Goal: Task Accomplishment & Management: Manage account settings

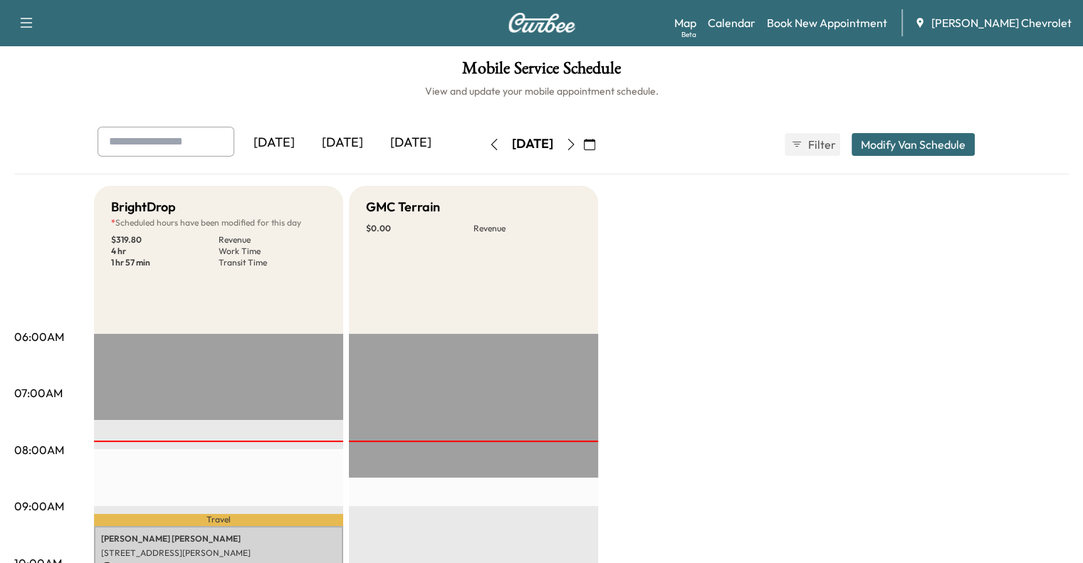
click at [969, 145] on button "Modify Van Schedule" at bounding box center [913, 144] width 123 height 23
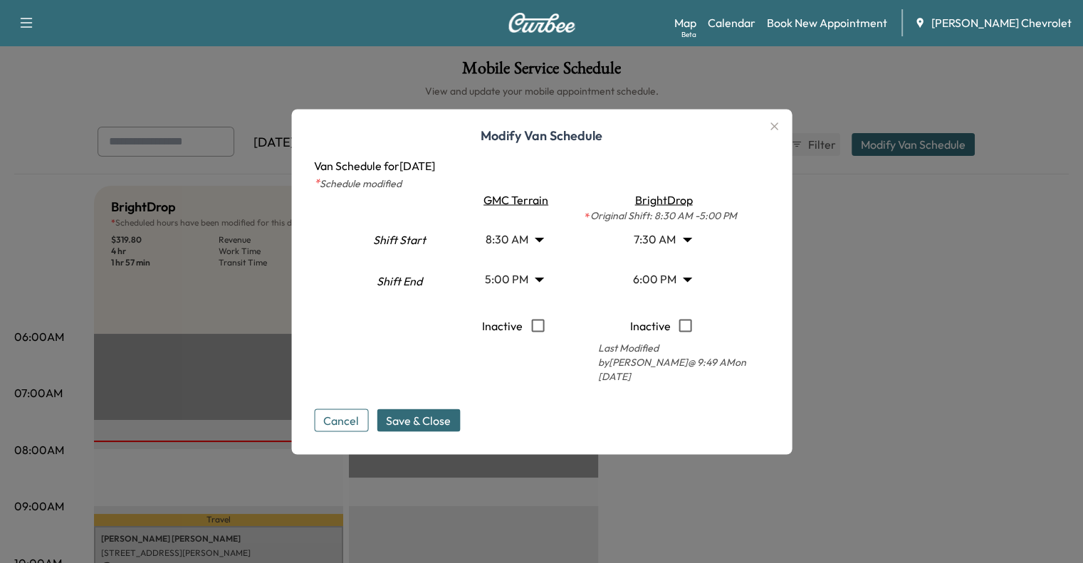
click at [674, 249] on body "Support Log Out Map Beta Calendar Book New Appointment [PERSON_NAME] Chevrolet …" at bounding box center [541, 281] width 1083 height 563
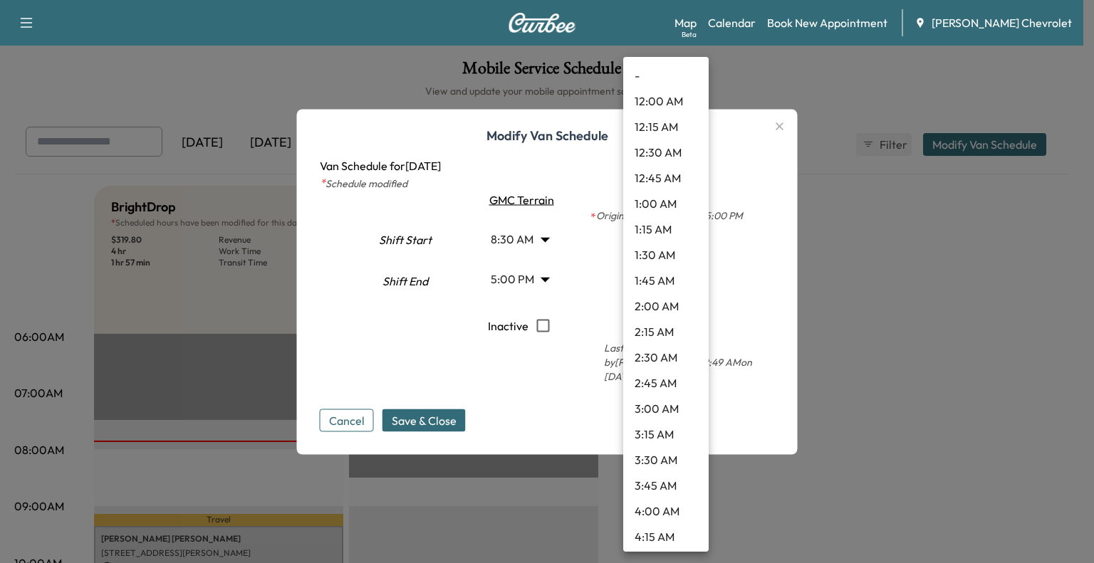
scroll to position [565, 0]
click at [669, 412] on li "8:30 AM" at bounding box center [665, 407] width 85 height 26
type input "***"
click at [684, 292] on body "Support Log Out Map Beta Calendar Book New Appointment [PERSON_NAME] Chevrolet …" at bounding box center [547, 281] width 1094 height 563
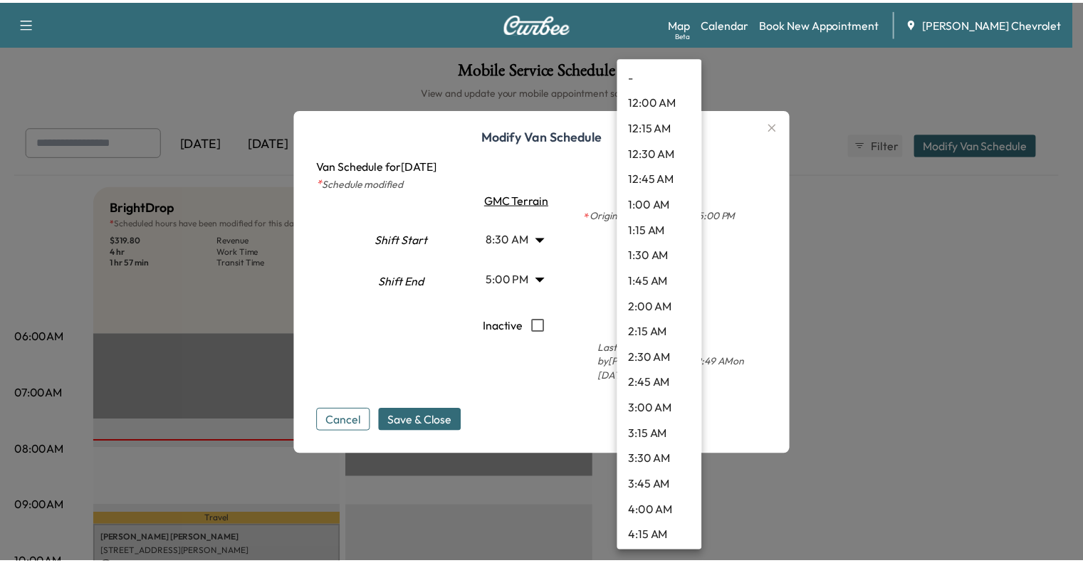
scroll to position [1642, 0]
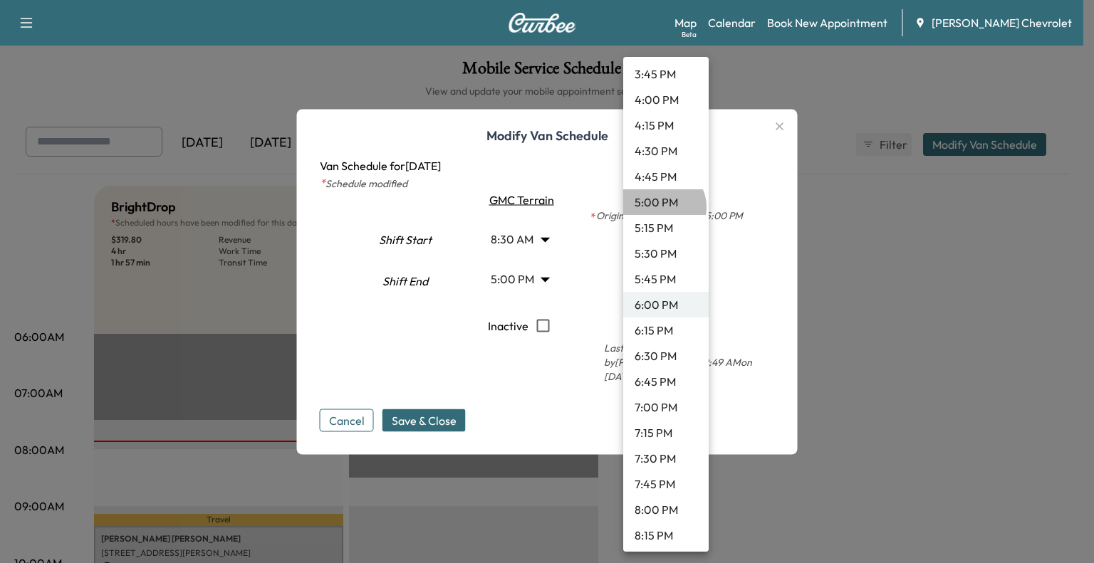
click at [662, 207] on li "5:00 PM" at bounding box center [665, 202] width 85 height 26
type input "**"
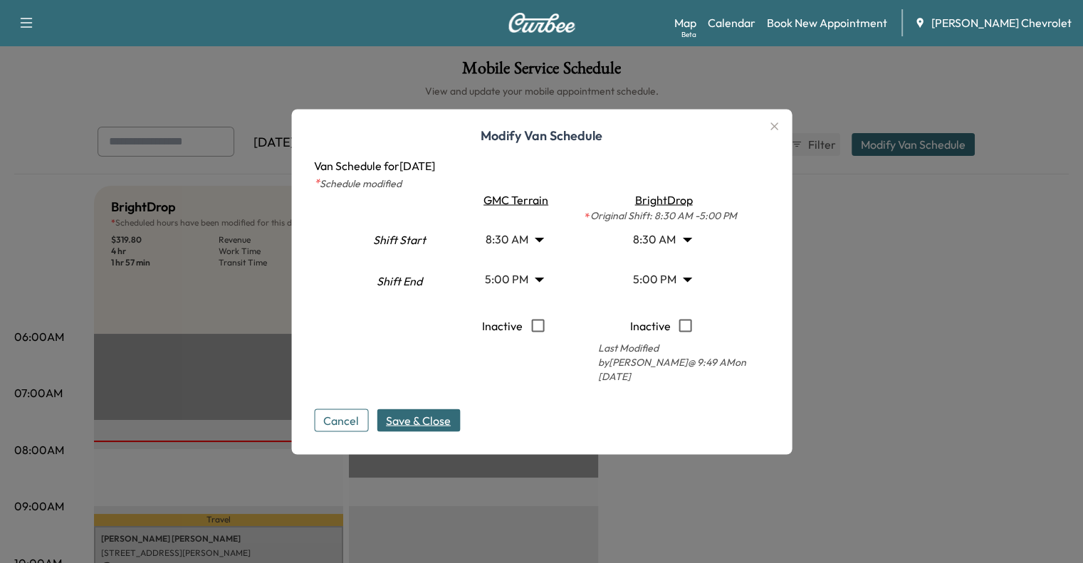
click at [433, 412] on span "Save & Close" at bounding box center [418, 420] width 65 height 17
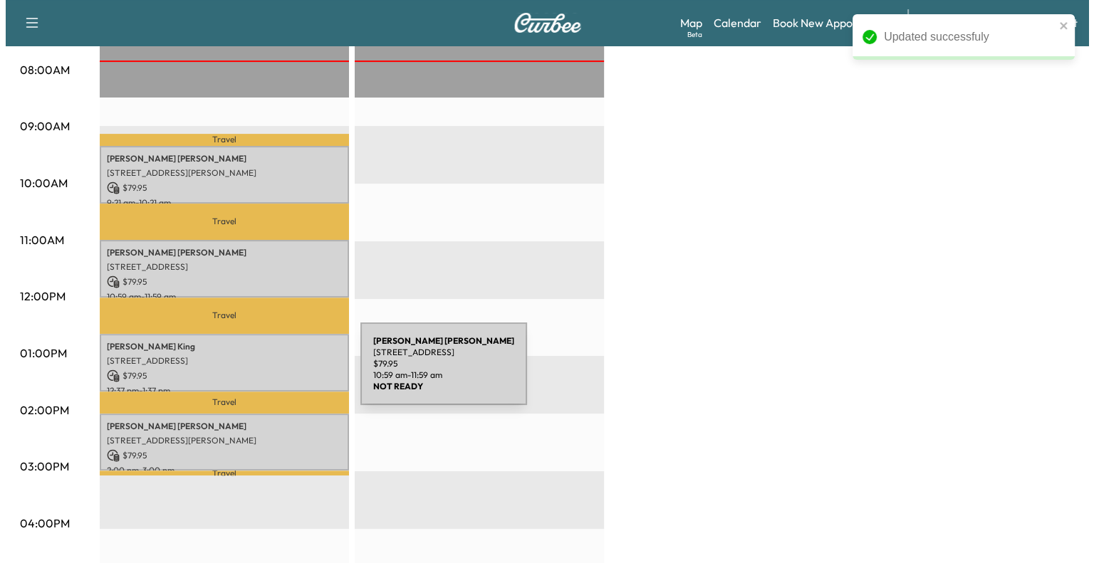
scroll to position [385, 0]
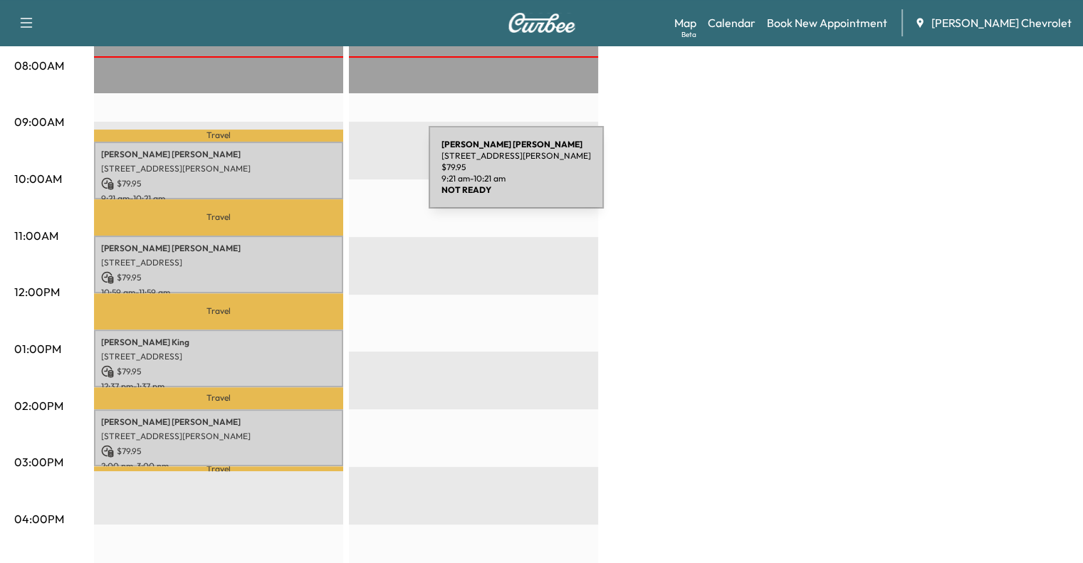
click at [322, 177] on p "$ 79.95" at bounding box center [218, 183] width 235 height 13
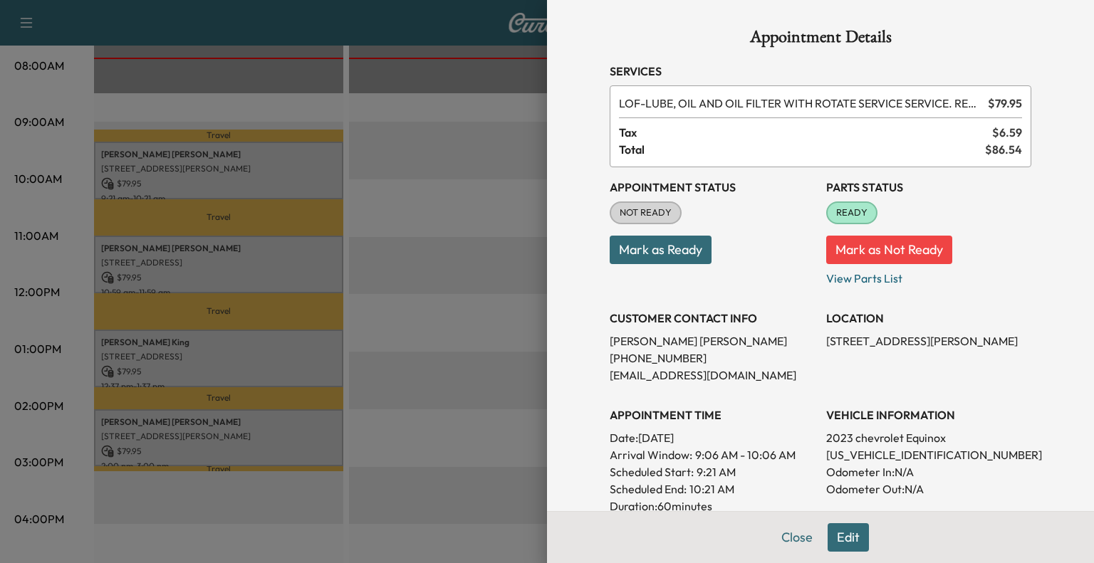
click at [634, 245] on button "Mark as Ready" at bounding box center [661, 250] width 102 height 28
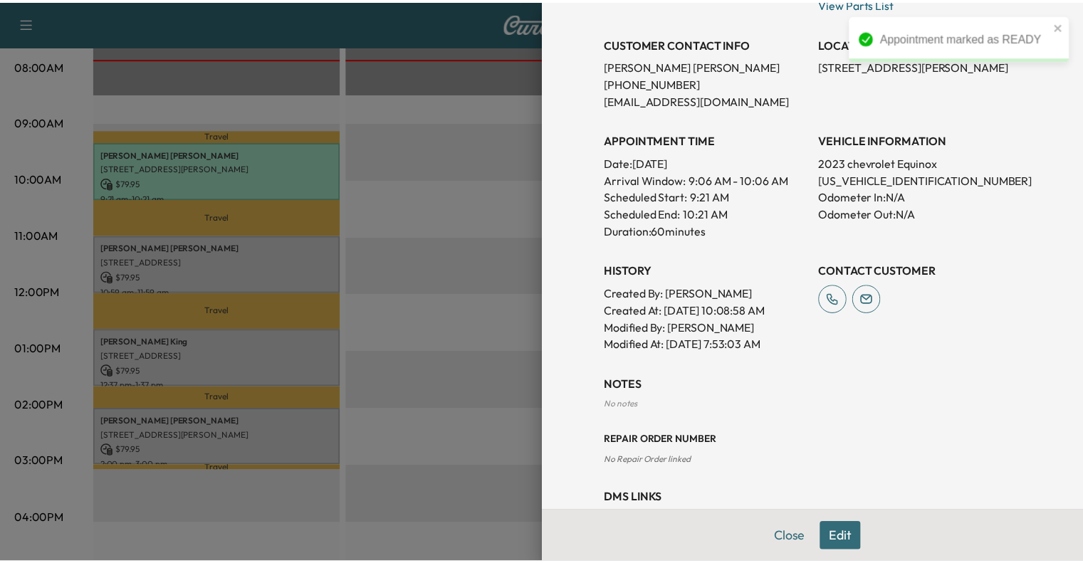
scroll to position [298, 0]
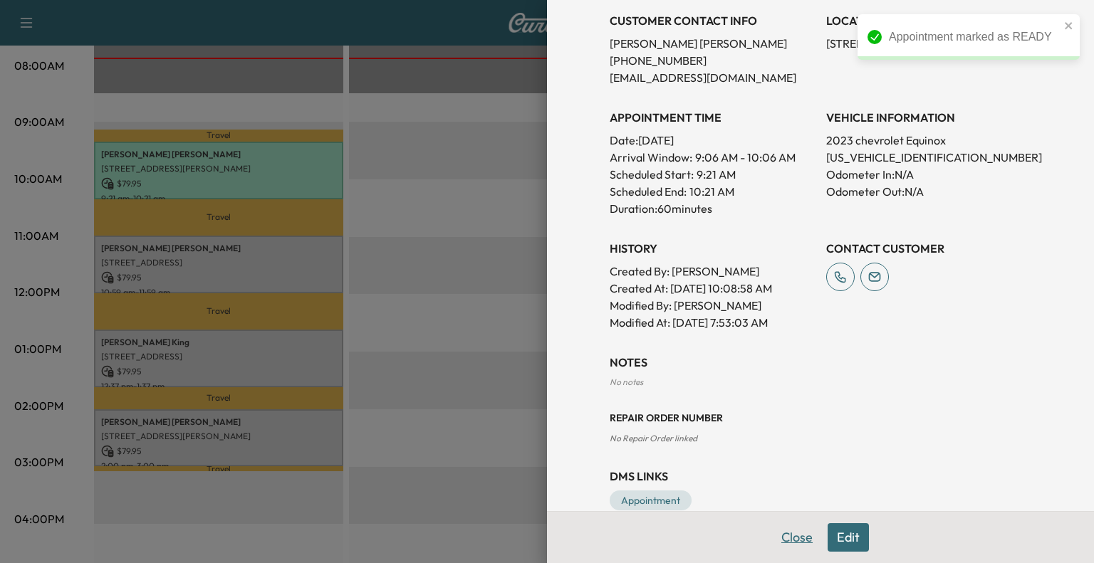
click at [783, 535] on button "Close" at bounding box center [797, 537] width 50 height 28
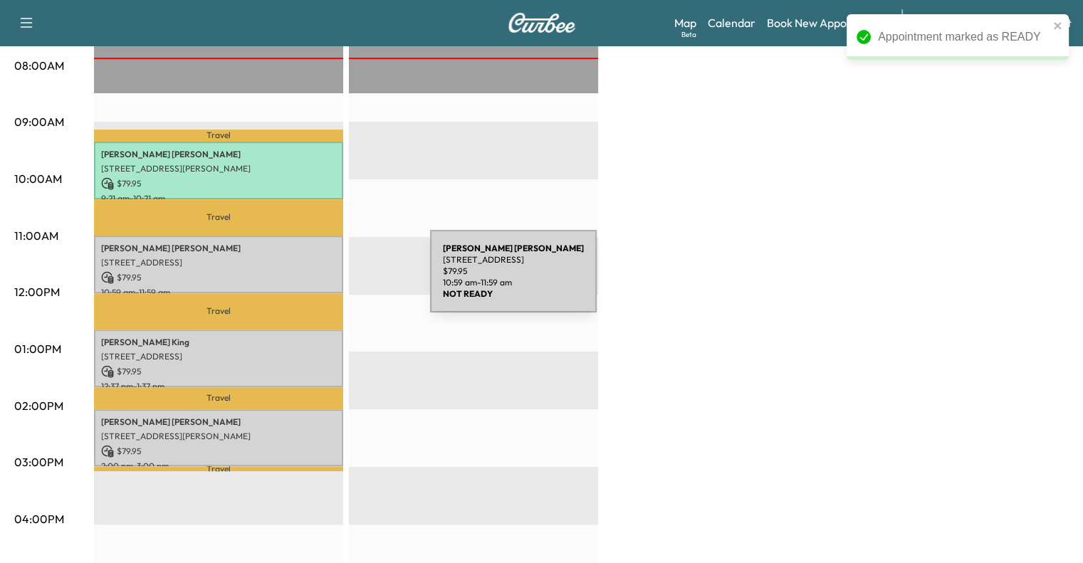
click at [323, 280] on div "[PERSON_NAME] [STREET_ADDRESS] $ 79.95 10:59 am - 11:59 am" at bounding box center [218, 265] width 249 height 58
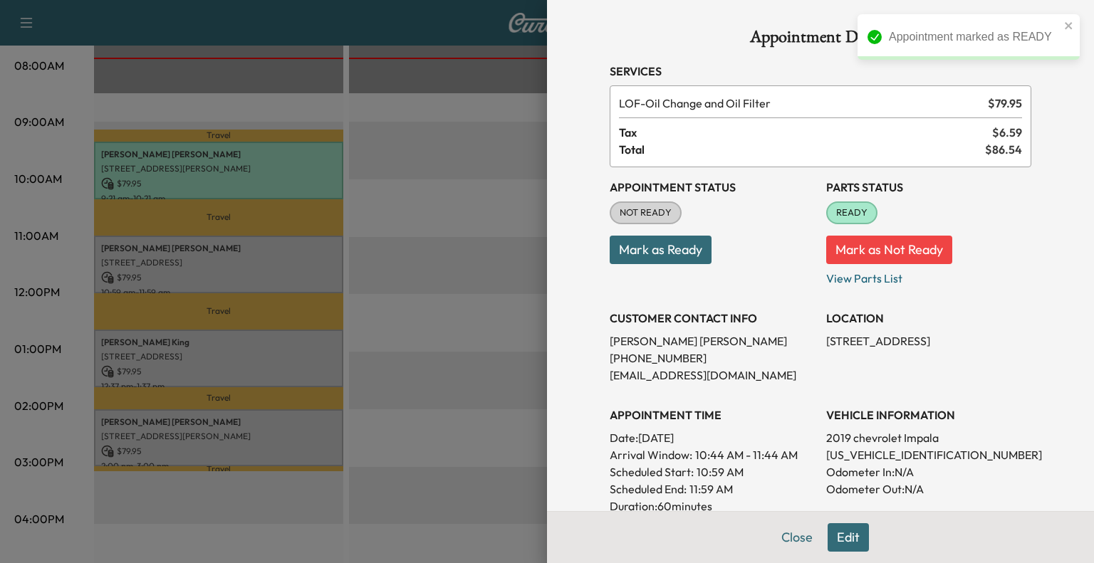
click at [684, 260] on button "Mark as Ready" at bounding box center [661, 250] width 102 height 28
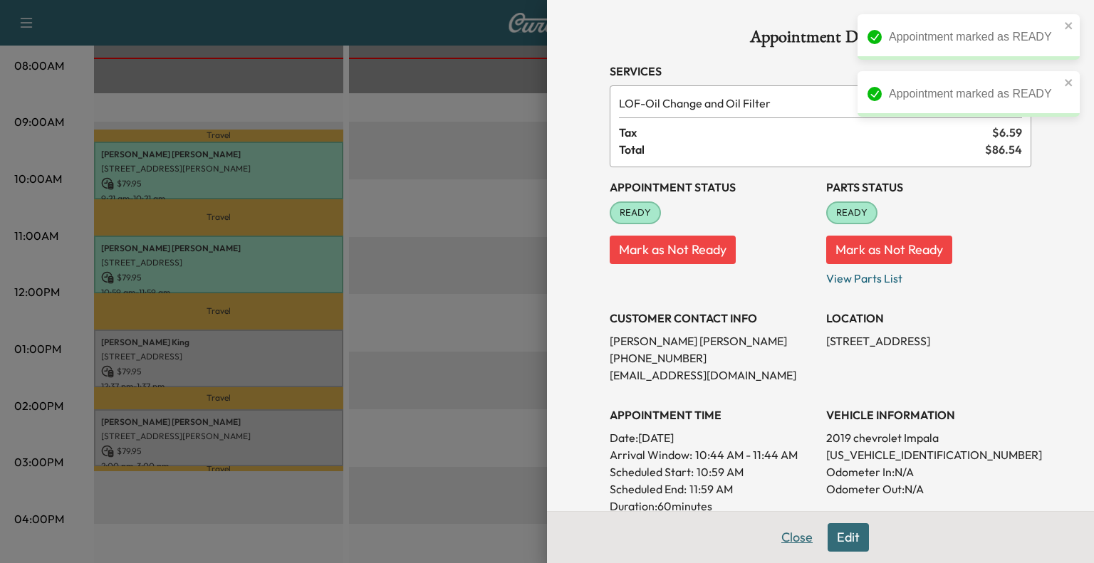
click at [782, 533] on button "Close" at bounding box center [797, 537] width 50 height 28
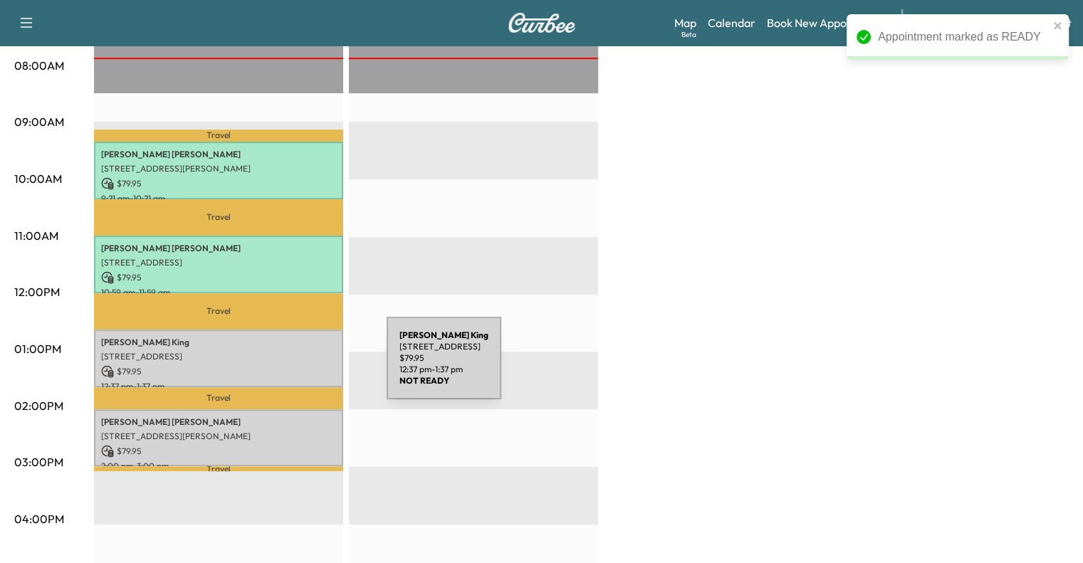
click at [278, 365] on p "$ 79.95" at bounding box center [218, 371] width 235 height 13
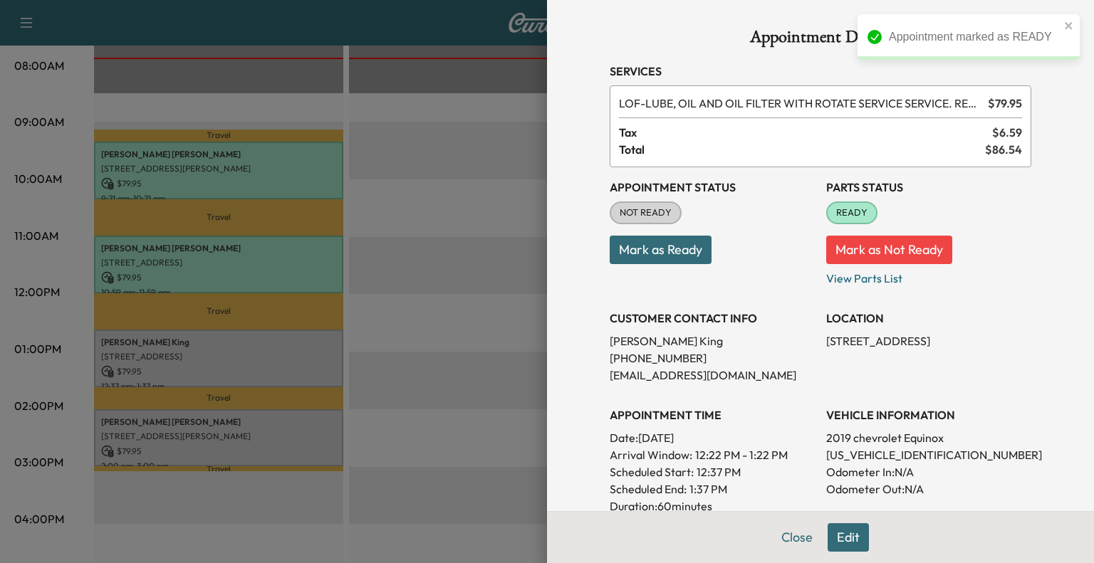
click at [659, 251] on button "Mark as Ready" at bounding box center [661, 250] width 102 height 28
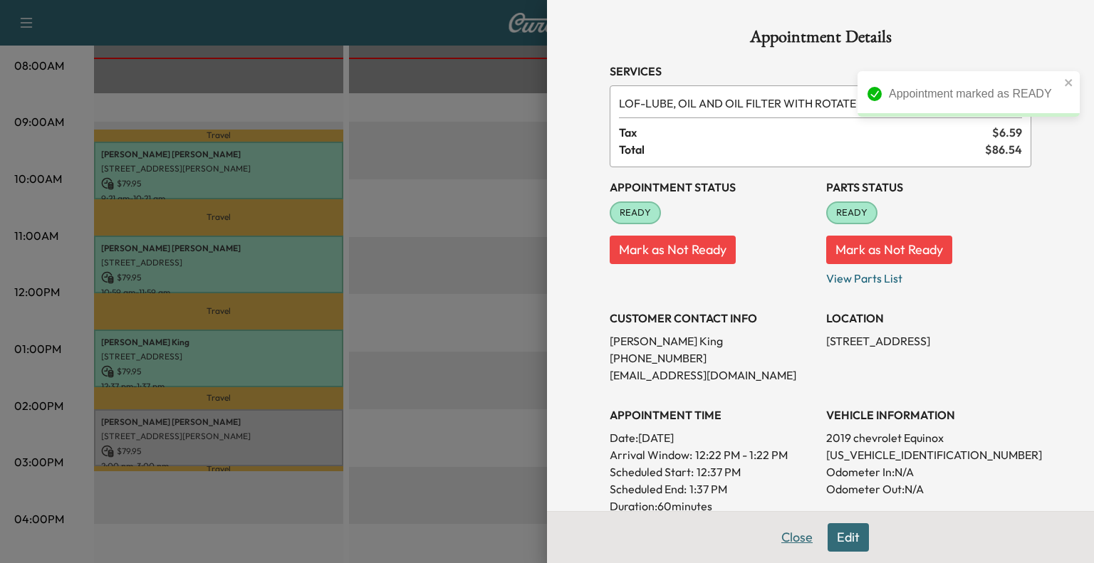
click at [785, 551] on button "Close" at bounding box center [797, 537] width 50 height 28
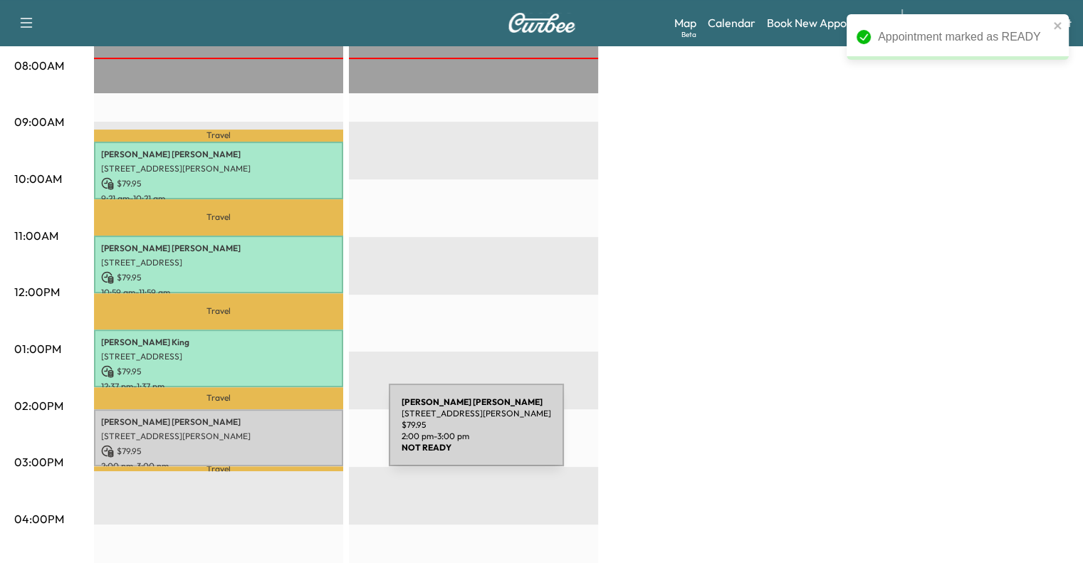
click at [282, 434] on p "[STREET_ADDRESS][PERSON_NAME]" at bounding box center [218, 436] width 235 height 11
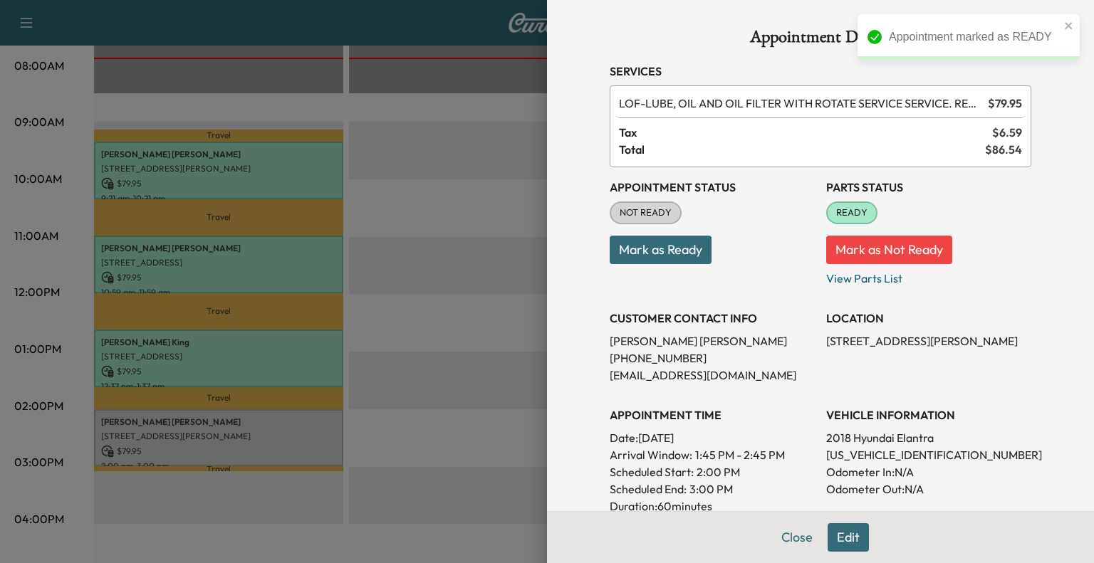
click at [684, 252] on button "Mark as Ready" at bounding box center [661, 250] width 102 height 28
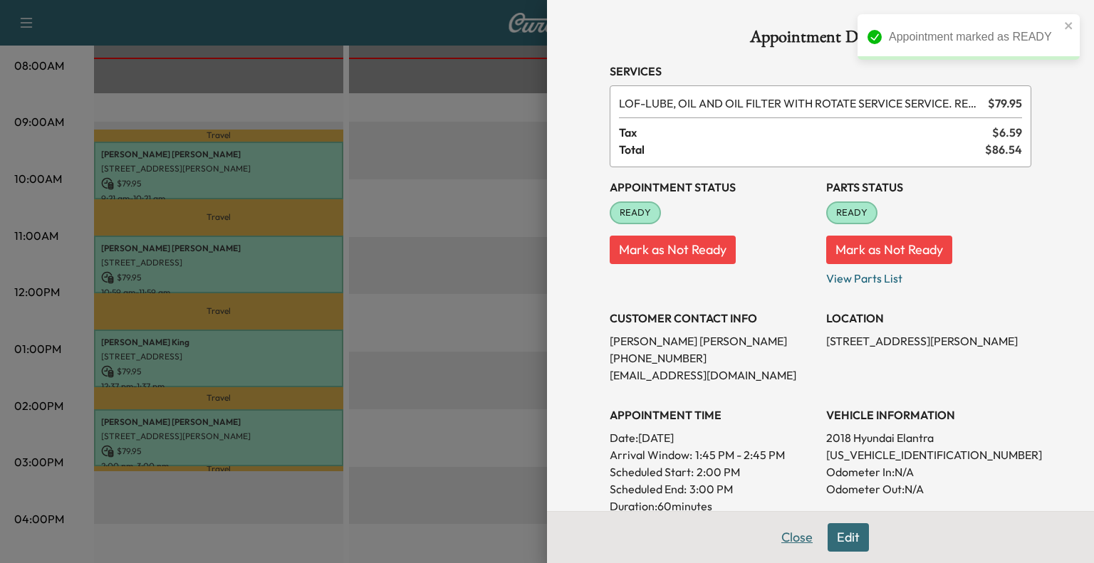
click at [782, 540] on button "Close" at bounding box center [797, 537] width 50 height 28
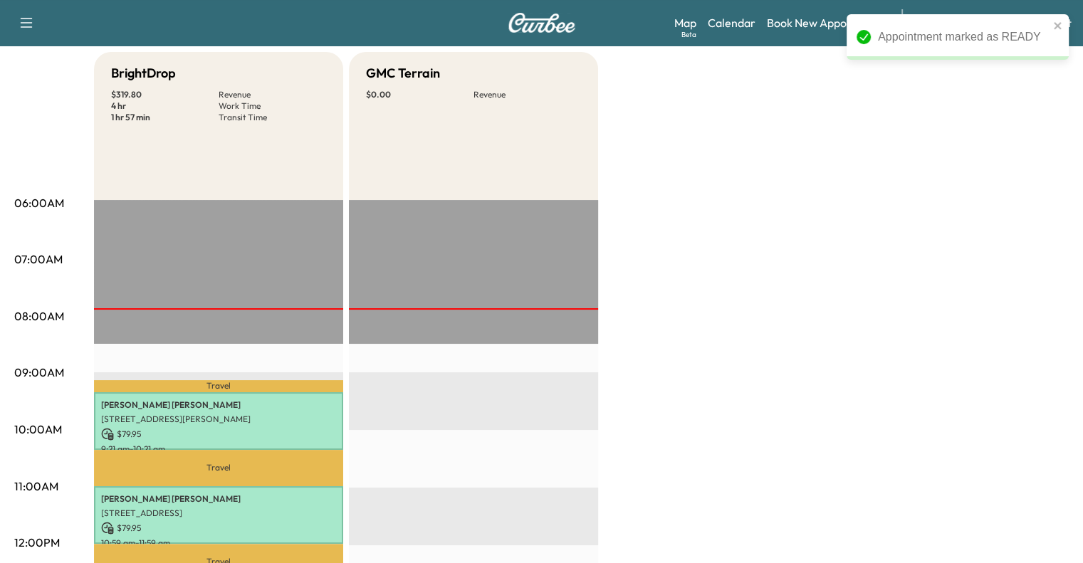
scroll to position [0, 0]
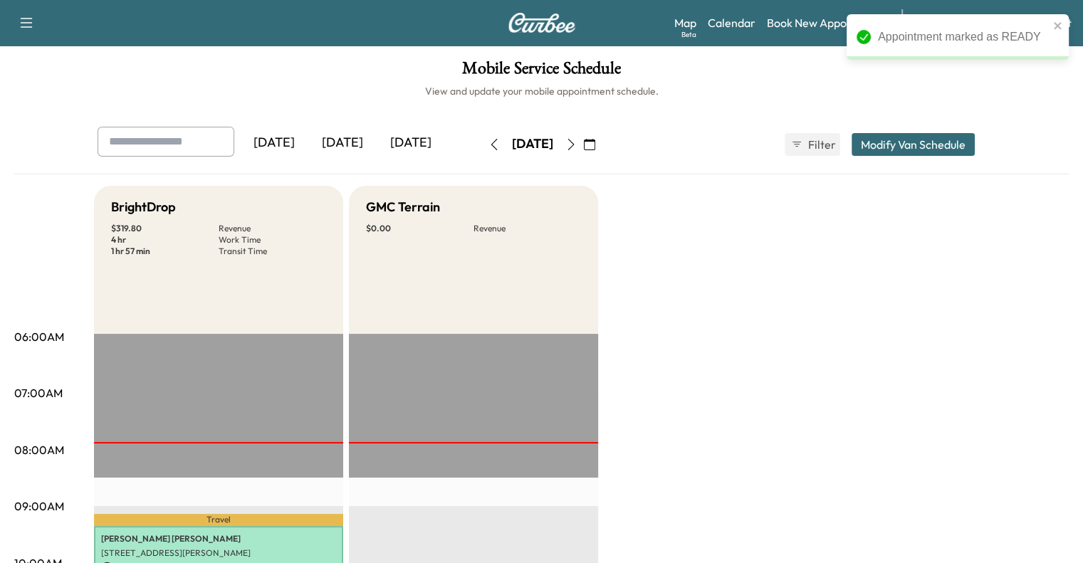
click at [577, 142] on icon "button" at bounding box center [570, 144] width 11 height 11
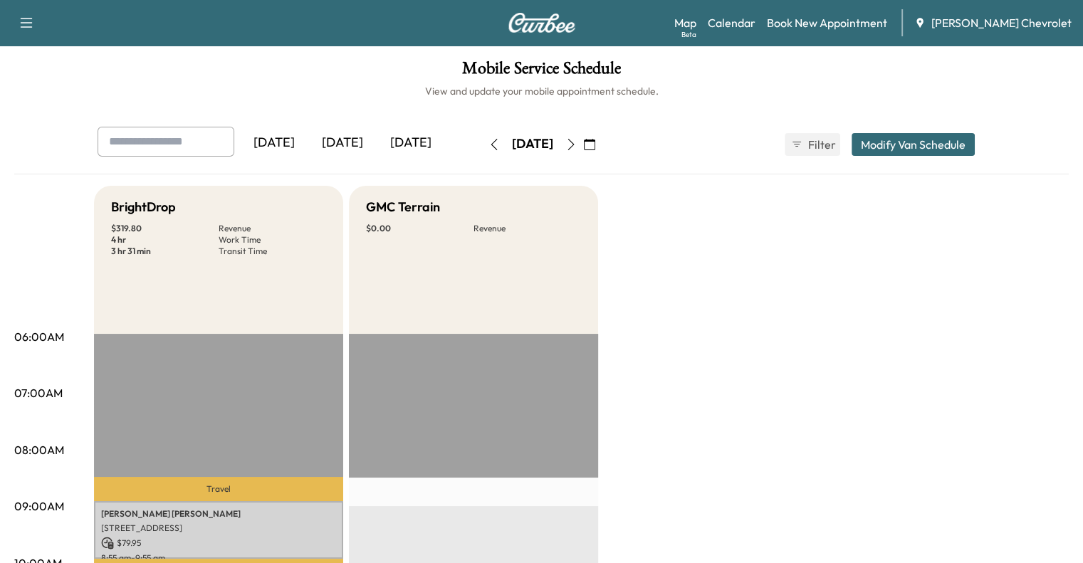
click at [955, 141] on button "Modify Van Schedule" at bounding box center [913, 144] width 123 height 23
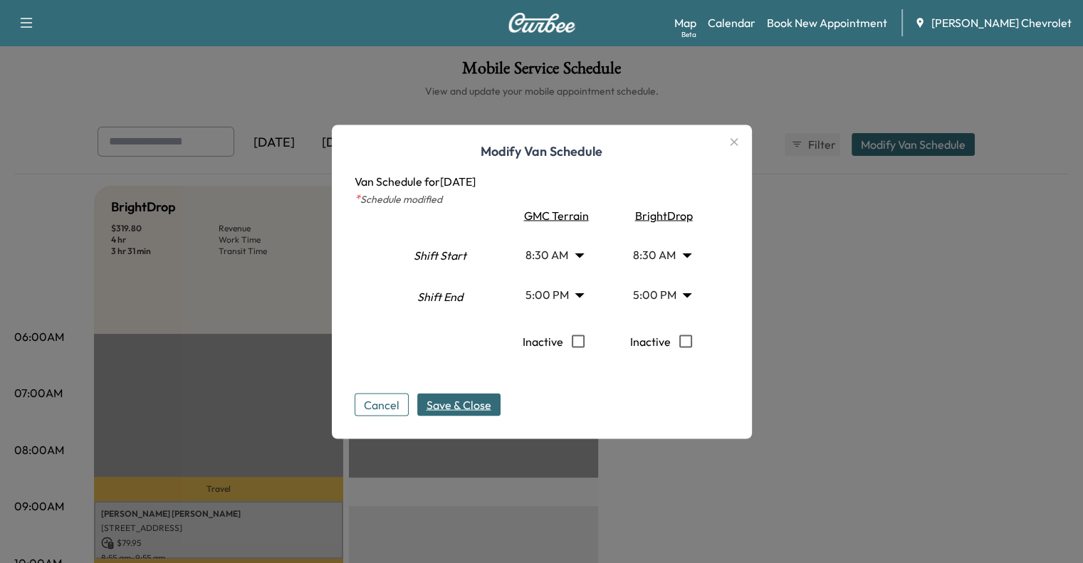
click at [738, 144] on icon "button" at bounding box center [734, 142] width 8 height 8
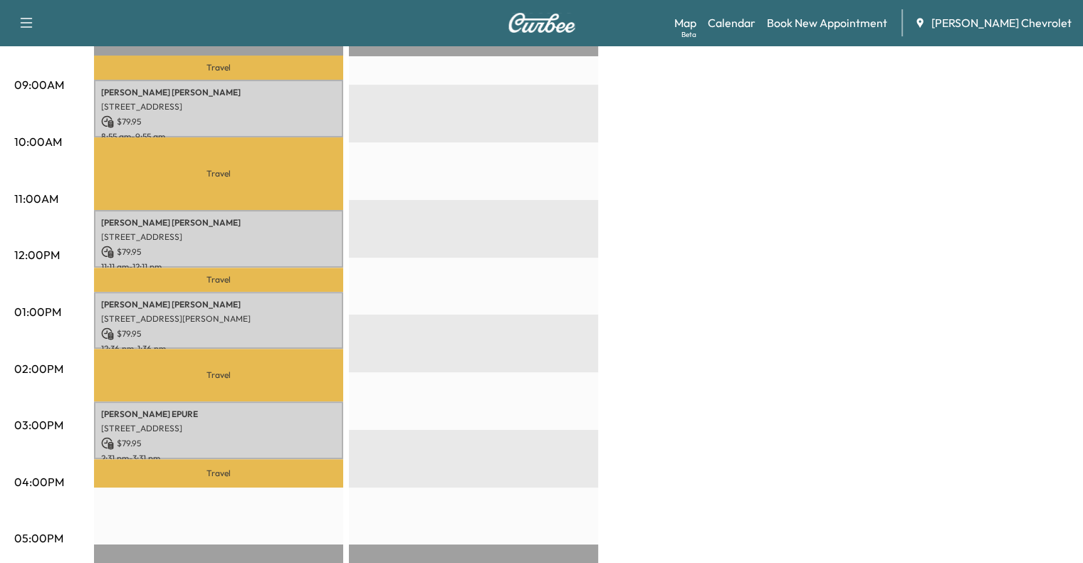
scroll to position [413, 0]
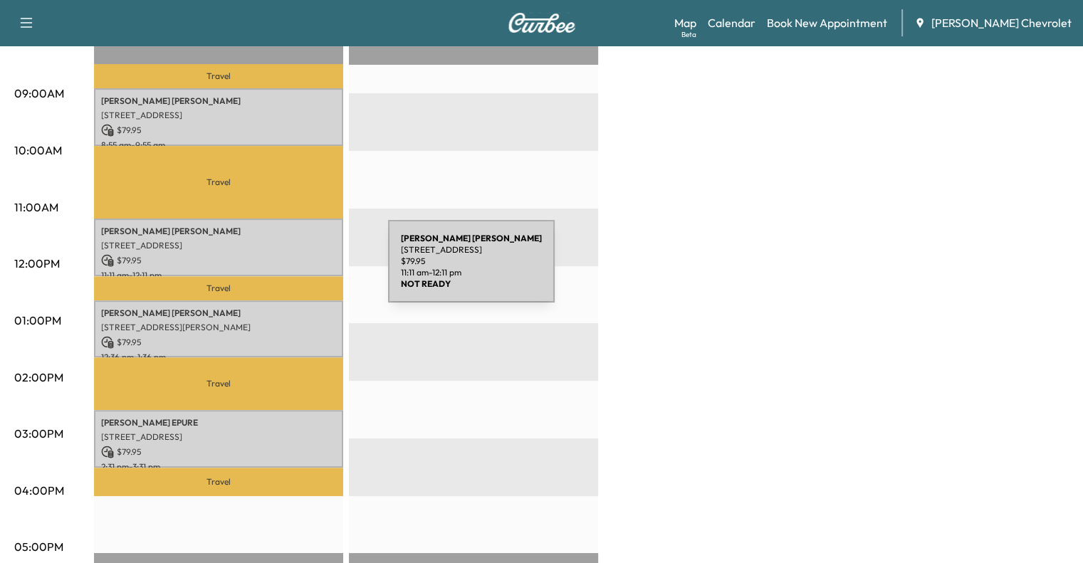
drag, startPoint x: 287, startPoint y: 429, endPoint x: 281, endPoint y: 273, distance: 156.0
click at [281, 273] on div "Travel [PERSON_NAME] [STREET_ADDRESS] $ 79.95 8:55 am - 9:55 am Travel [PERSON_…" at bounding box center [218, 381] width 249 height 920
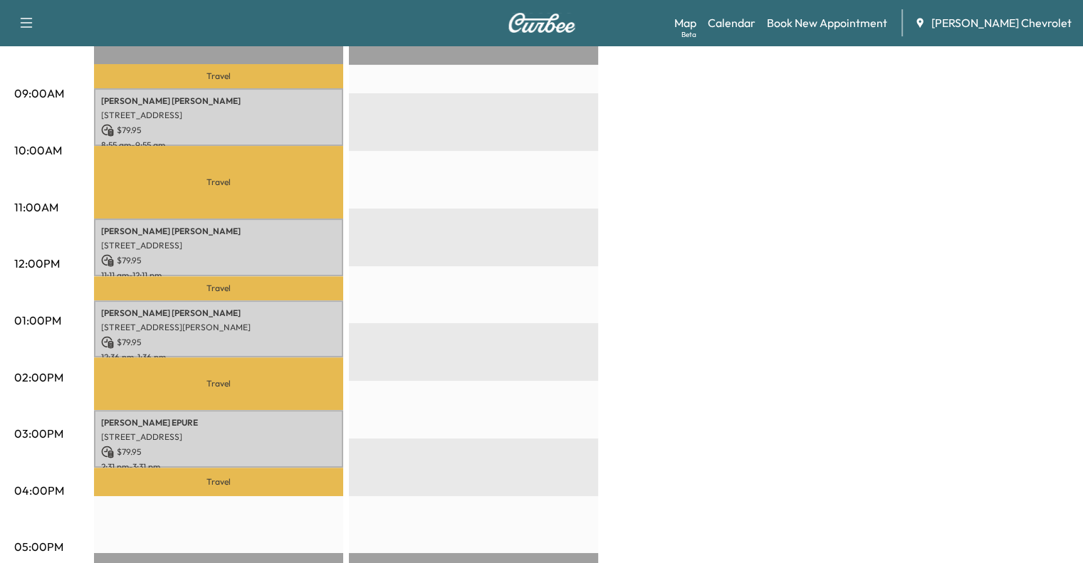
click at [382, 311] on div "EST Start" at bounding box center [473, 381] width 249 height 920
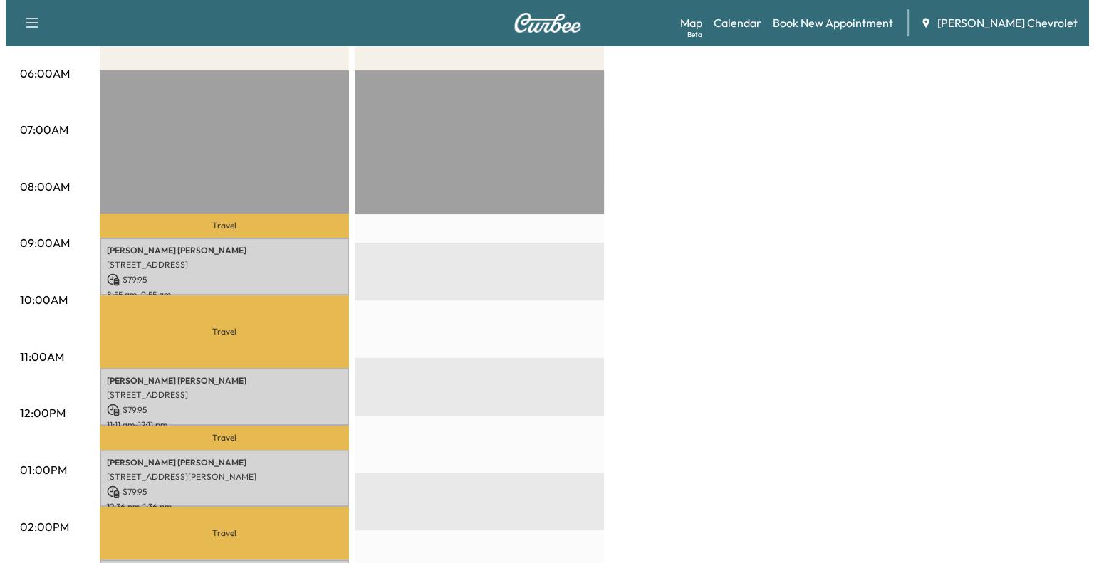
scroll to position [261, 0]
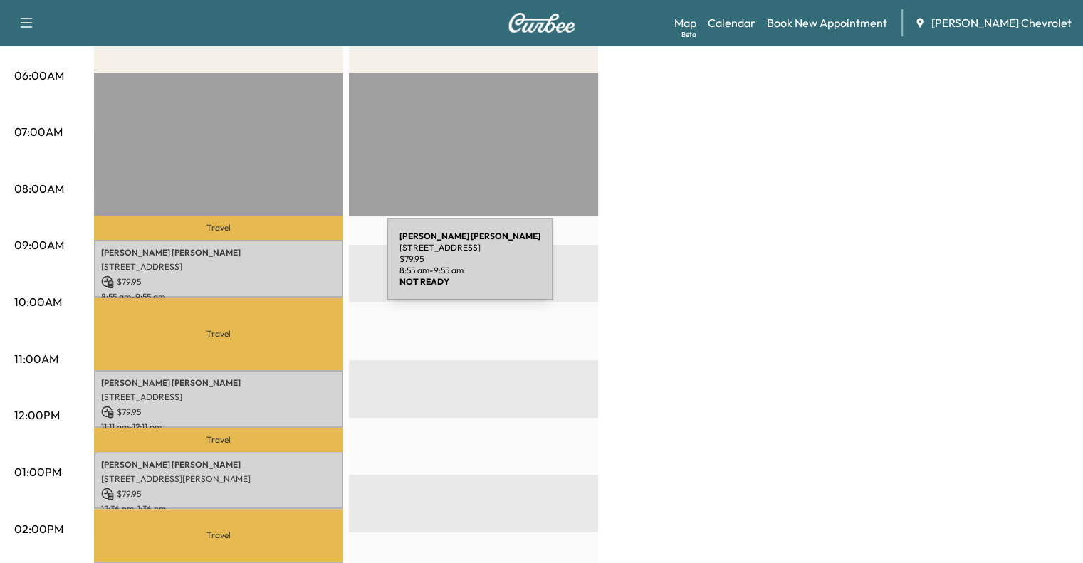
click at [280, 268] on p "[STREET_ADDRESS]" at bounding box center [218, 266] width 235 height 11
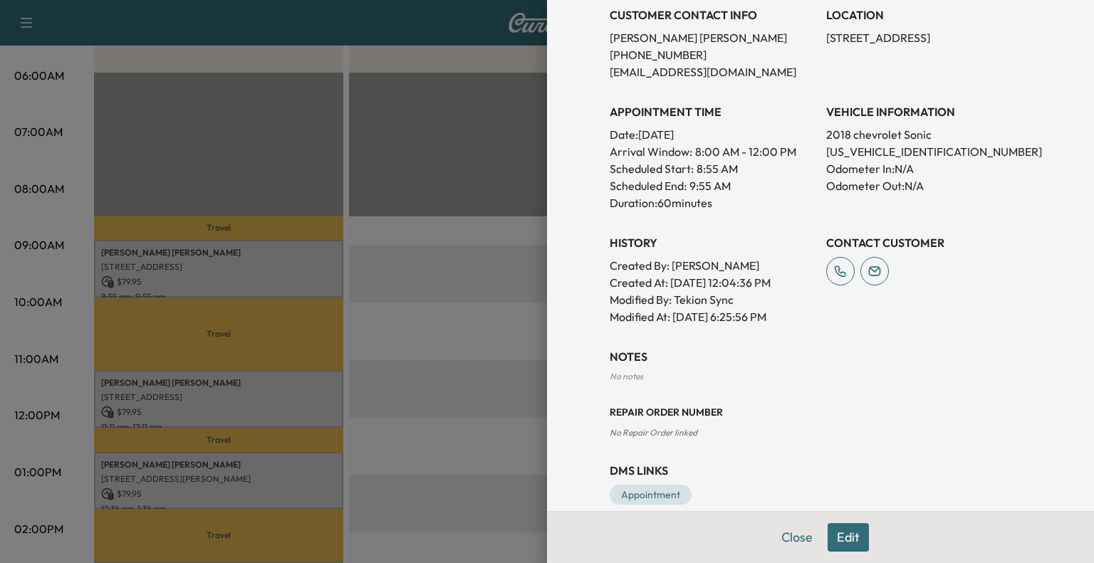
scroll to position [325, 0]
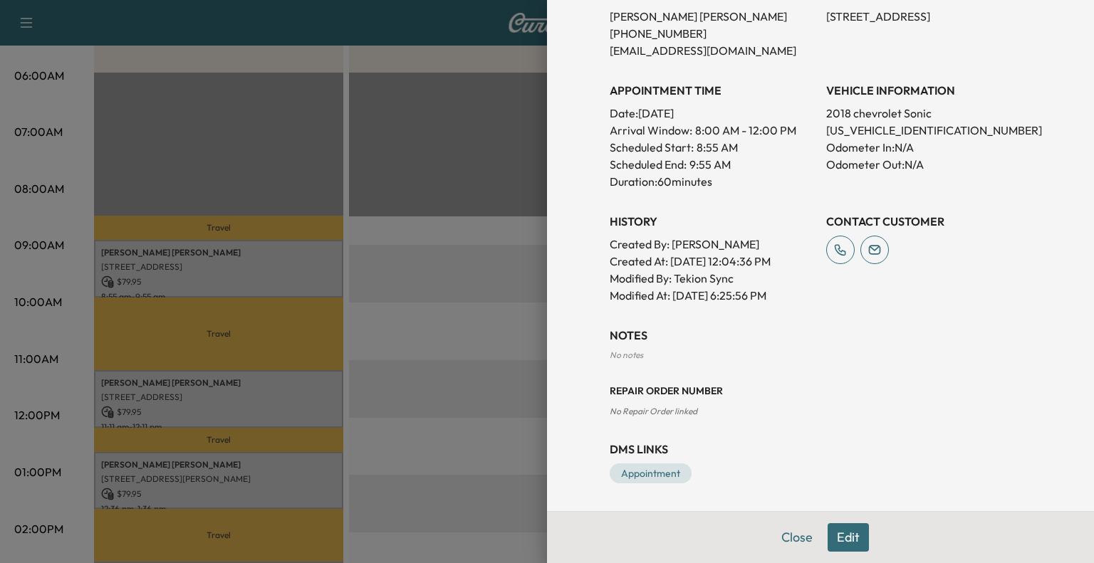
click at [827, 545] on button "Edit" at bounding box center [847, 537] width 41 height 28
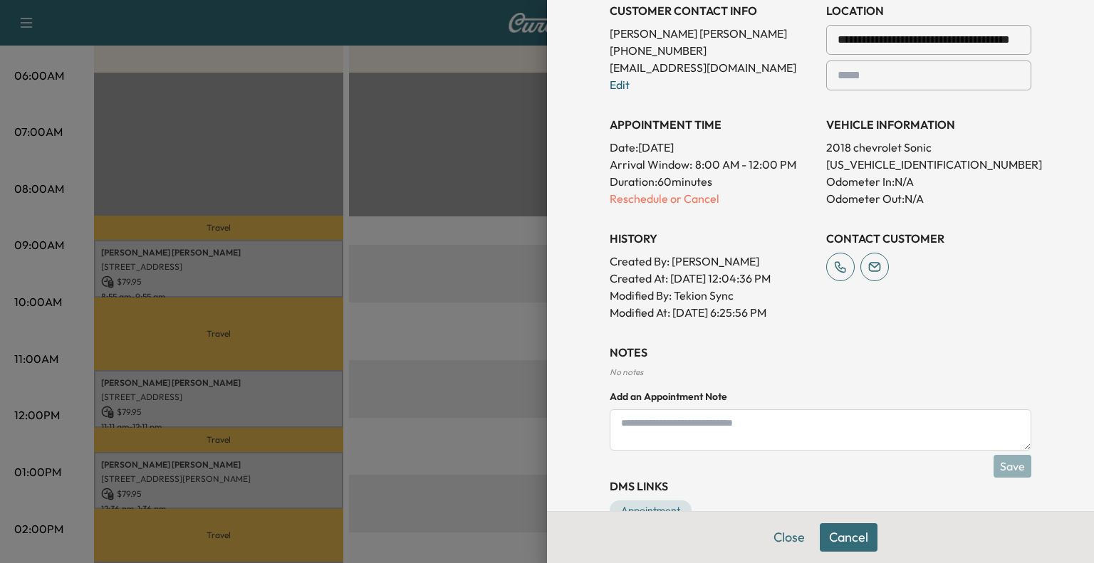
scroll to position [374, 0]
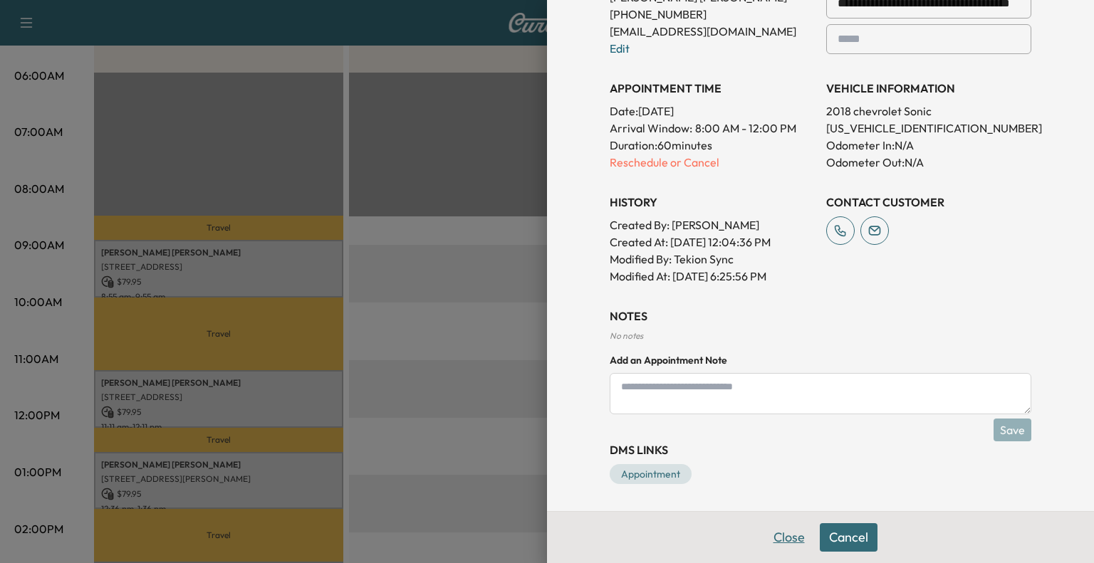
click at [764, 543] on button "Close" at bounding box center [789, 537] width 50 height 28
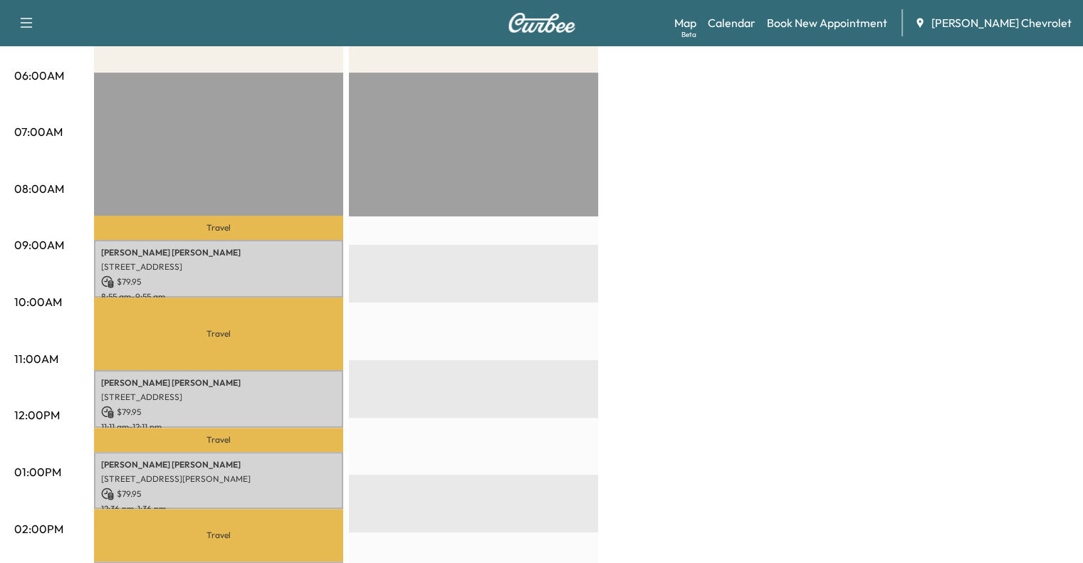
click at [299, 292] on p "8:55 am - 9:55 am" at bounding box center [218, 296] width 235 height 11
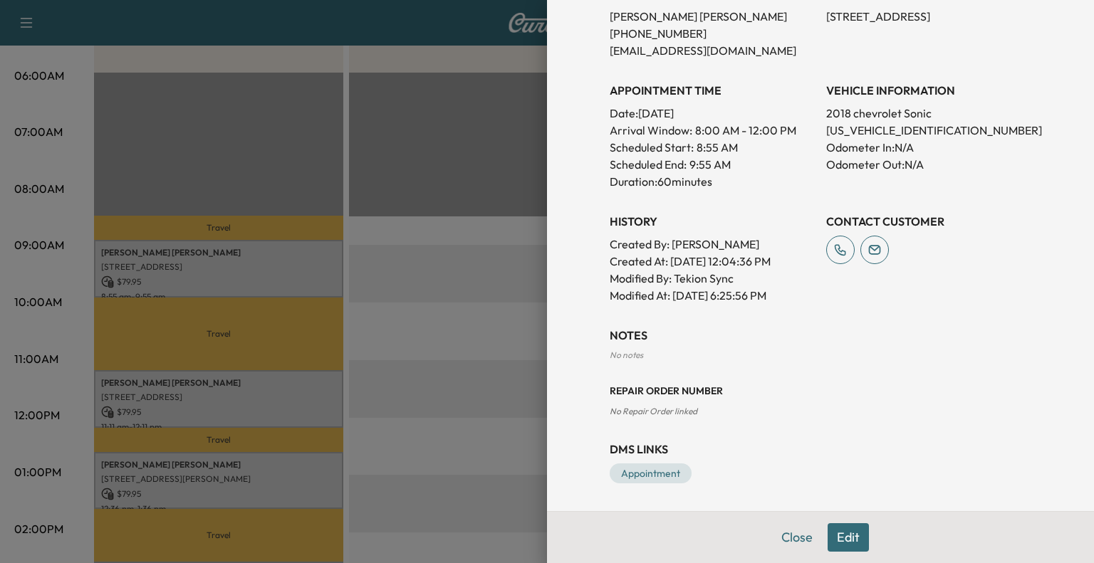
scroll to position [324, 0]
click at [780, 530] on button "Close" at bounding box center [797, 537] width 50 height 28
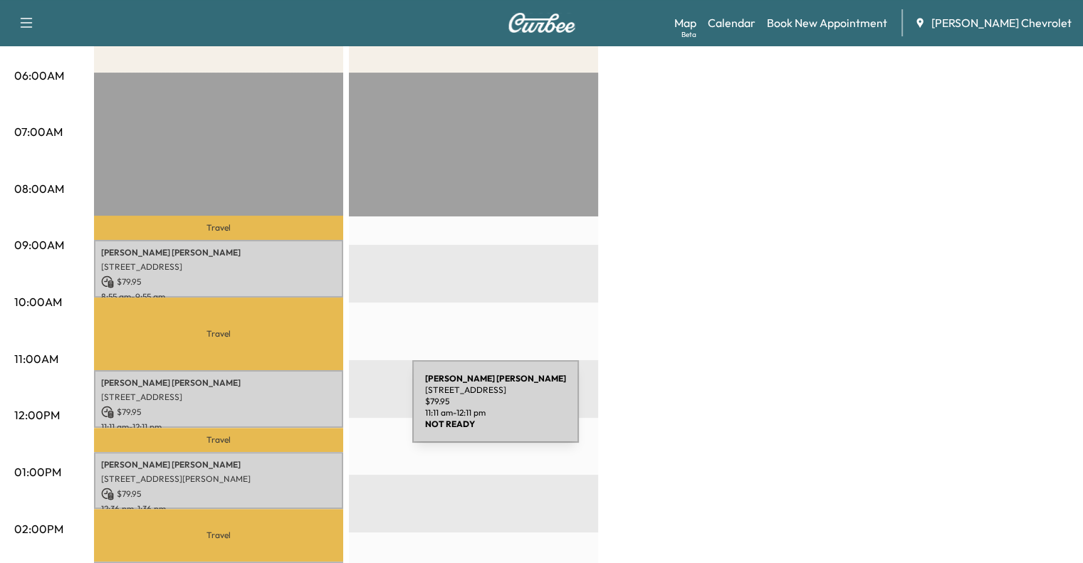
click at [305, 410] on p "$ 79.95" at bounding box center [218, 412] width 235 height 13
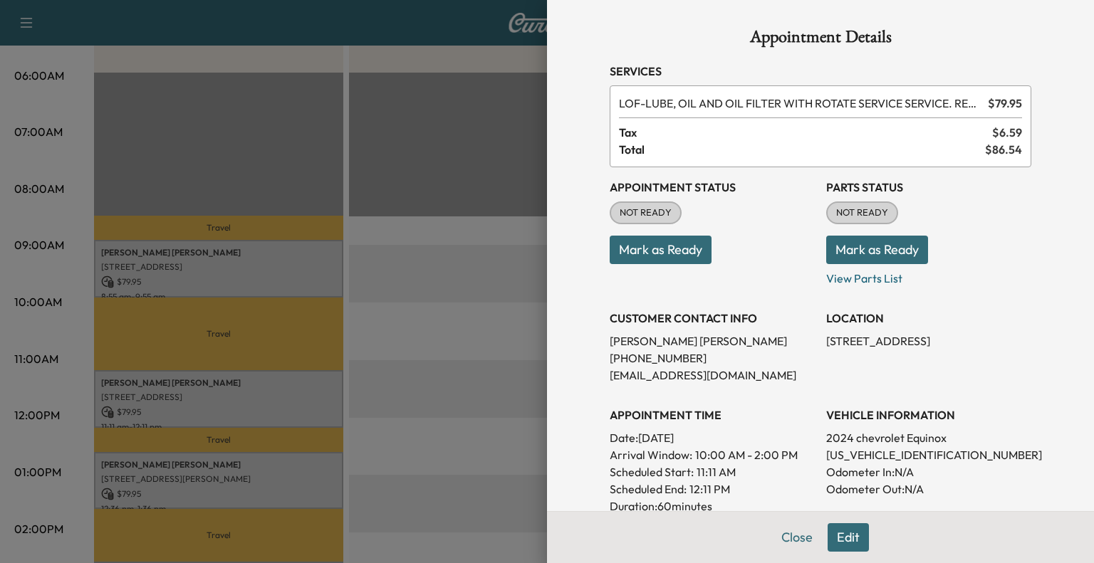
scroll to position [325, 0]
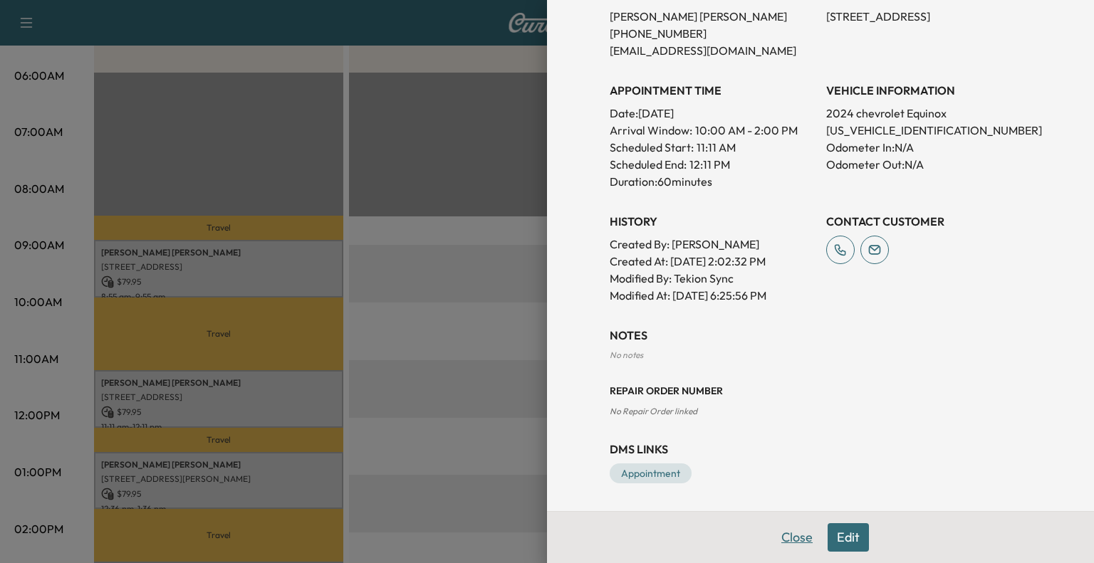
click at [789, 540] on button "Close" at bounding box center [797, 537] width 50 height 28
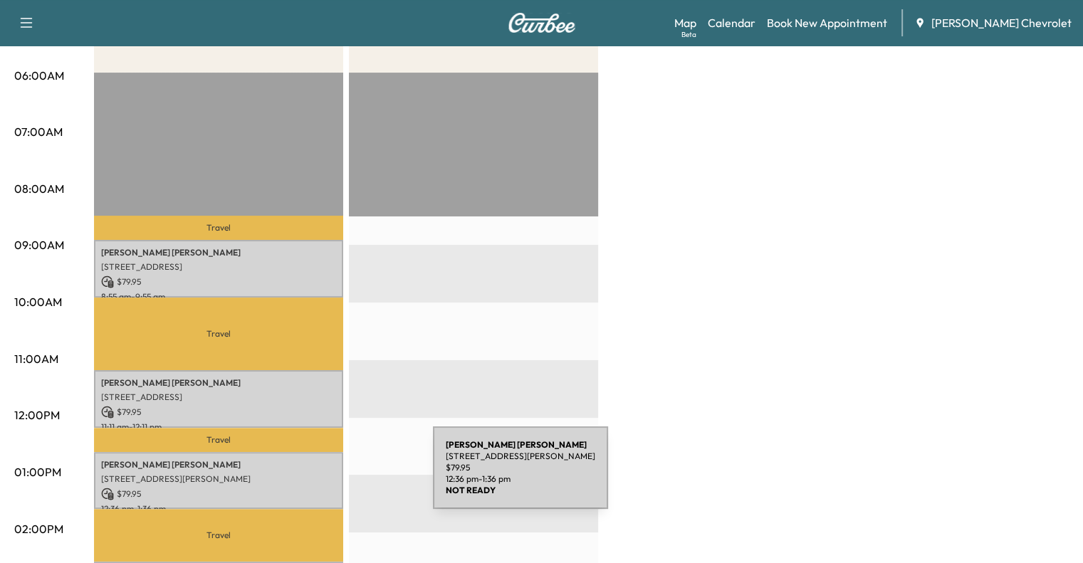
click at [326, 476] on p "[STREET_ADDRESS][PERSON_NAME]" at bounding box center [218, 479] width 235 height 11
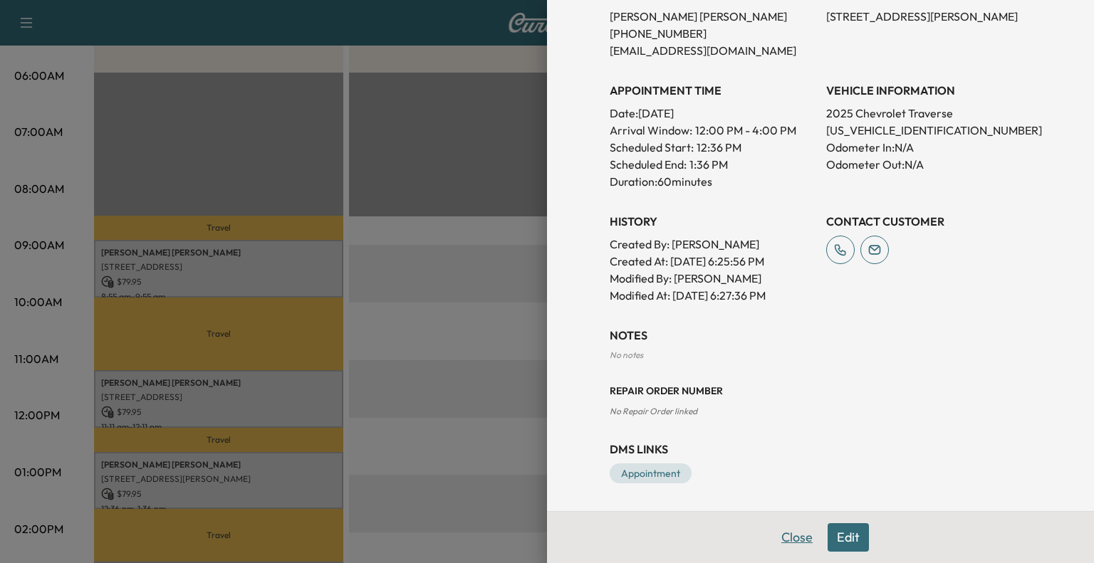
click at [790, 538] on button "Close" at bounding box center [797, 537] width 50 height 28
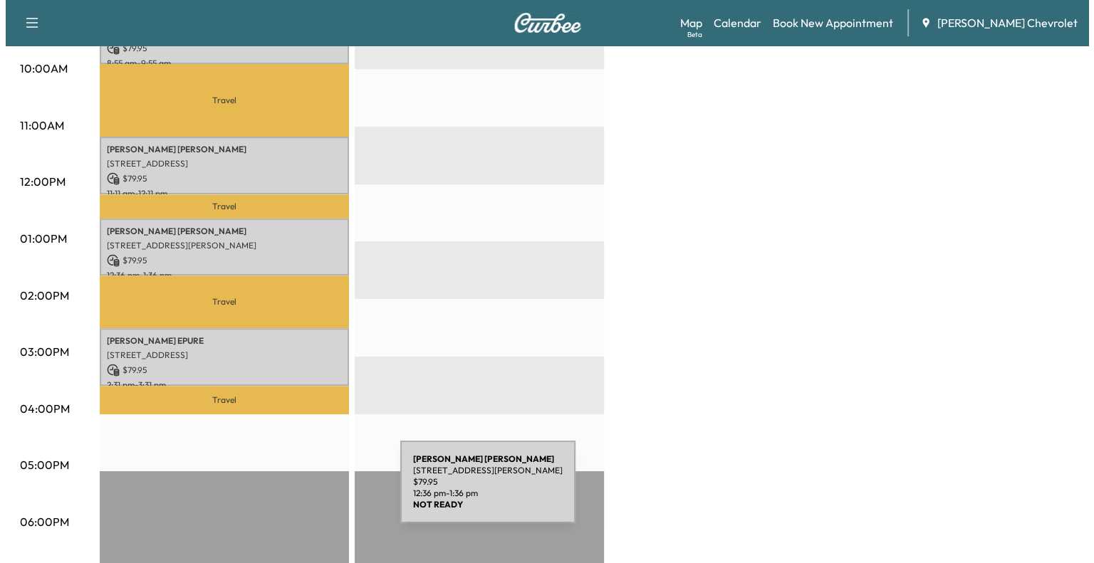
scroll to position [496, 0]
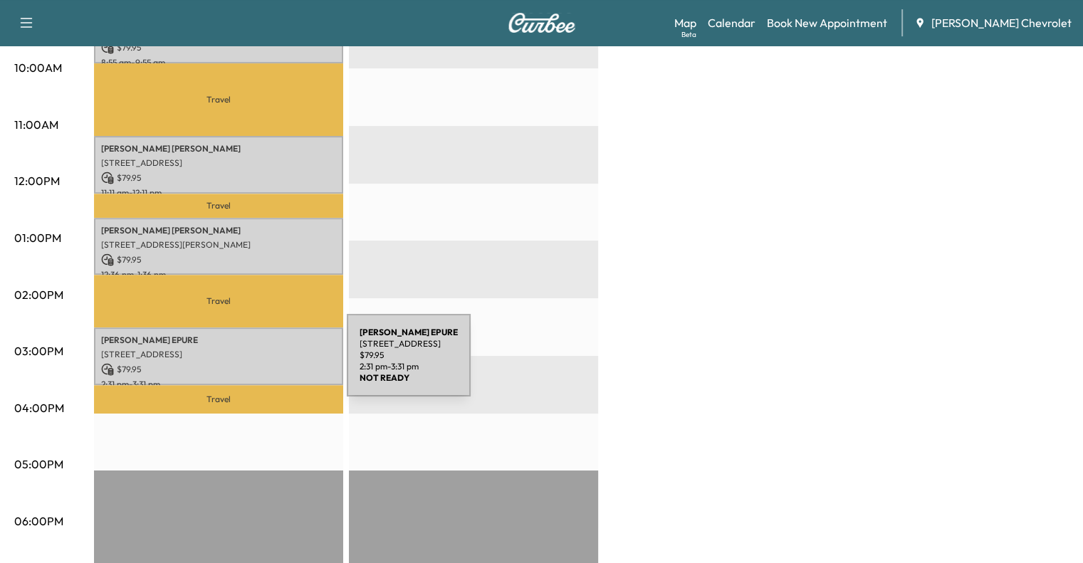
click at [240, 364] on p "$ 79.95" at bounding box center [218, 369] width 235 height 13
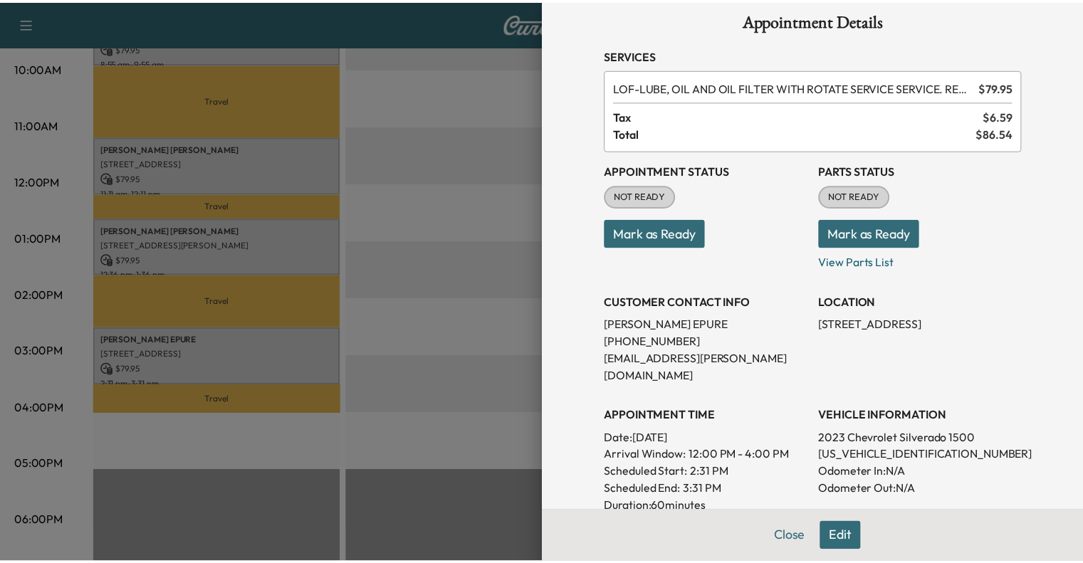
scroll to position [17, 0]
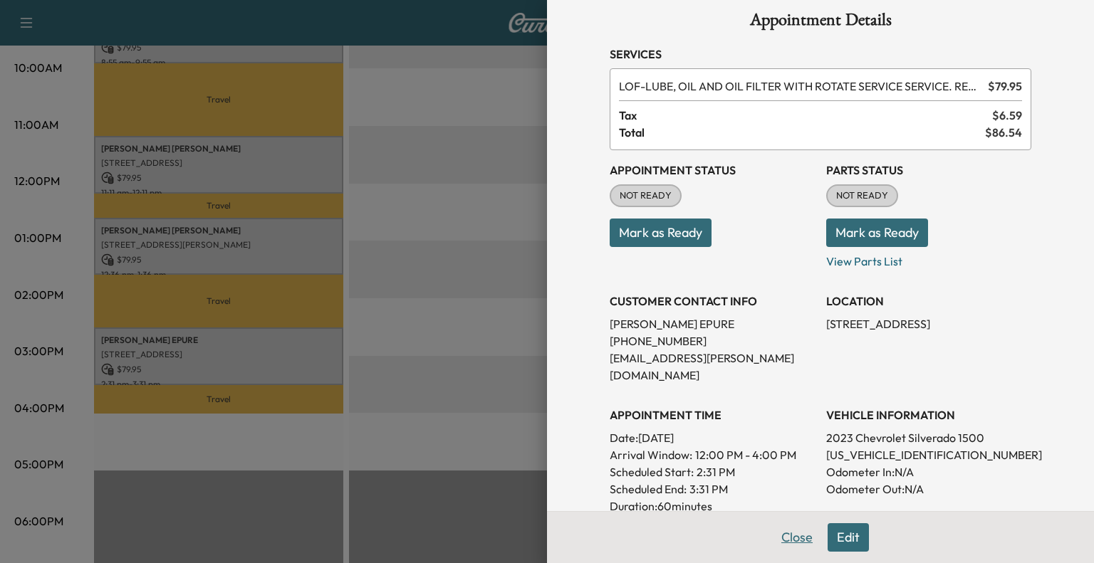
click at [783, 545] on button "Close" at bounding box center [797, 537] width 50 height 28
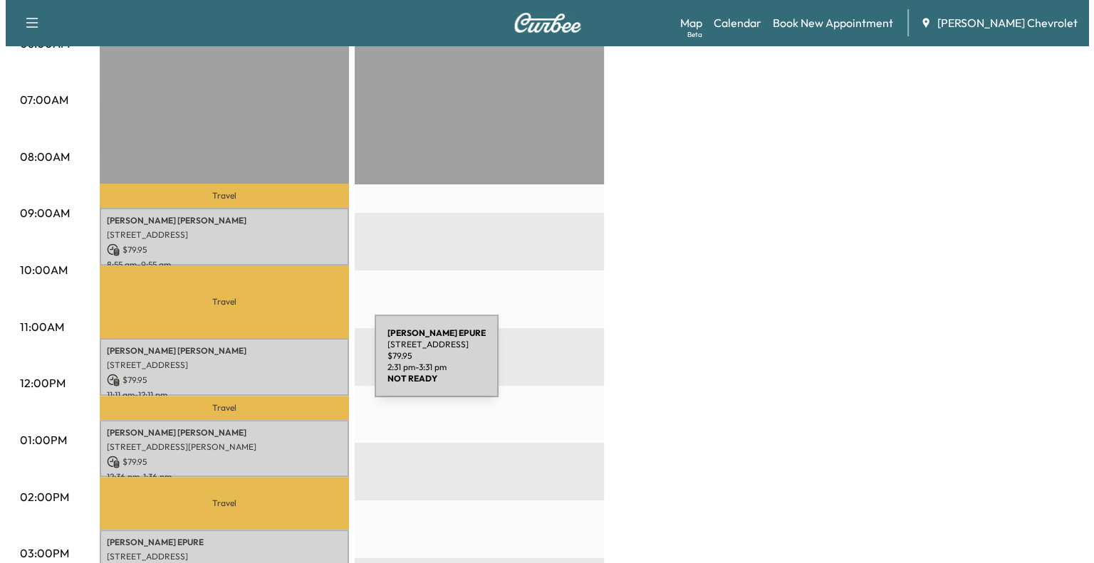
scroll to position [282, 0]
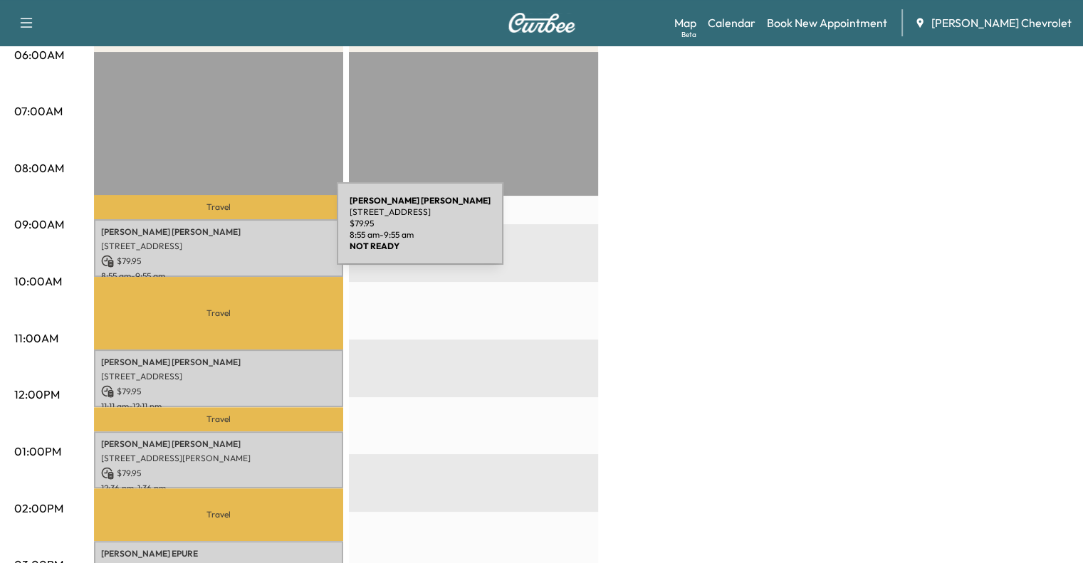
click at [230, 232] on p "[PERSON_NAME]" at bounding box center [218, 231] width 235 height 11
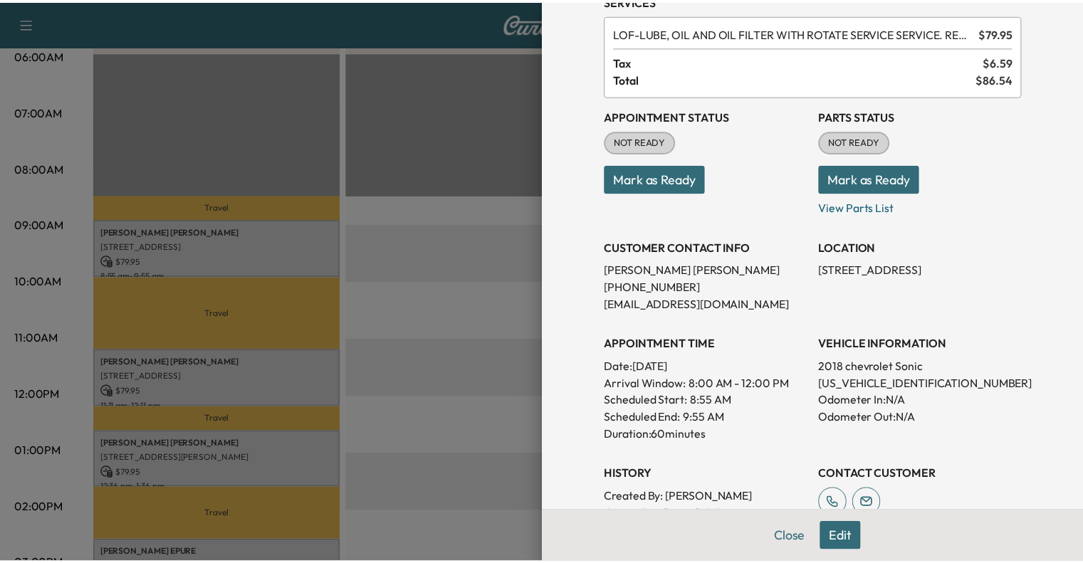
scroll to position [325, 0]
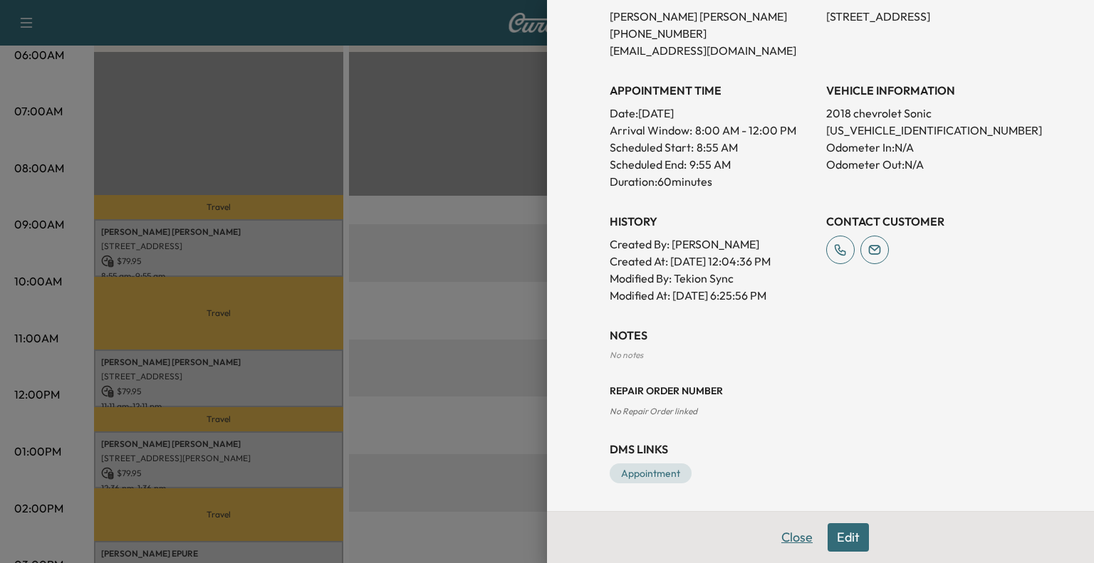
click at [776, 545] on button "Close" at bounding box center [797, 537] width 50 height 28
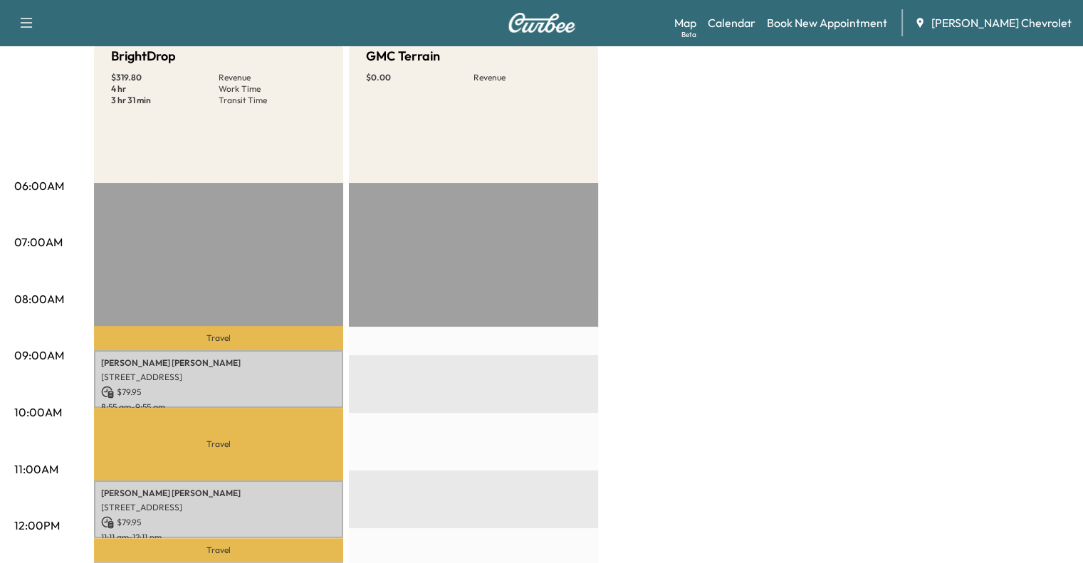
scroll to position [0, 0]
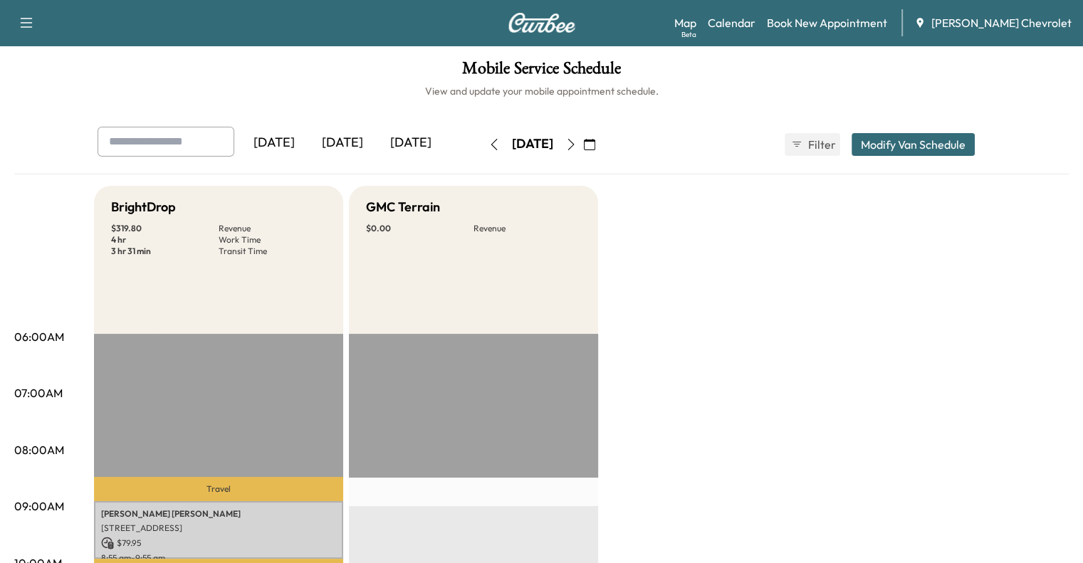
click at [488, 145] on icon "button" at bounding box center [493, 144] width 11 height 11
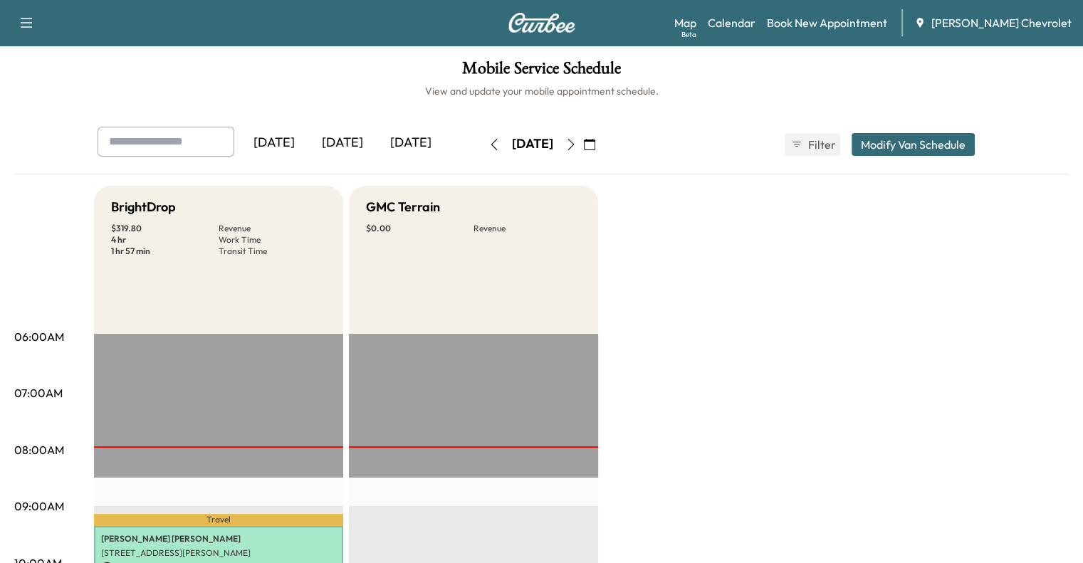
click at [583, 150] on button "button" at bounding box center [571, 144] width 24 height 23
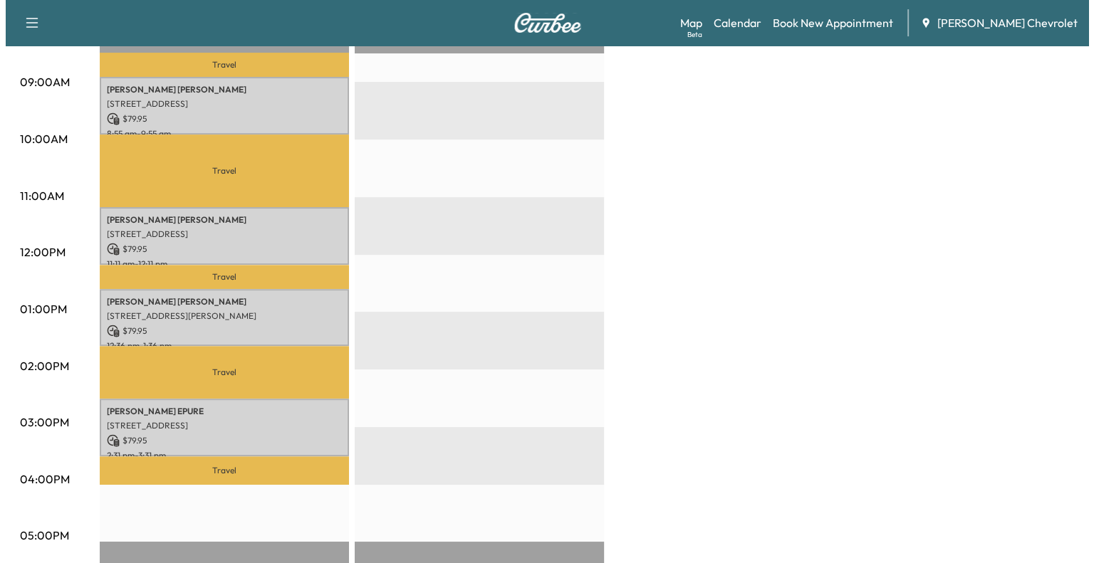
scroll to position [426, 0]
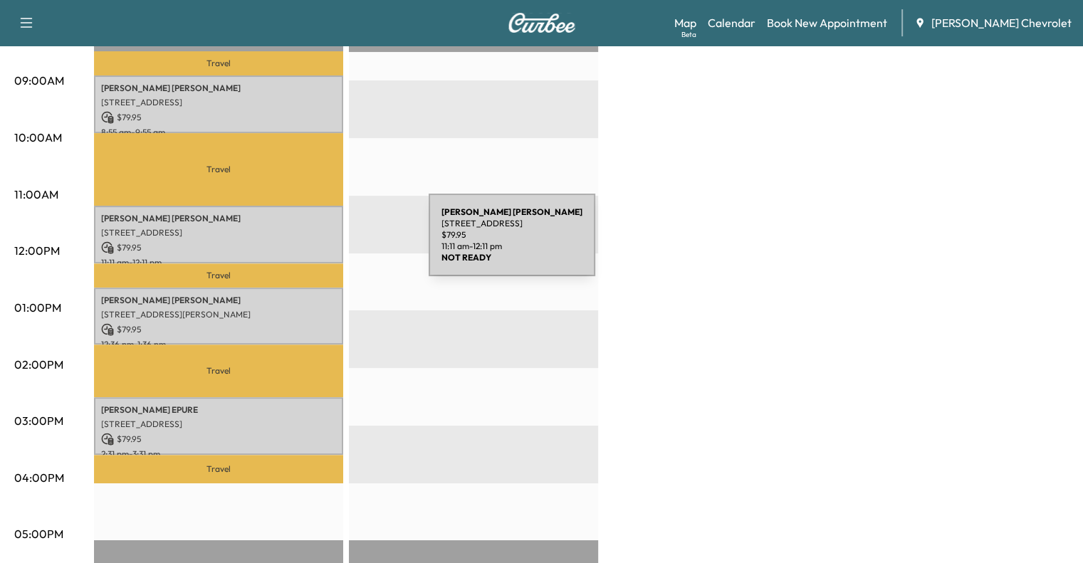
click at [322, 243] on p "$ 79.95" at bounding box center [218, 247] width 235 height 13
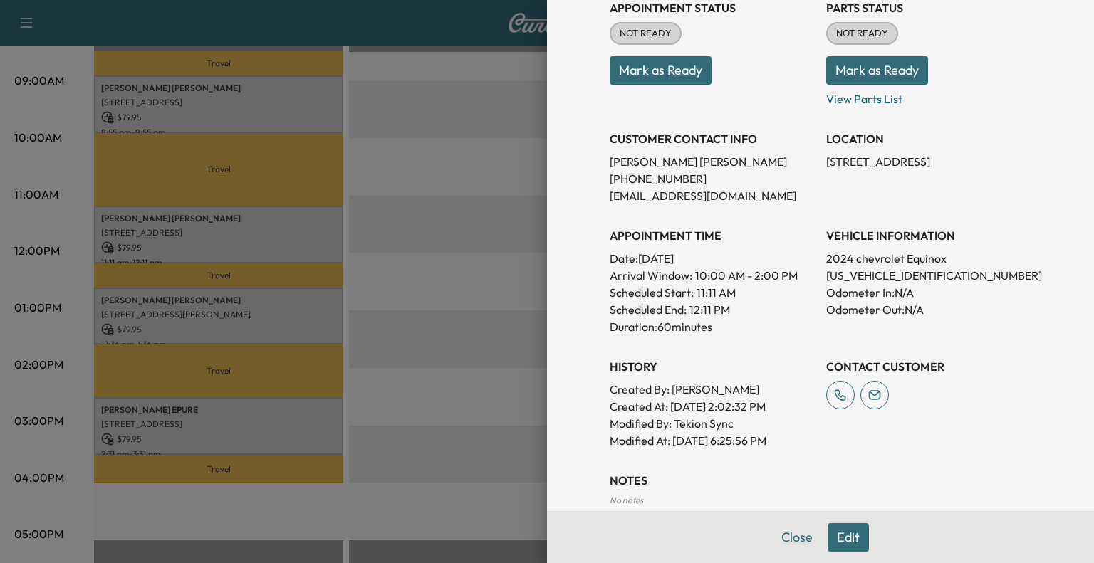
scroll to position [171, 0]
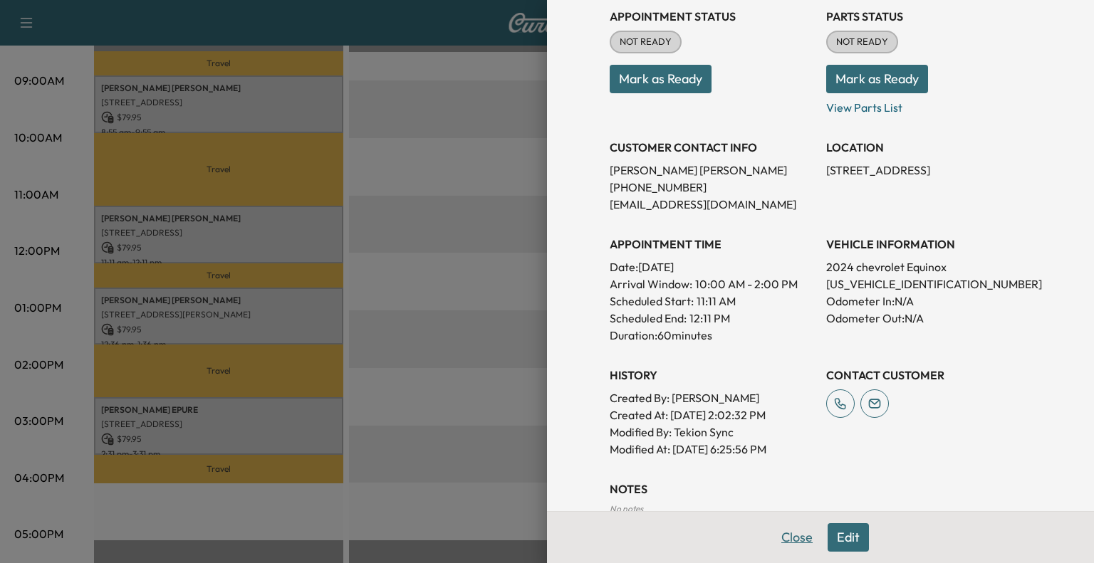
click at [789, 533] on button "Close" at bounding box center [797, 537] width 50 height 28
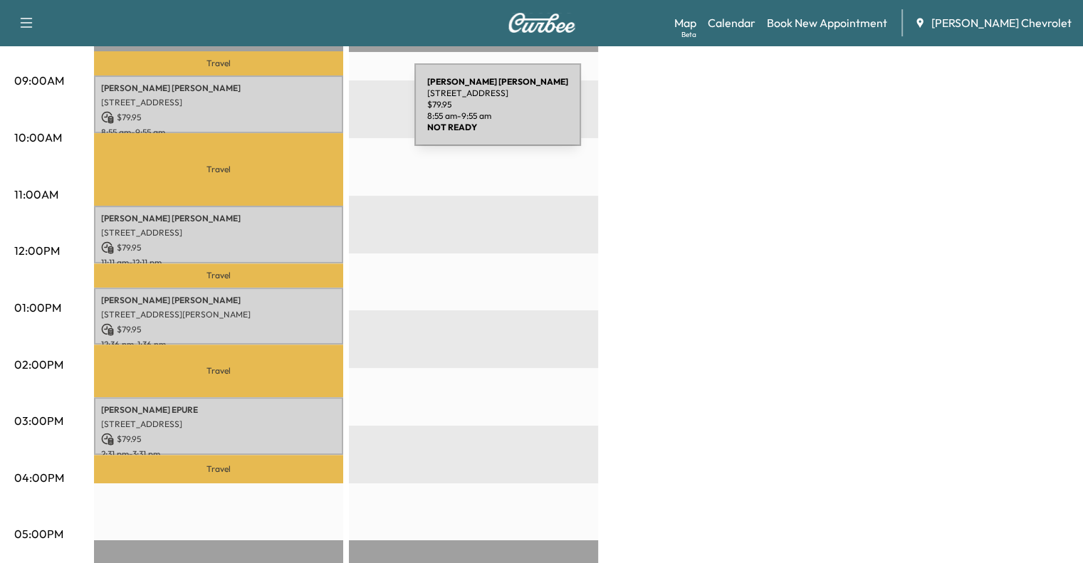
click at [305, 113] on p "$ 79.95" at bounding box center [218, 117] width 235 height 13
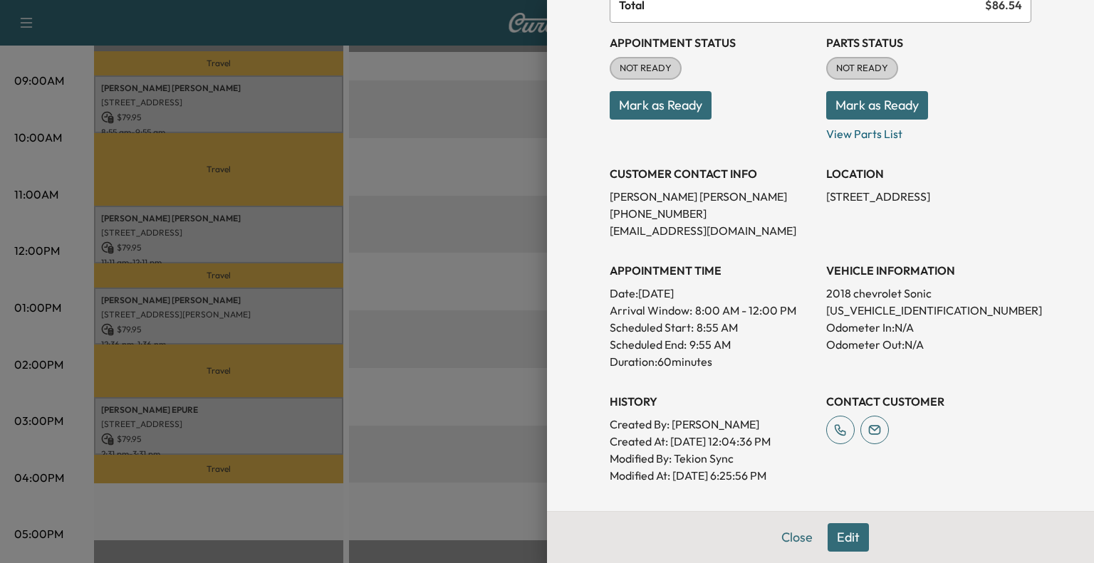
scroll to position [145, 0]
click at [789, 530] on button "Close" at bounding box center [797, 537] width 50 height 28
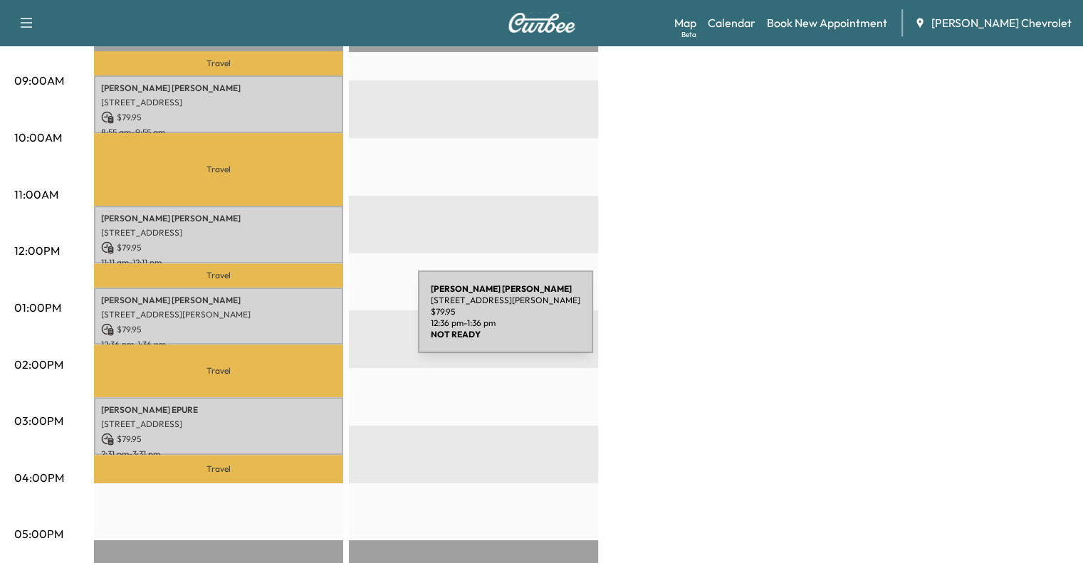
click at [311, 323] on p "$ 79.95" at bounding box center [218, 329] width 235 height 13
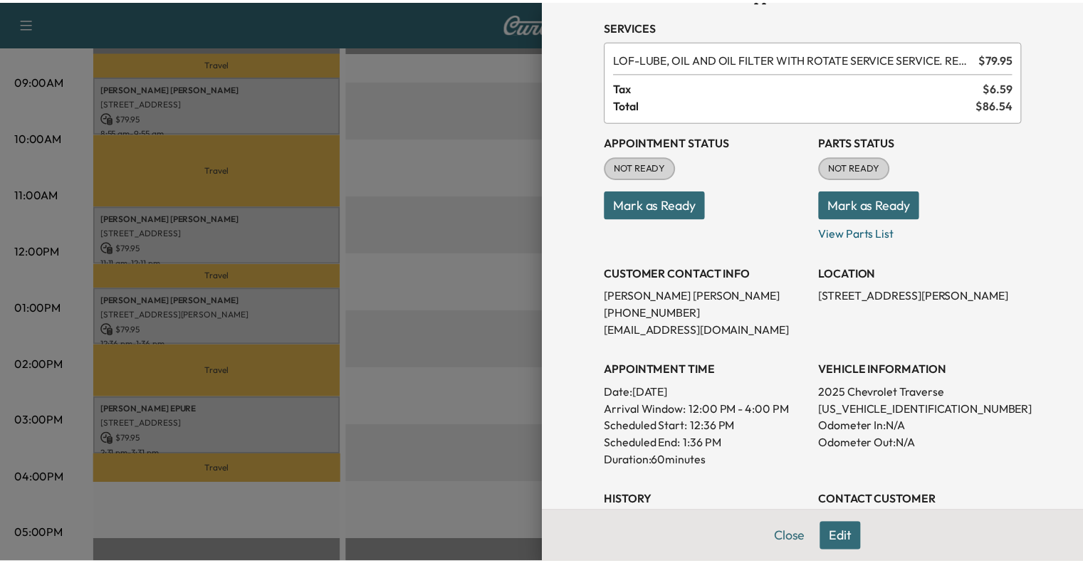
scroll to position [48, 0]
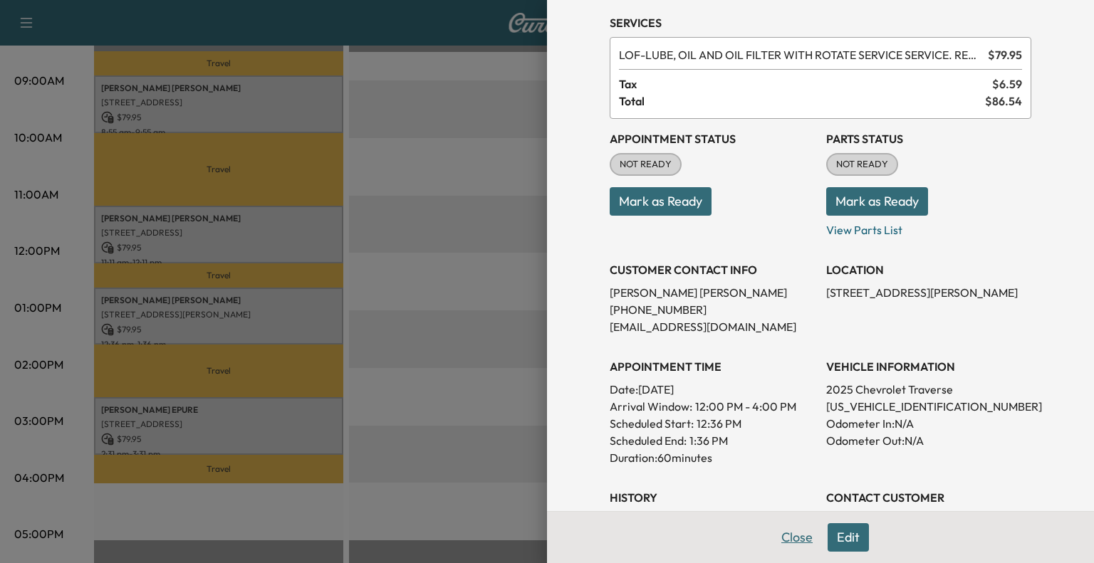
click at [780, 545] on button "Close" at bounding box center [797, 537] width 50 height 28
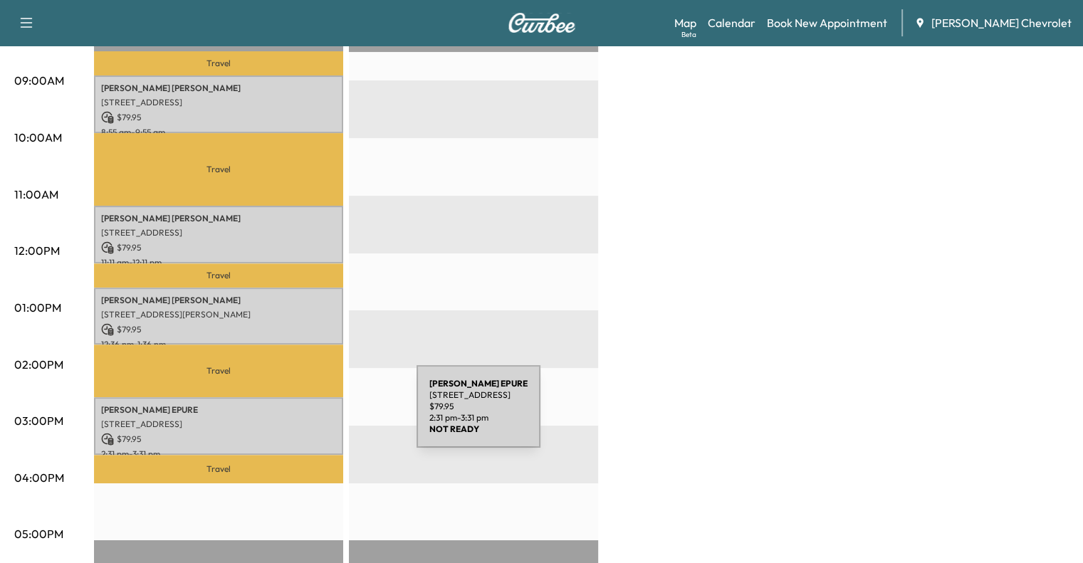
click at [310, 419] on p "[STREET_ADDRESS]" at bounding box center [218, 424] width 235 height 11
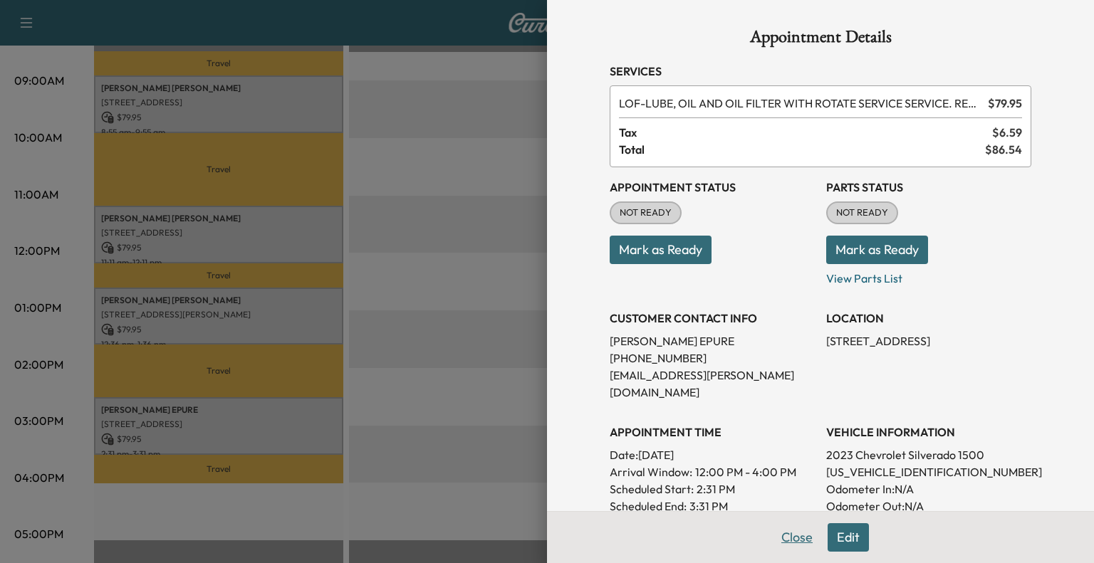
click at [772, 532] on button "Close" at bounding box center [797, 537] width 50 height 28
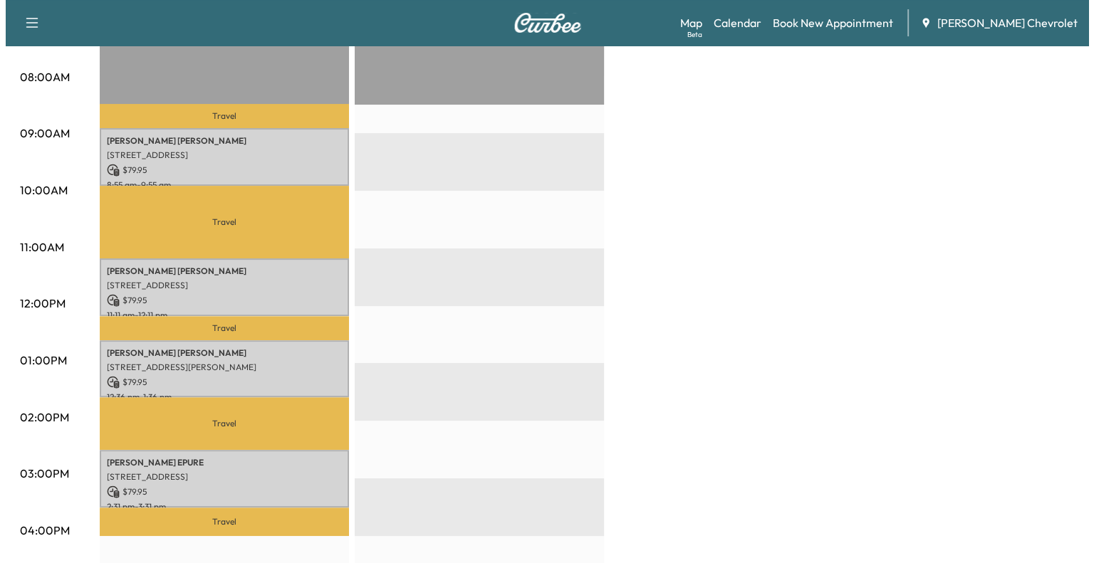
scroll to position [372, 0]
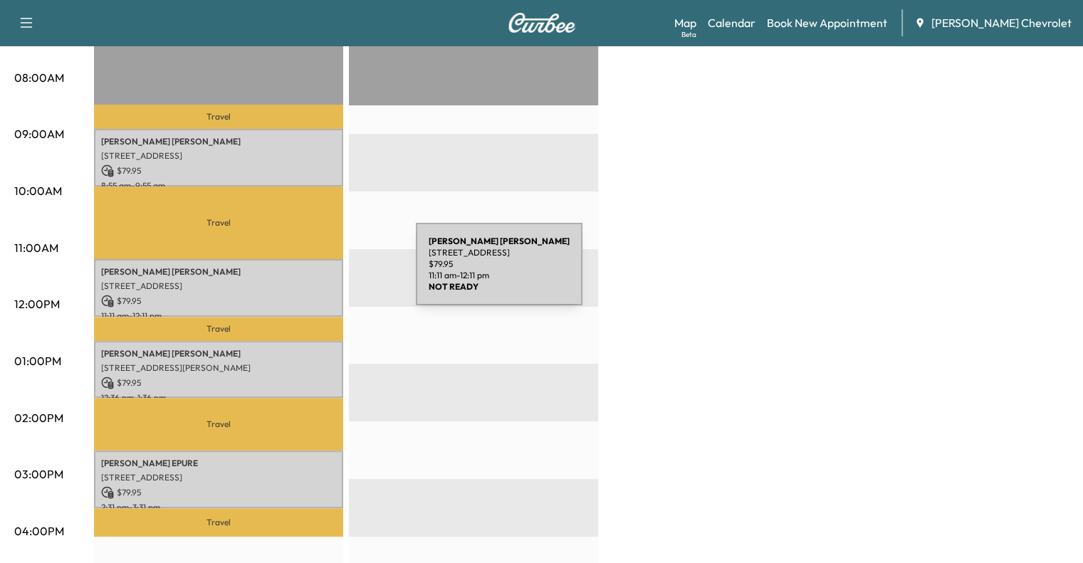
click at [309, 273] on p "[PERSON_NAME]" at bounding box center [218, 271] width 235 height 11
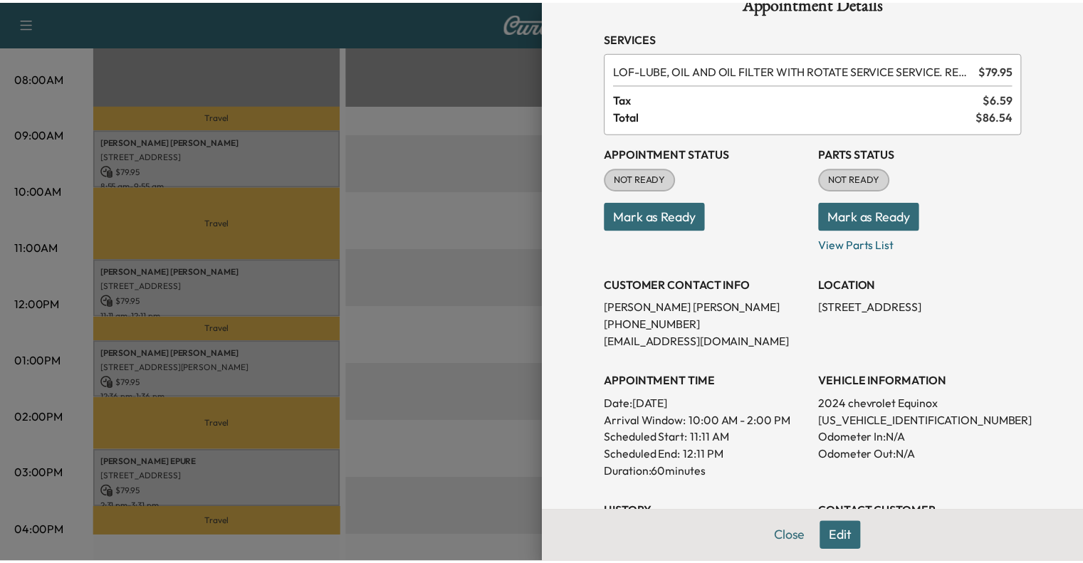
scroll to position [34, 0]
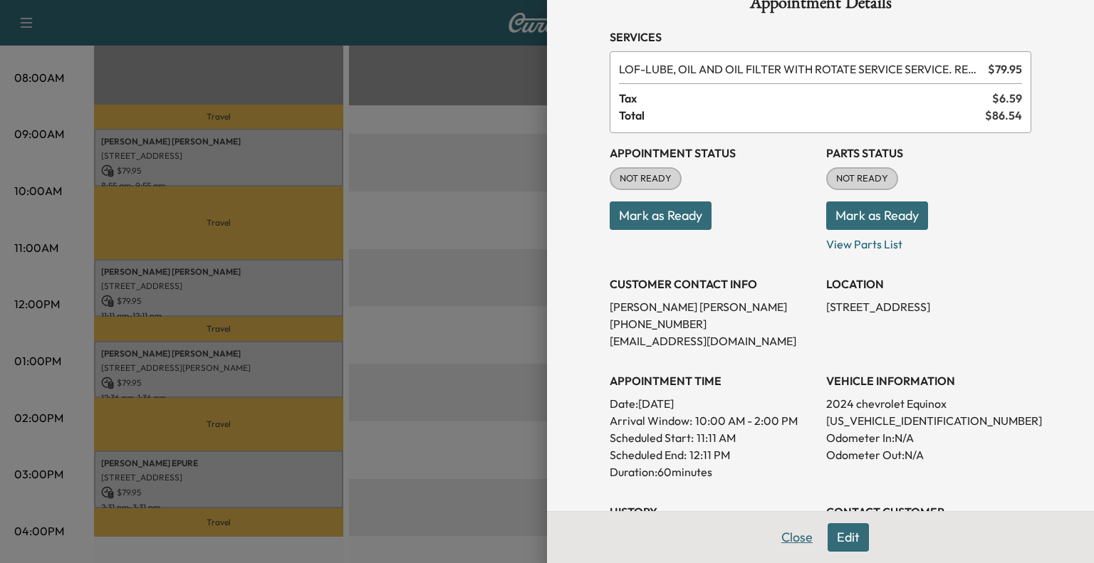
click at [772, 531] on button "Close" at bounding box center [797, 537] width 50 height 28
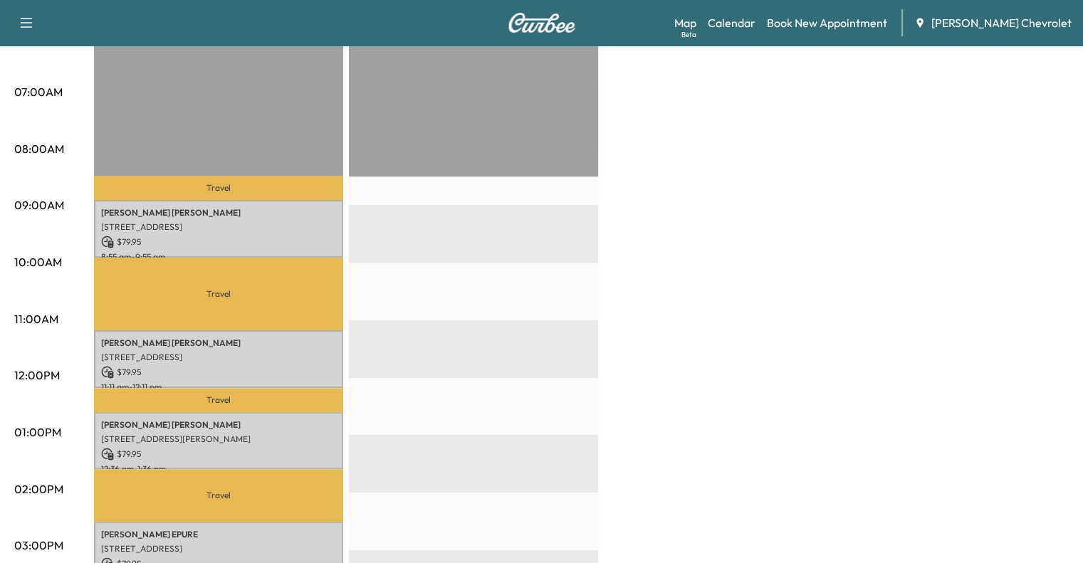
scroll to position [312, 0]
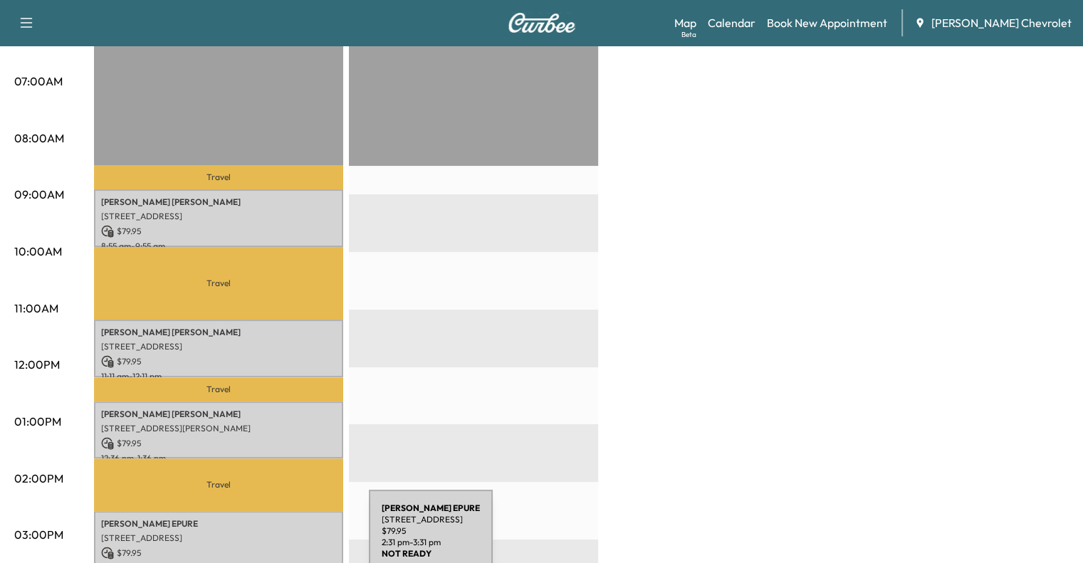
click at [259, 547] on p "$ 79.95" at bounding box center [218, 553] width 235 height 13
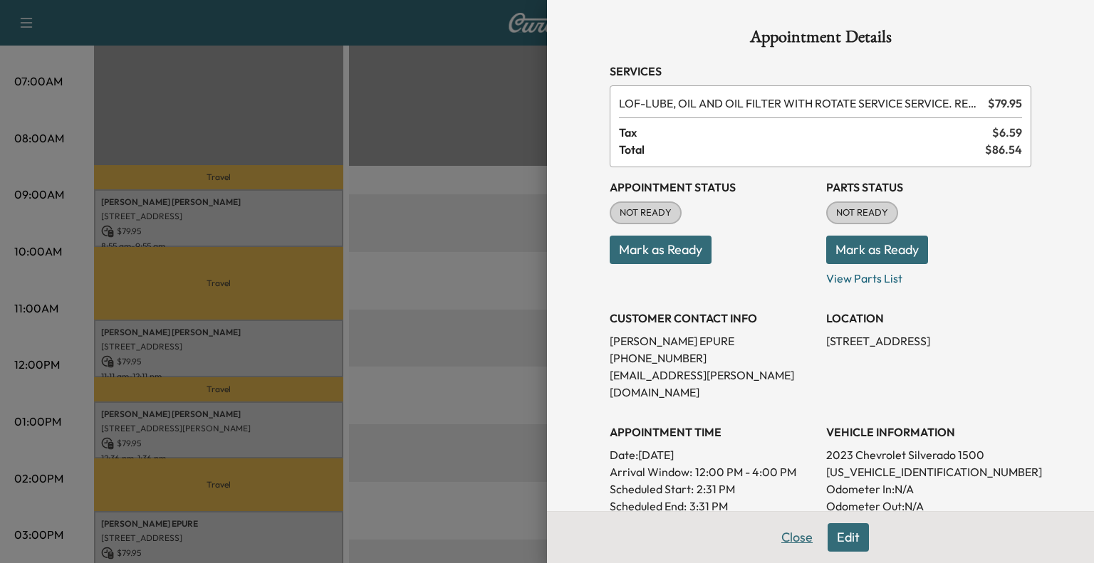
click at [786, 543] on button "Close" at bounding box center [797, 537] width 50 height 28
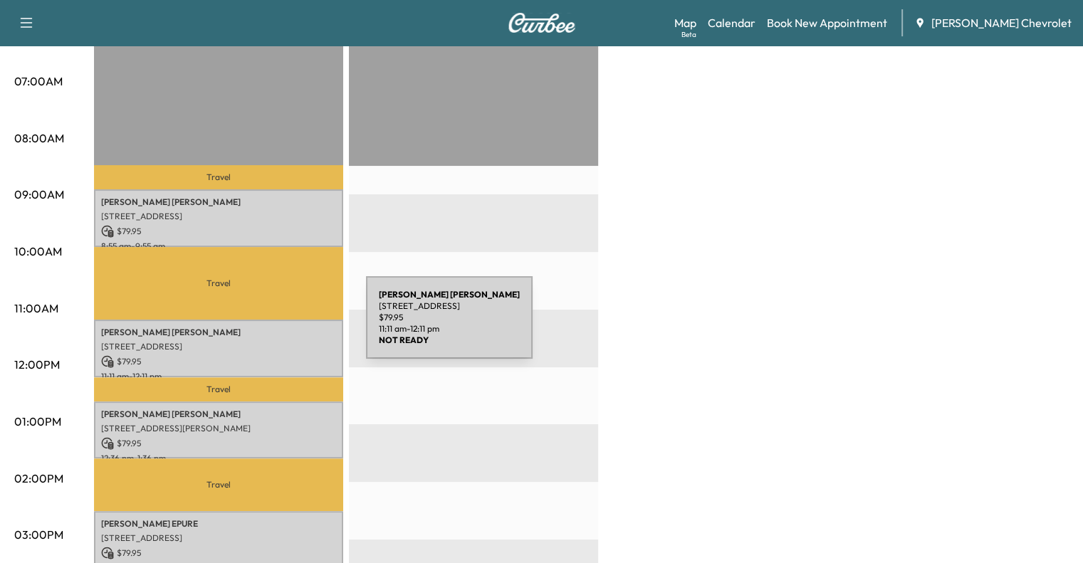
drag, startPoint x: 320, startPoint y: 334, endPoint x: 259, endPoint y: 326, distance: 61.7
click at [259, 327] on p "[PERSON_NAME]" at bounding box center [218, 332] width 235 height 11
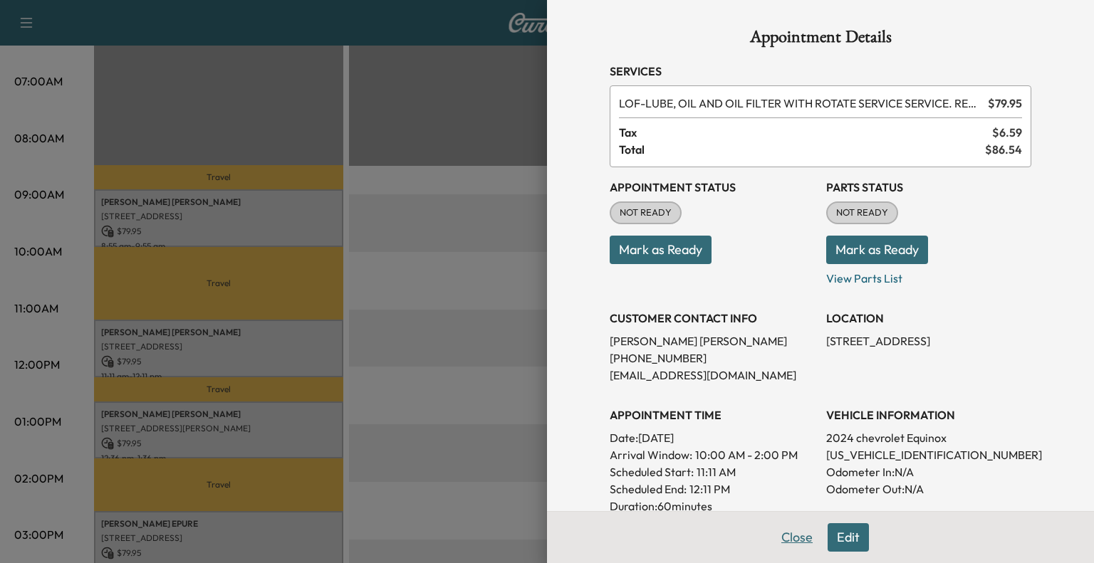
click at [800, 541] on button "Close" at bounding box center [797, 537] width 50 height 28
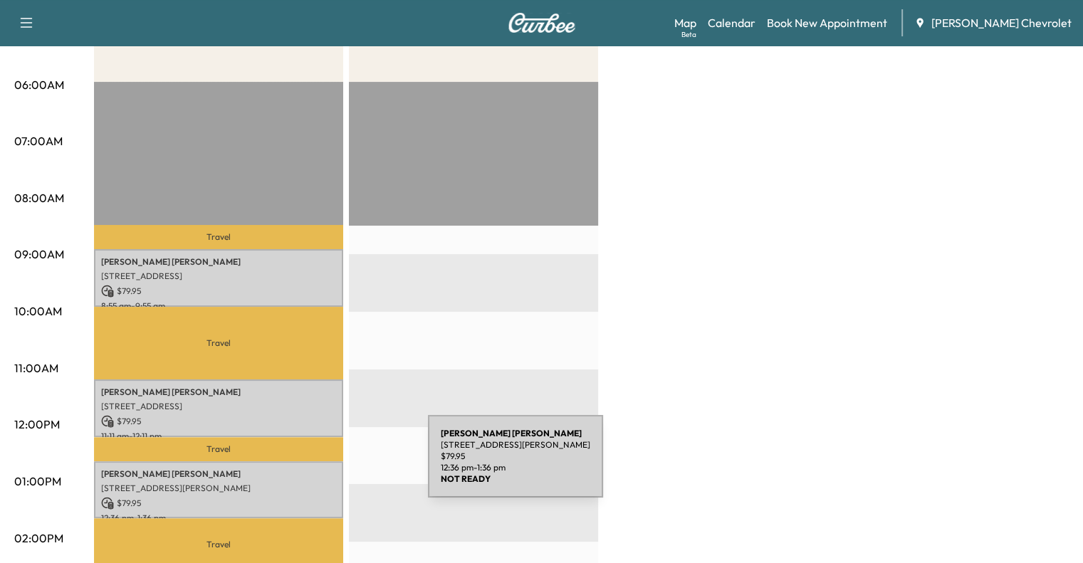
scroll to position [0, 0]
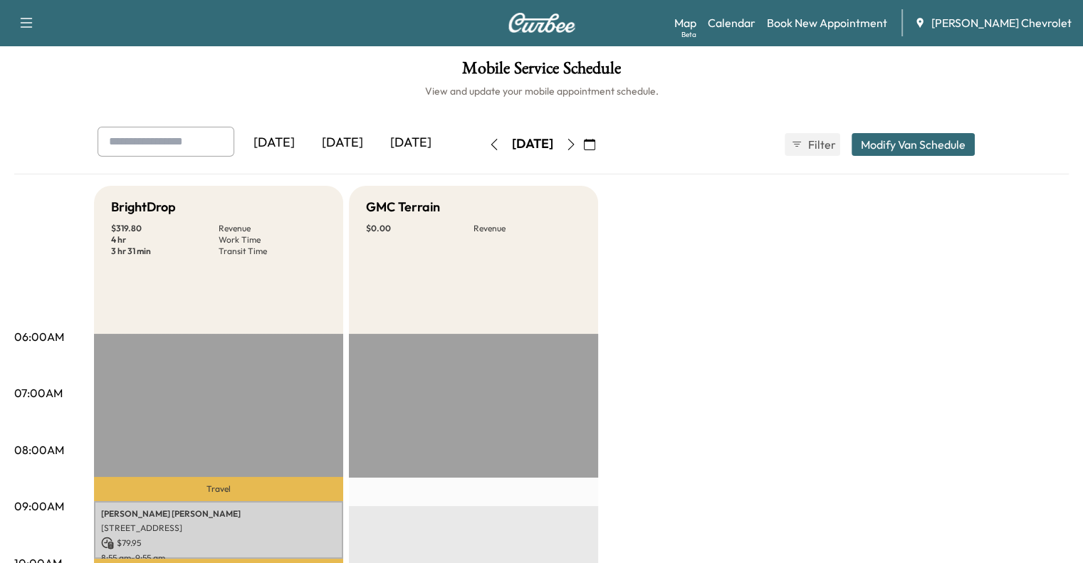
click at [308, 147] on div "[DATE]" at bounding box center [342, 143] width 68 height 33
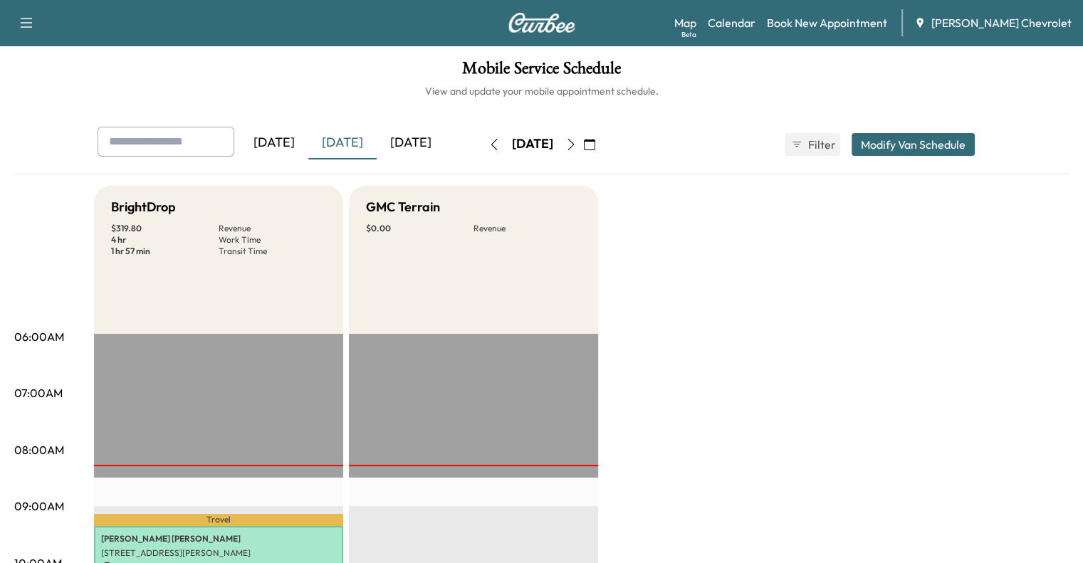
click at [595, 145] on icon "button" at bounding box center [589, 144] width 11 height 11
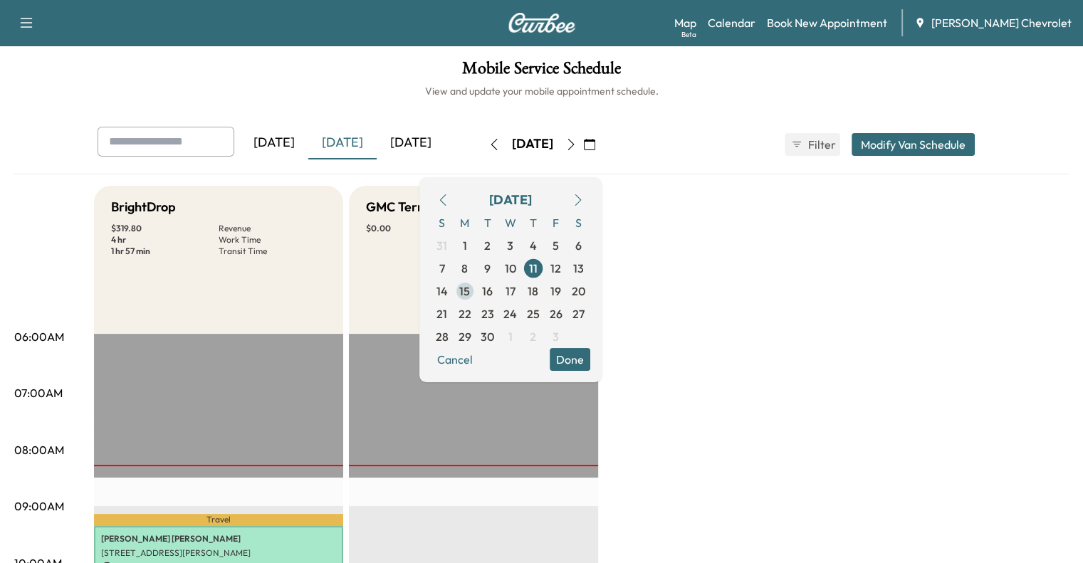
click at [470, 291] on span "15" at bounding box center [464, 291] width 11 height 17
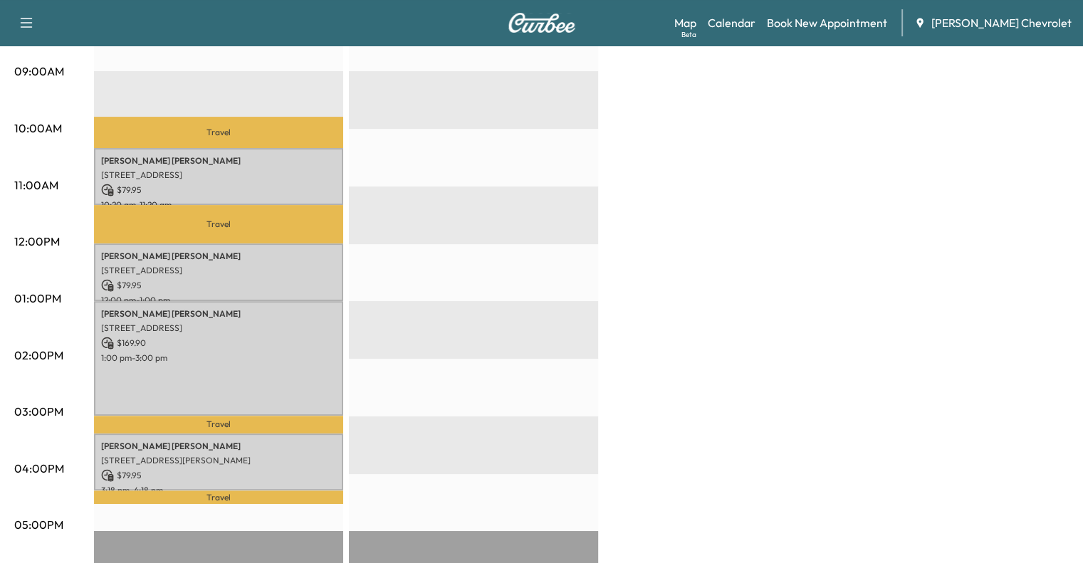
scroll to position [464, 0]
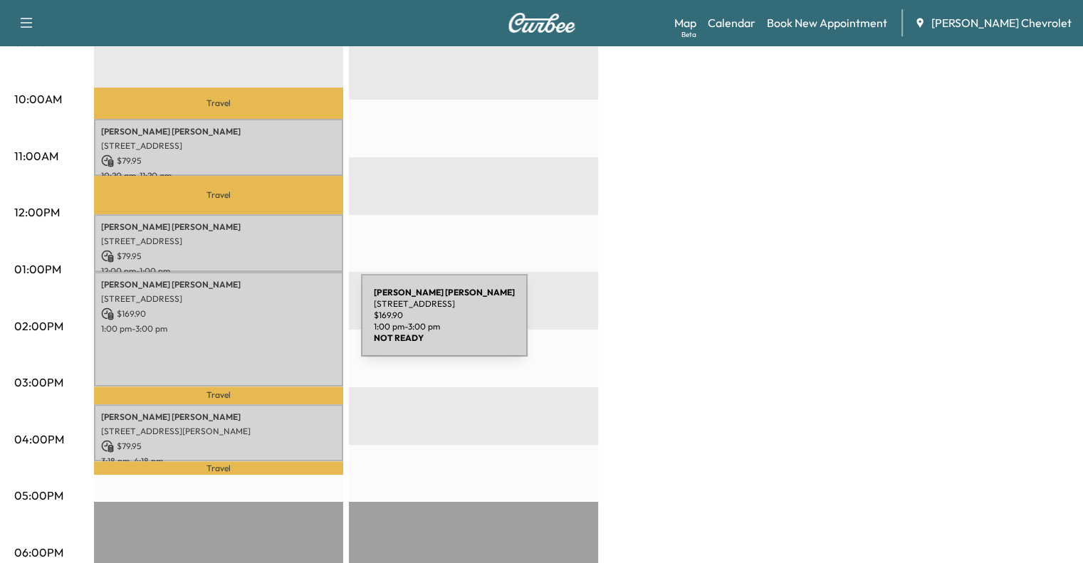
click at [254, 324] on p "1:00 pm - 3:00 pm" at bounding box center [218, 328] width 235 height 11
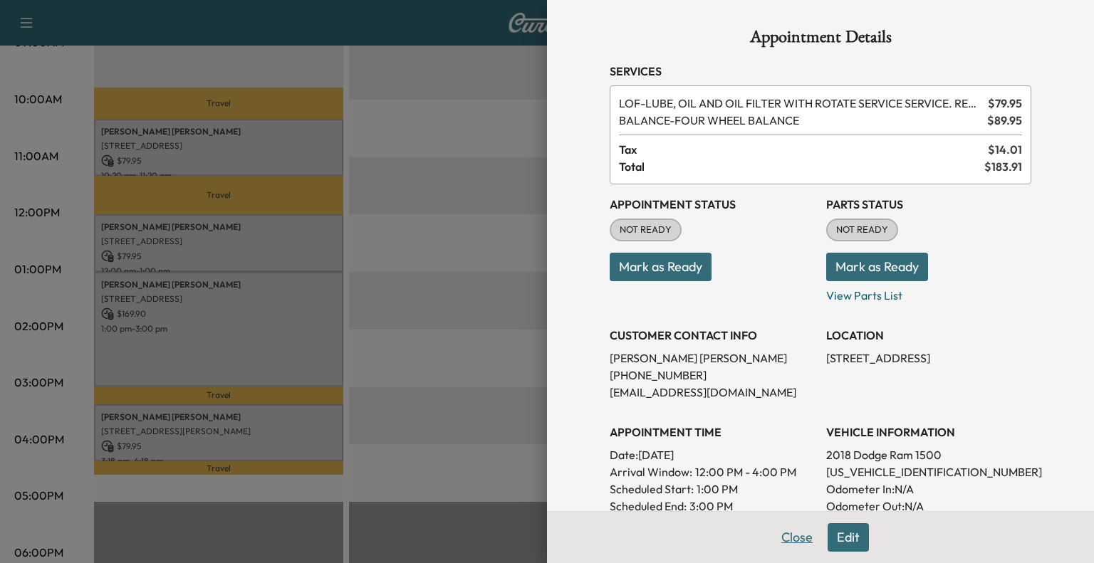
click at [787, 535] on button "Close" at bounding box center [797, 537] width 50 height 28
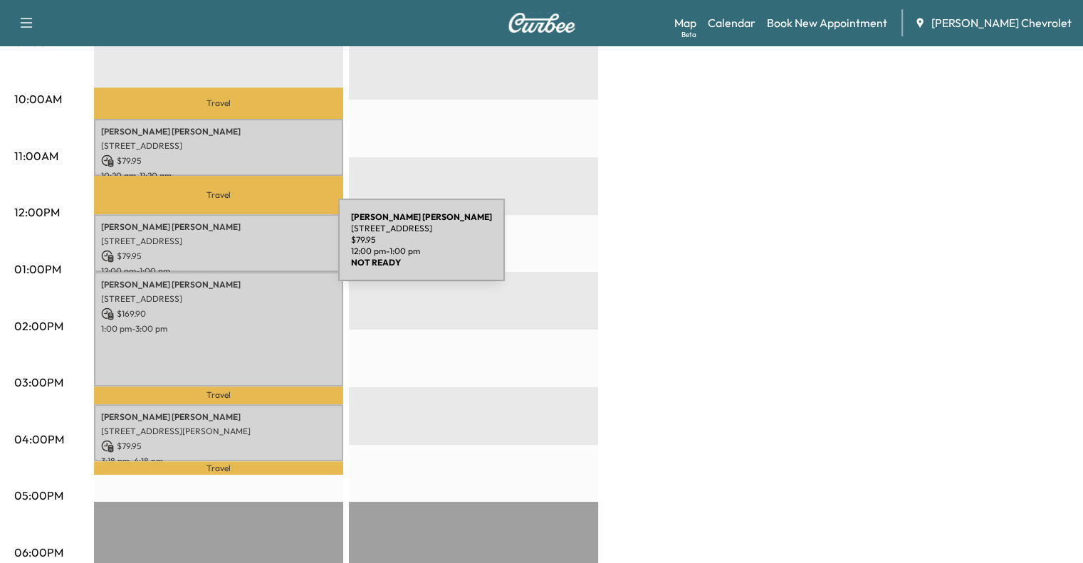
click at [231, 250] on p "$ 79.95" at bounding box center [218, 256] width 235 height 13
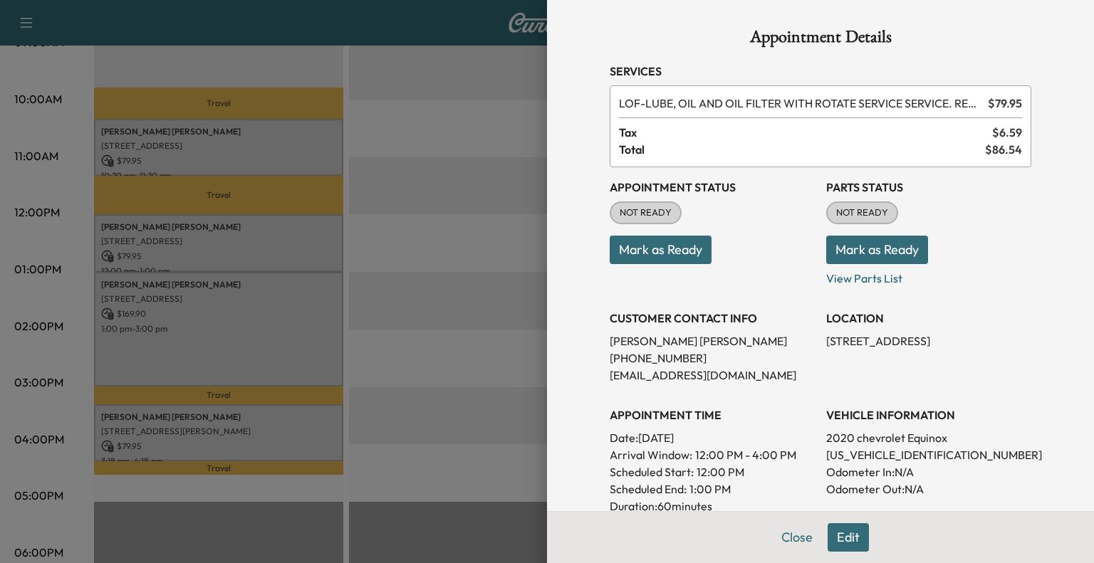
drag, startPoint x: 798, startPoint y: 547, endPoint x: 454, endPoint y: 451, distance: 357.1
click at [454, 451] on div at bounding box center [547, 281] width 1094 height 563
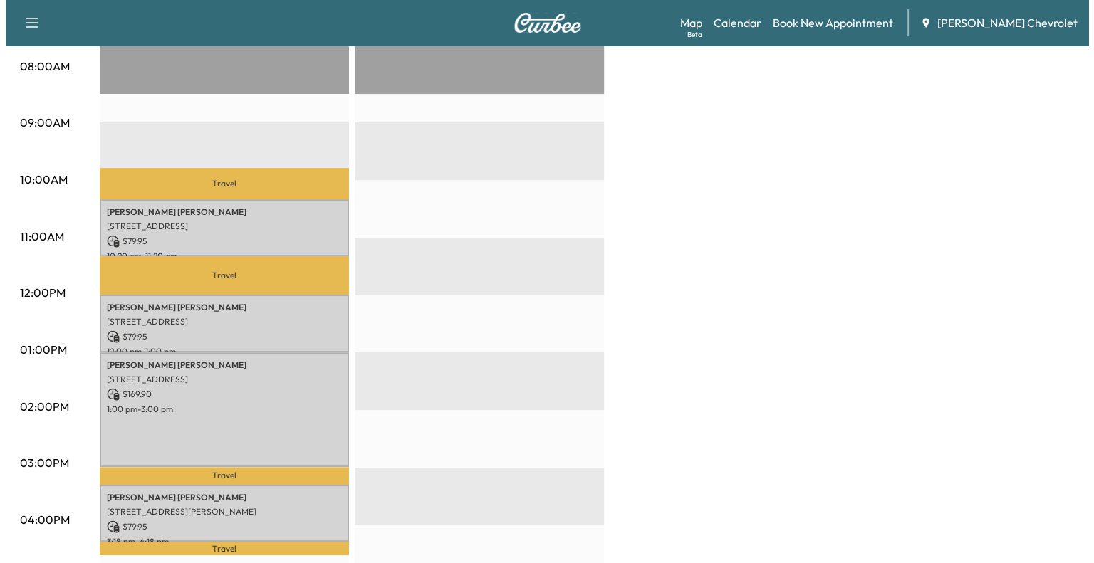
scroll to position [386, 0]
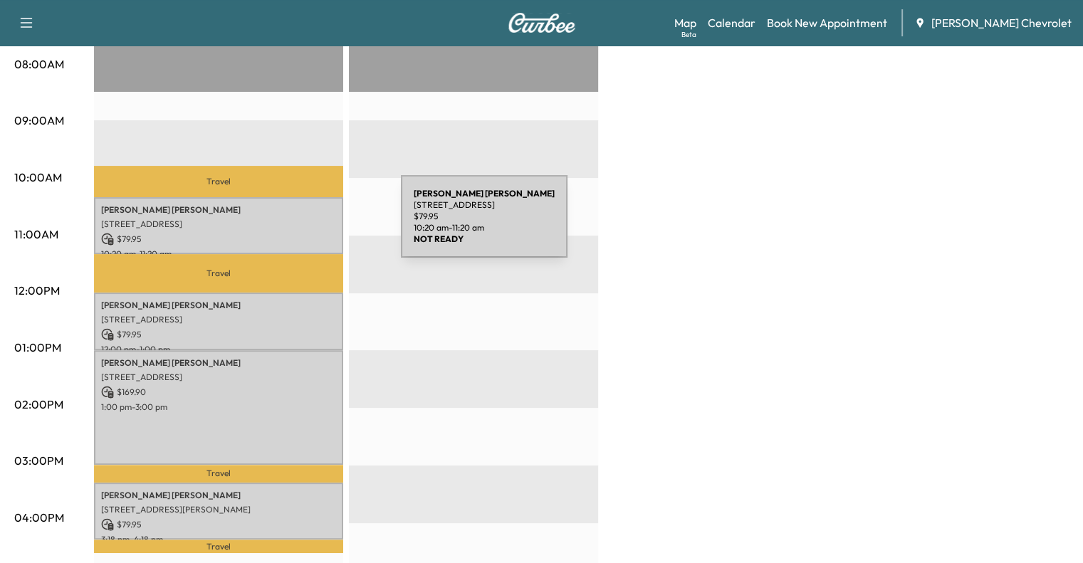
click at [296, 224] on p "[STREET_ADDRESS]" at bounding box center [218, 224] width 235 height 11
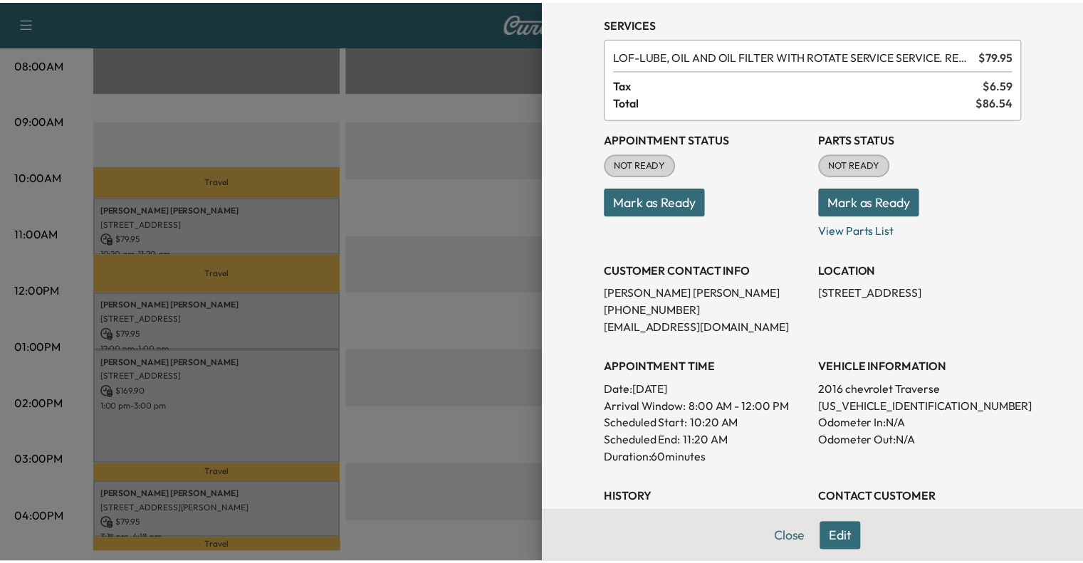
scroll to position [0, 0]
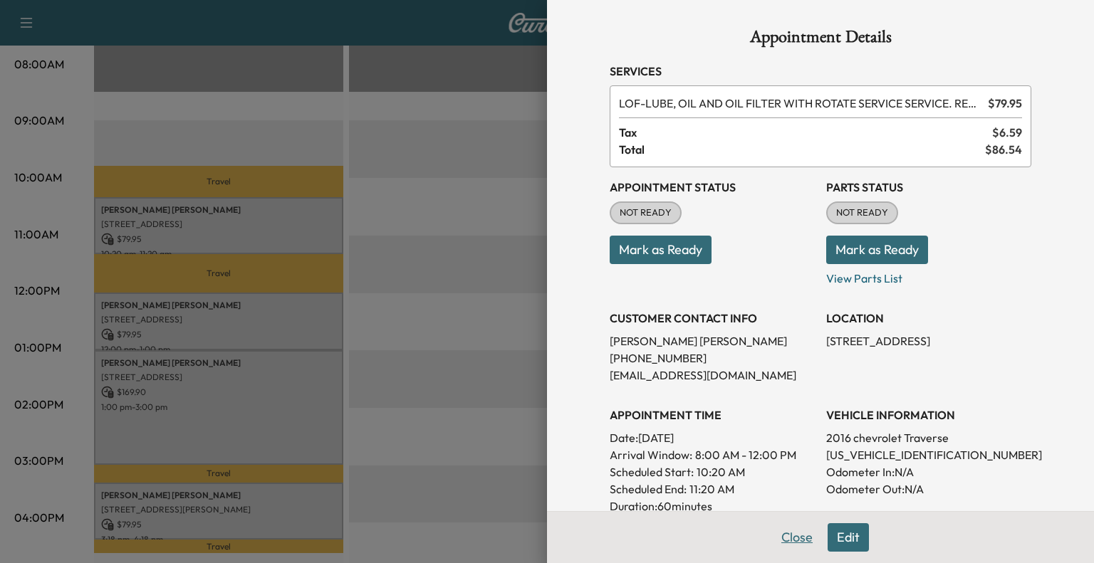
click at [783, 548] on button "Close" at bounding box center [797, 537] width 50 height 28
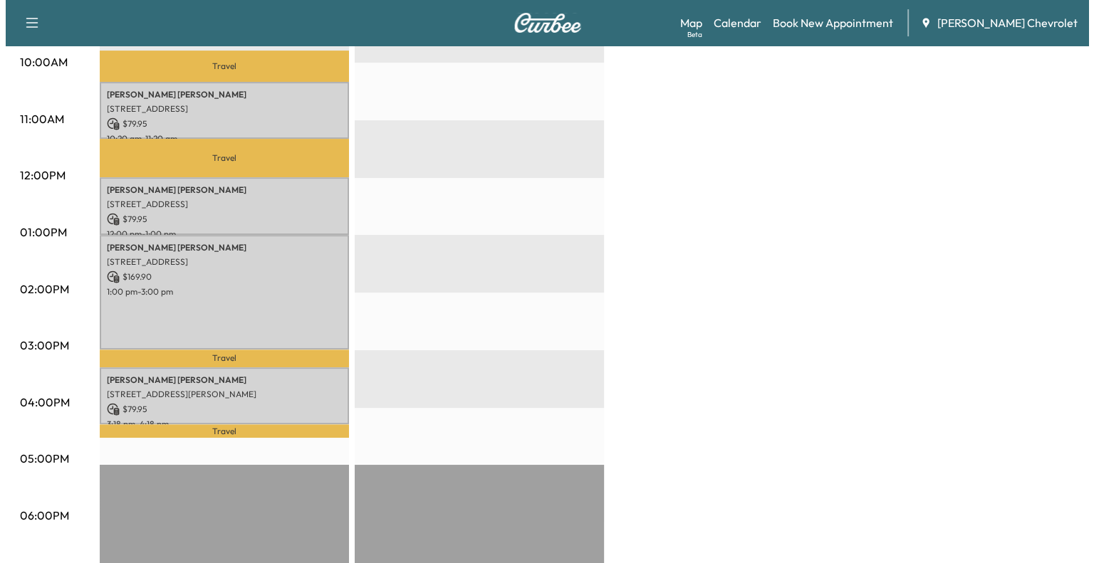
scroll to position [503, 0]
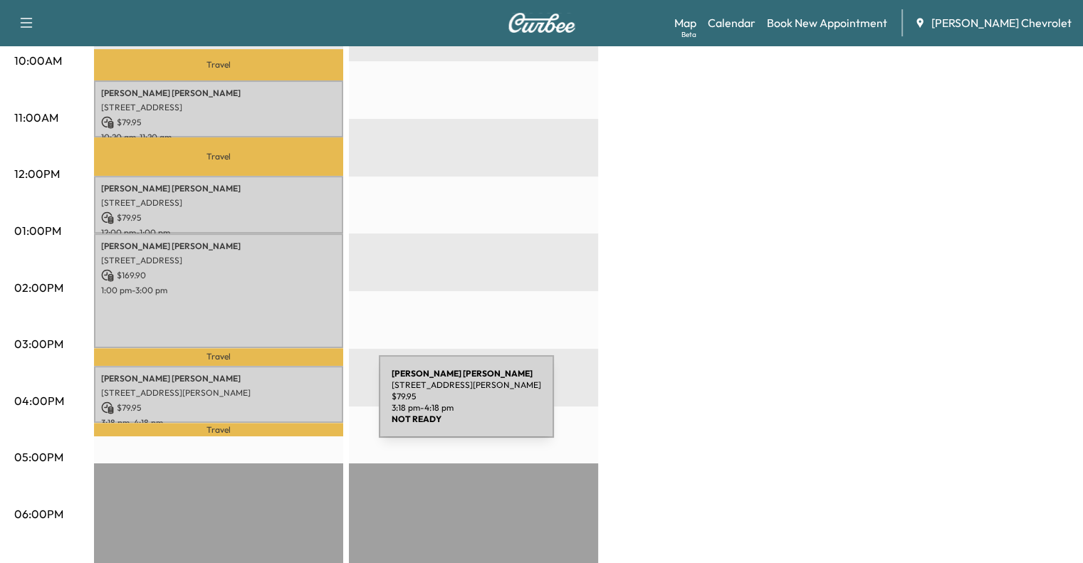
click at [272, 405] on p "$ 79.95" at bounding box center [218, 408] width 235 height 13
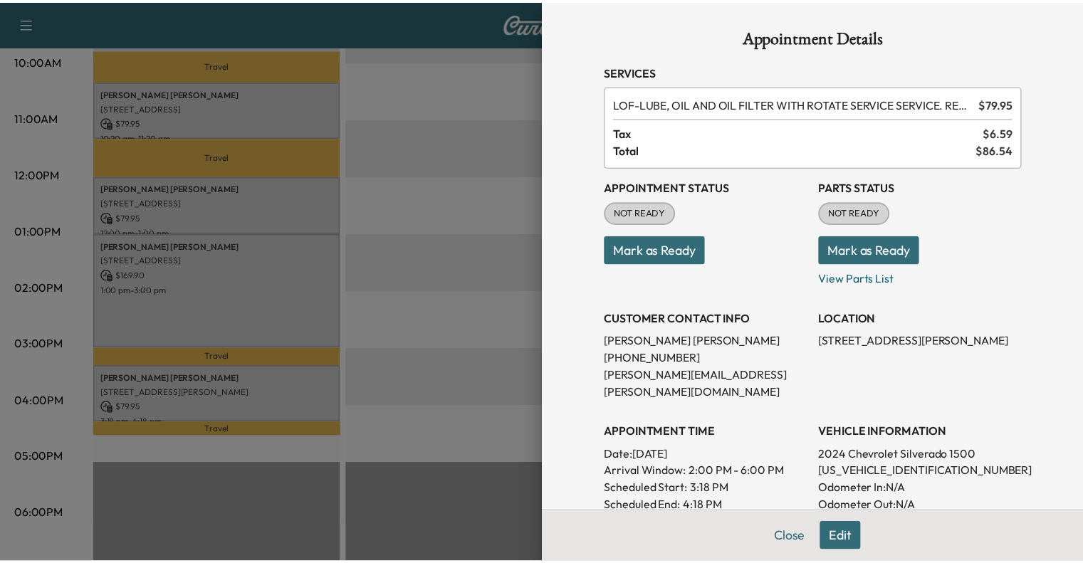
scroll to position [113, 0]
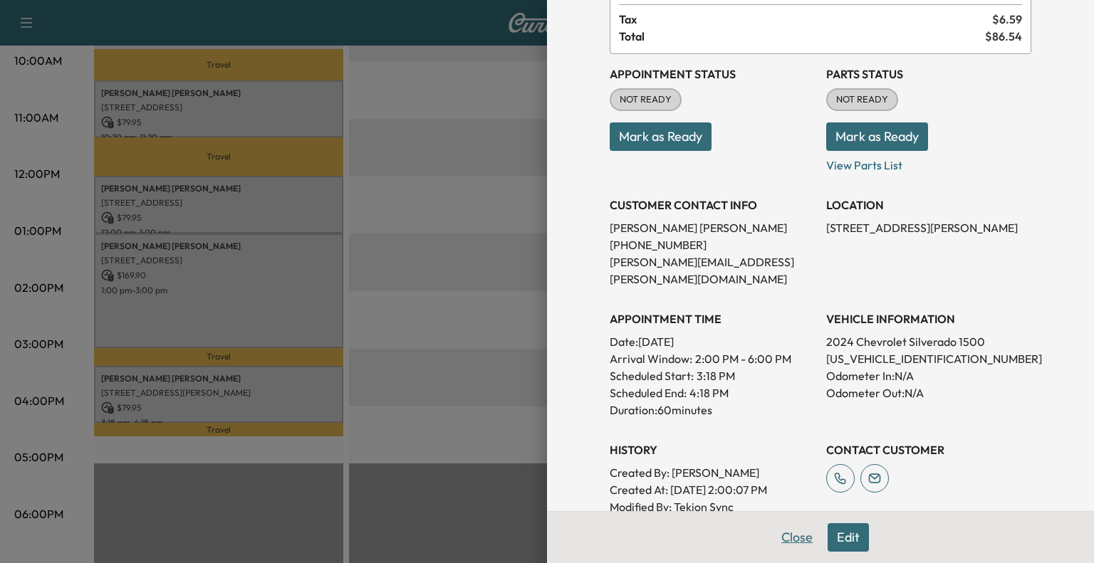
click at [780, 534] on button "Close" at bounding box center [797, 537] width 50 height 28
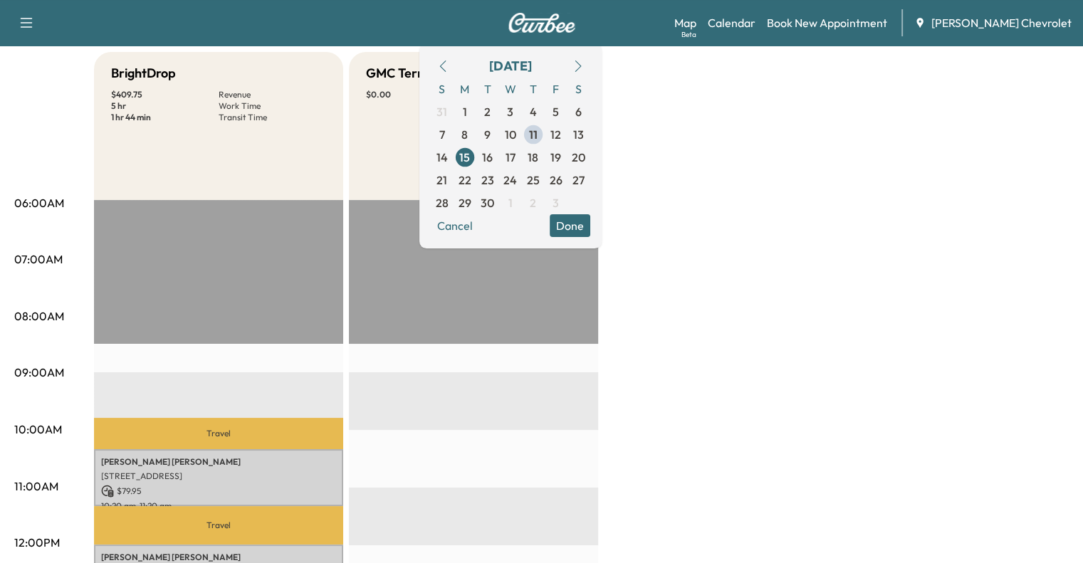
scroll to position [0, 0]
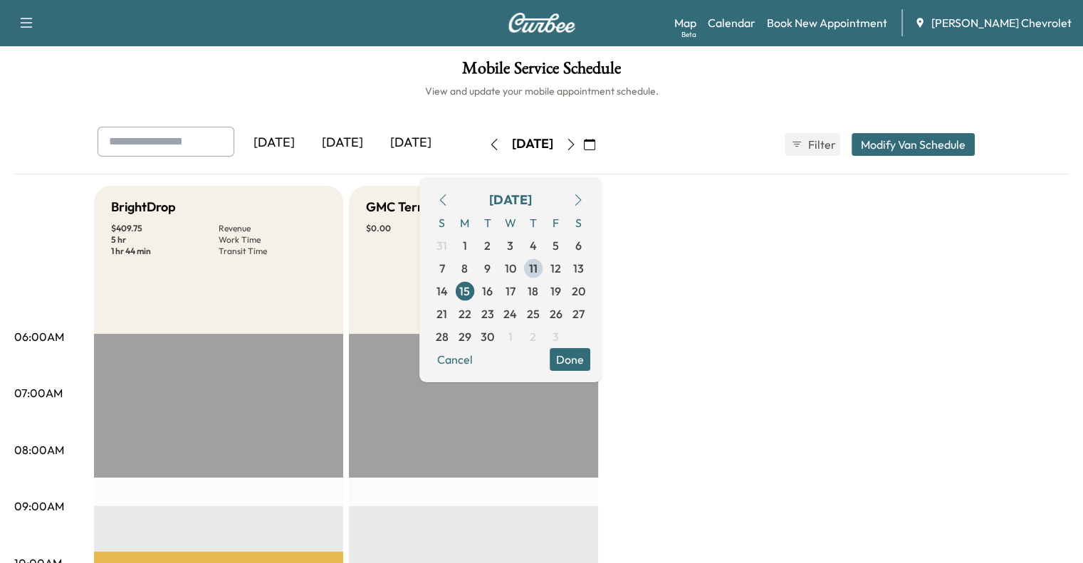
click at [308, 150] on div "[DATE]" at bounding box center [342, 143] width 68 height 33
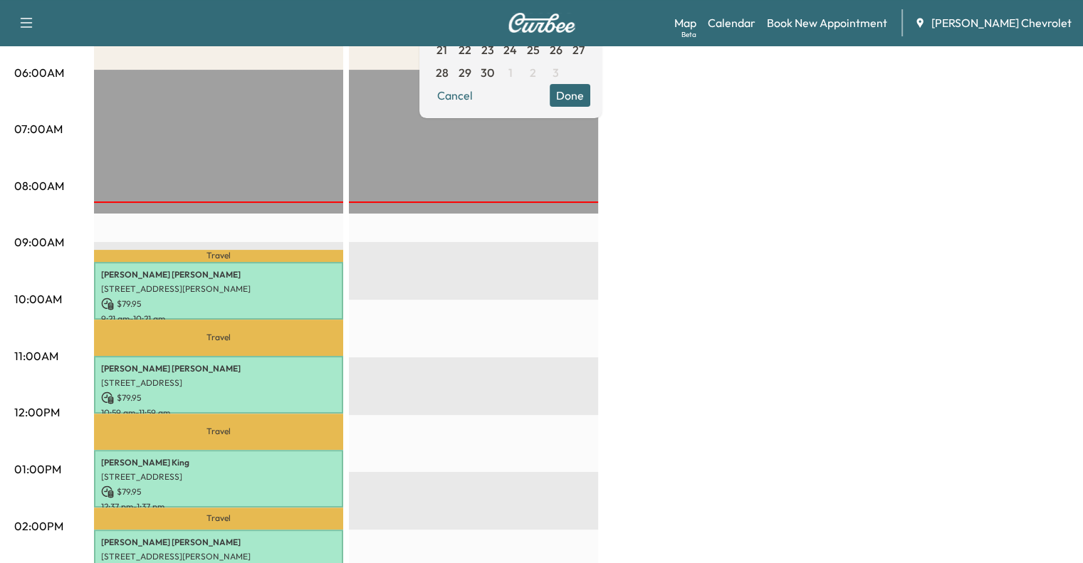
scroll to position [272, 0]
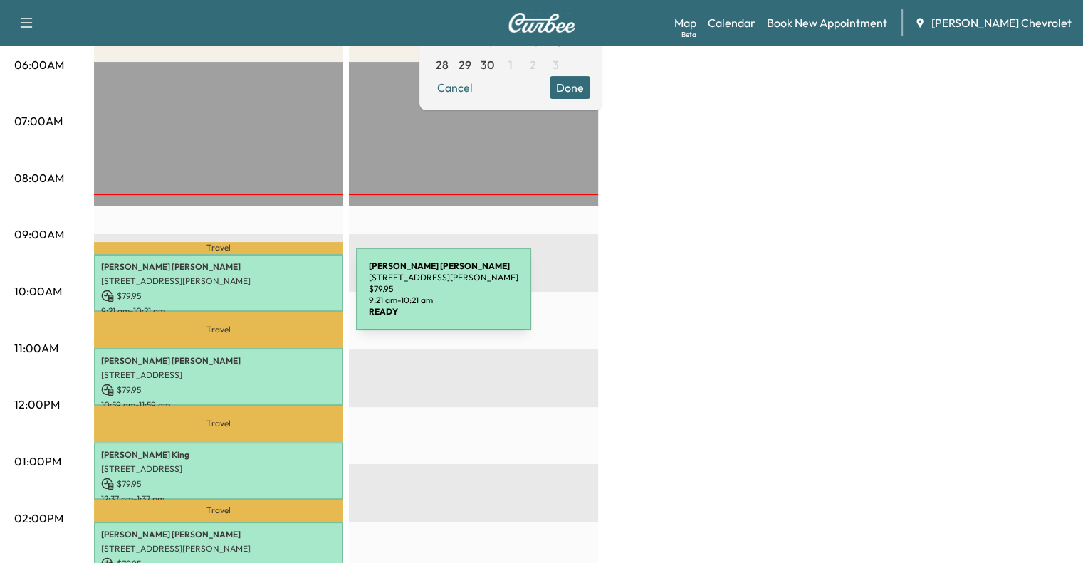
click at [249, 292] on p "$ 79.95" at bounding box center [218, 296] width 235 height 13
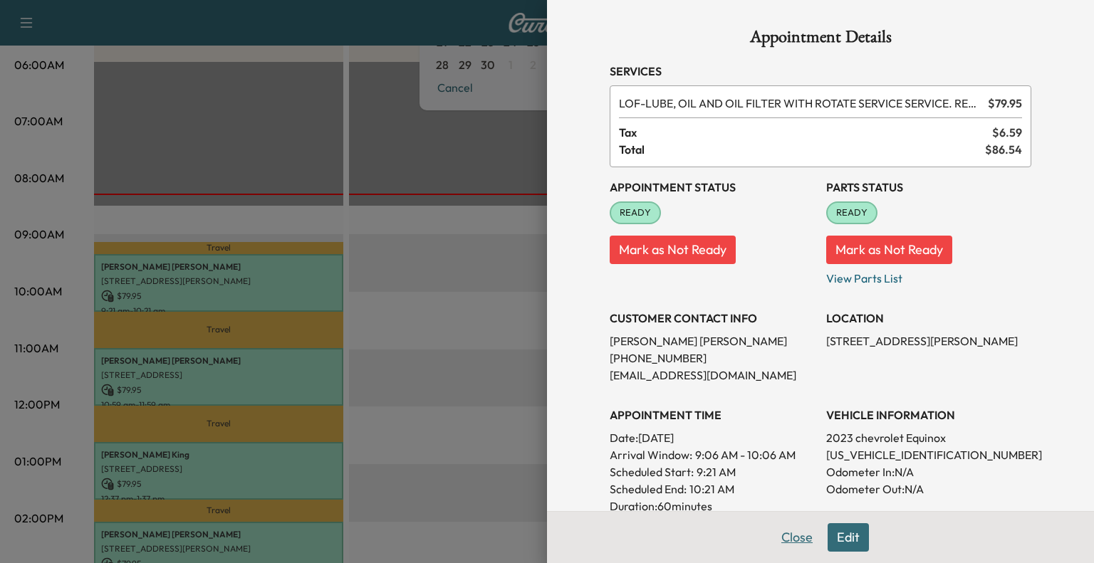
click at [788, 539] on button "Close" at bounding box center [797, 537] width 50 height 28
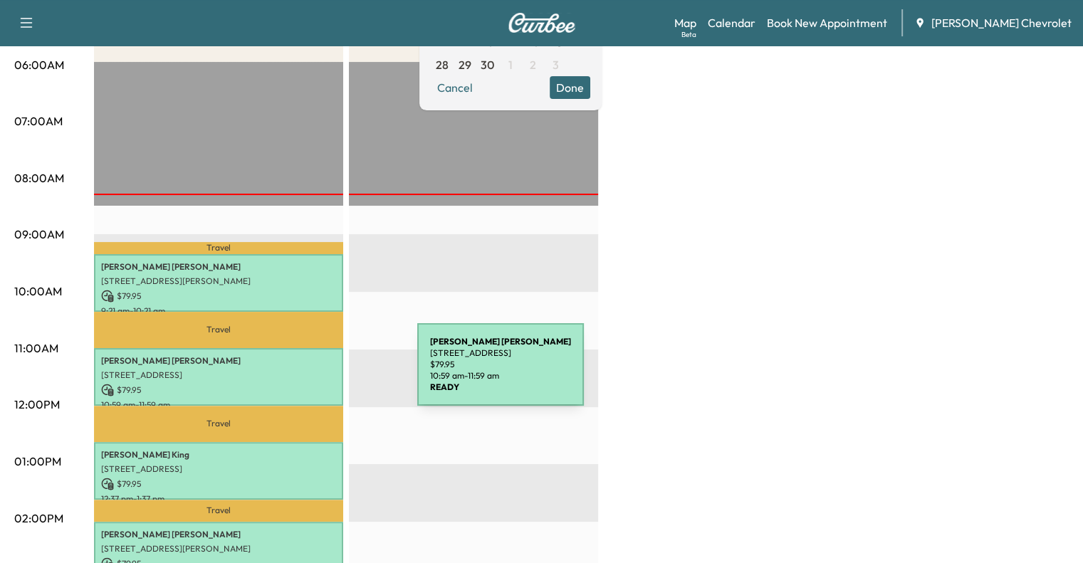
click at [309, 373] on p "[STREET_ADDRESS]" at bounding box center [218, 375] width 235 height 11
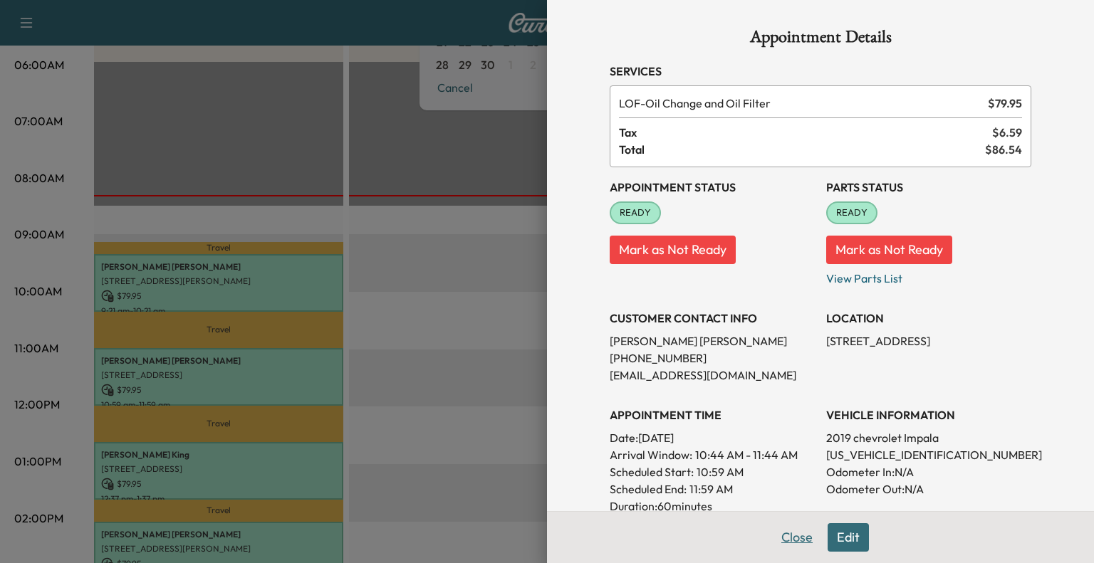
click at [785, 540] on button "Close" at bounding box center [797, 537] width 50 height 28
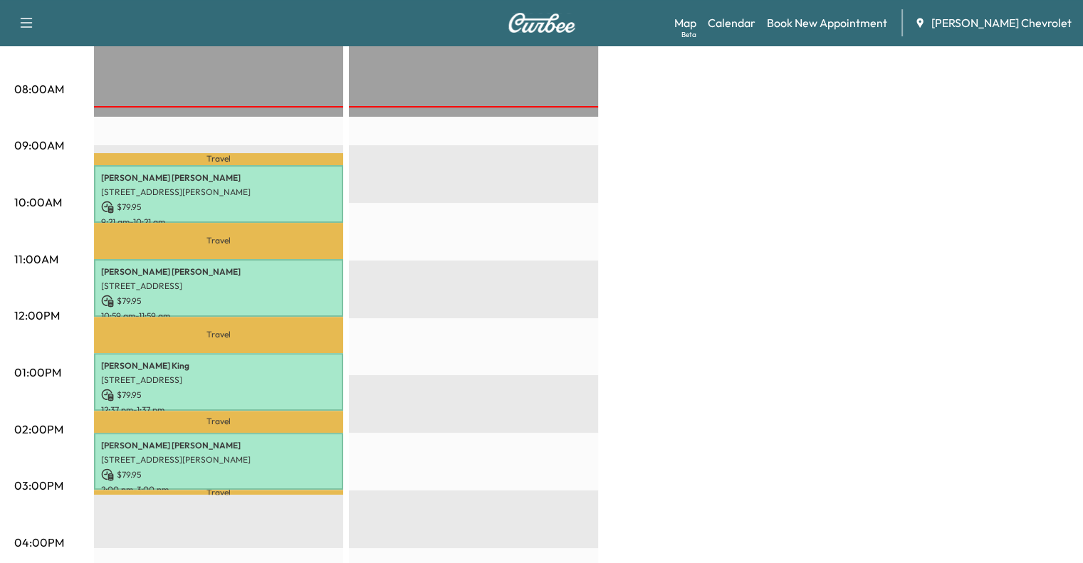
scroll to position [363, 0]
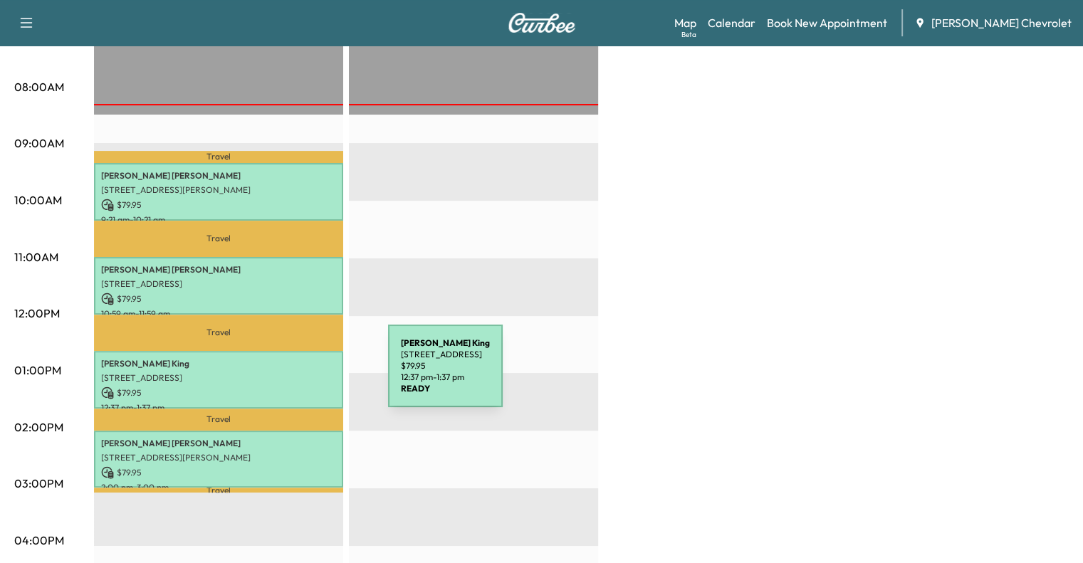
click at [279, 372] on p "[STREET_ADDRESS]" at bounding box center [218, 377] width 235 height 11
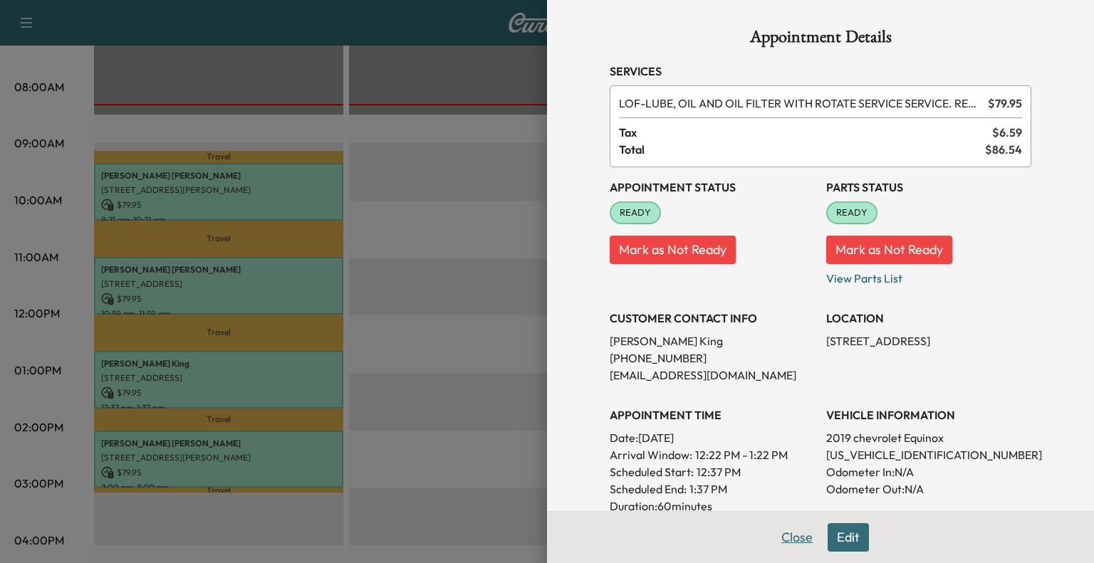
click at [779, 534] on button "Close" at bounding box center [797, 537] width 50 height 28
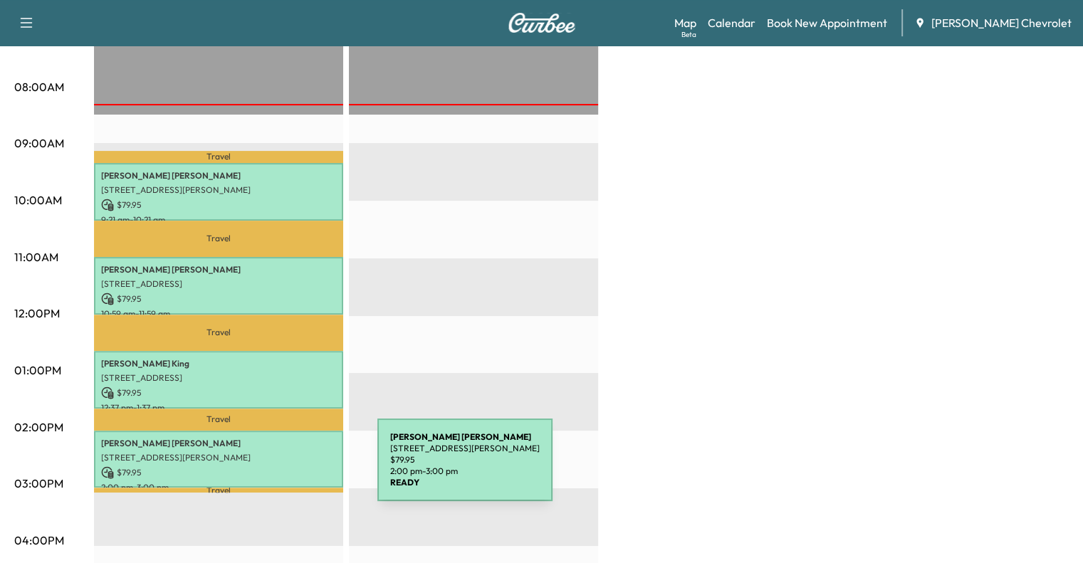
click at [271, 469] on p "$ 79.95" at bounding box center [218, 472] width 235 height 13
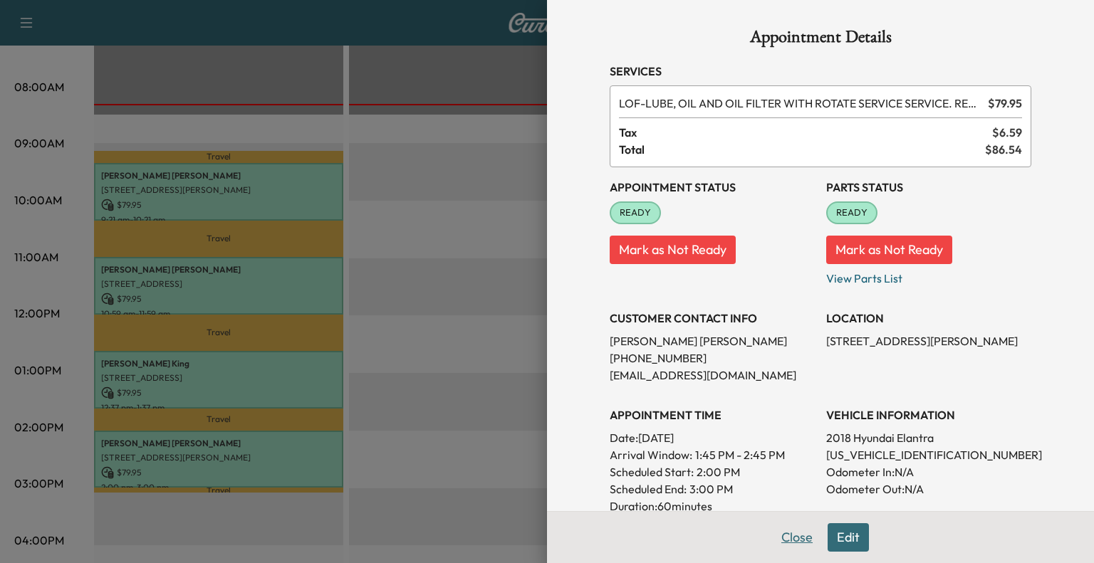
click at [772, 543] on button "Close" at bounding box center [797, 537] width 50 height 28
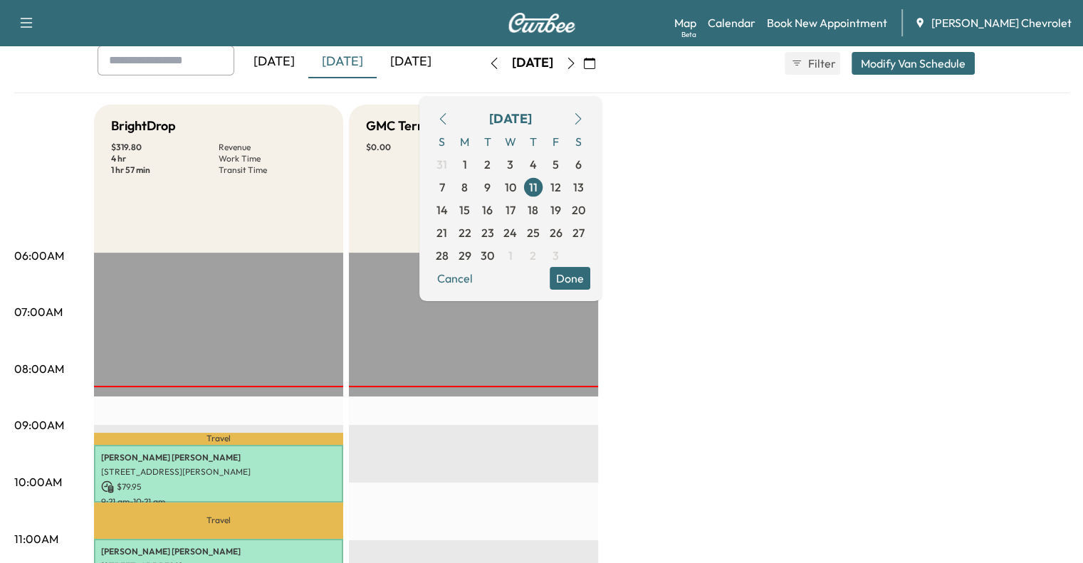
scroll to position [0, 0]
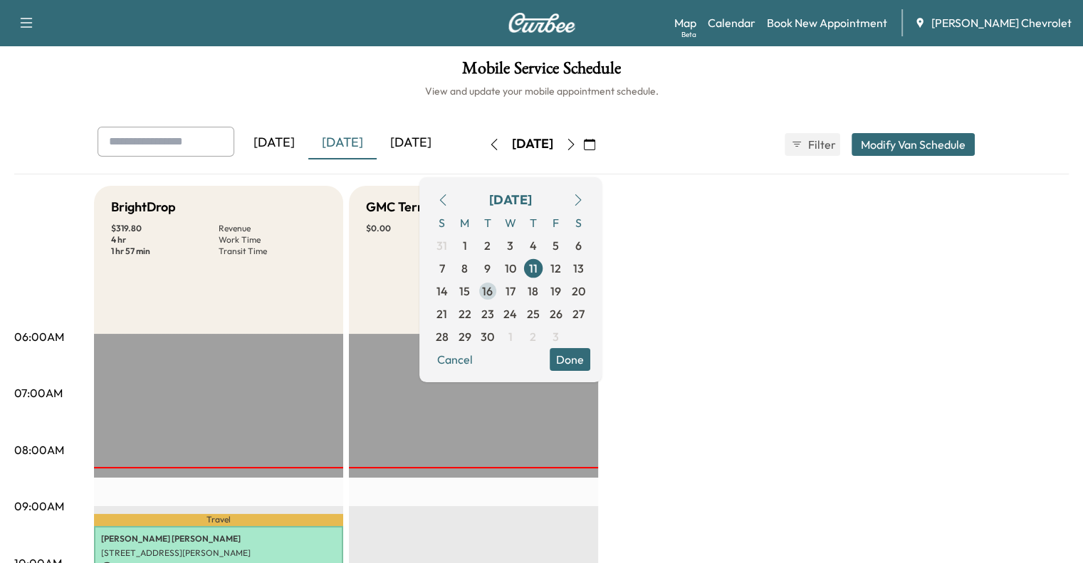
click at [493, 290] on span "16" at bounding box center [487, 291] width 11 height 17
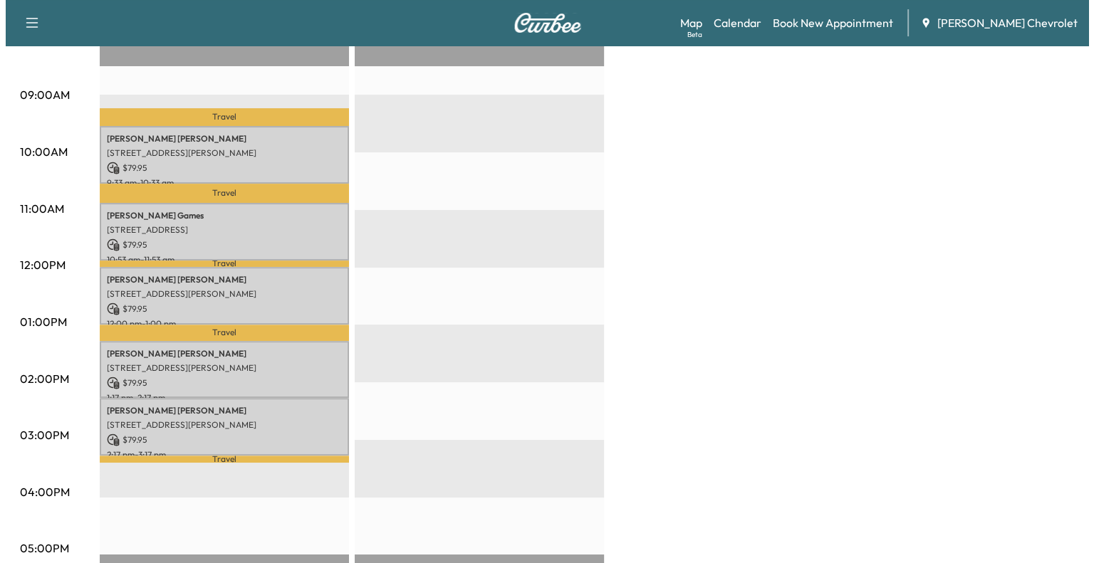
scroll to position [413, 0]
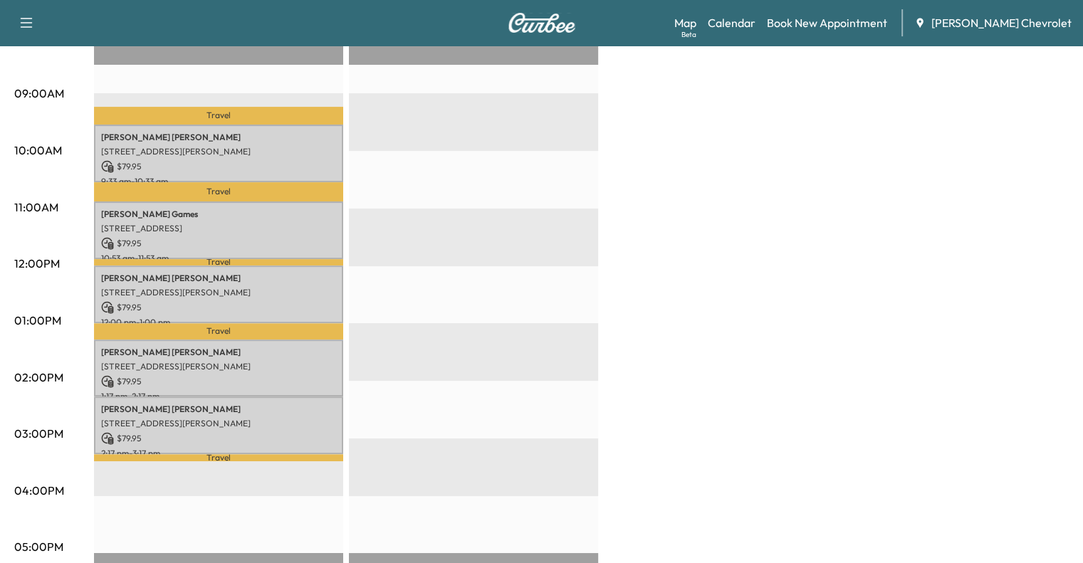
click at [390, 133] on div "EST Start" at bounding box center [473, 381] width 249 height 920
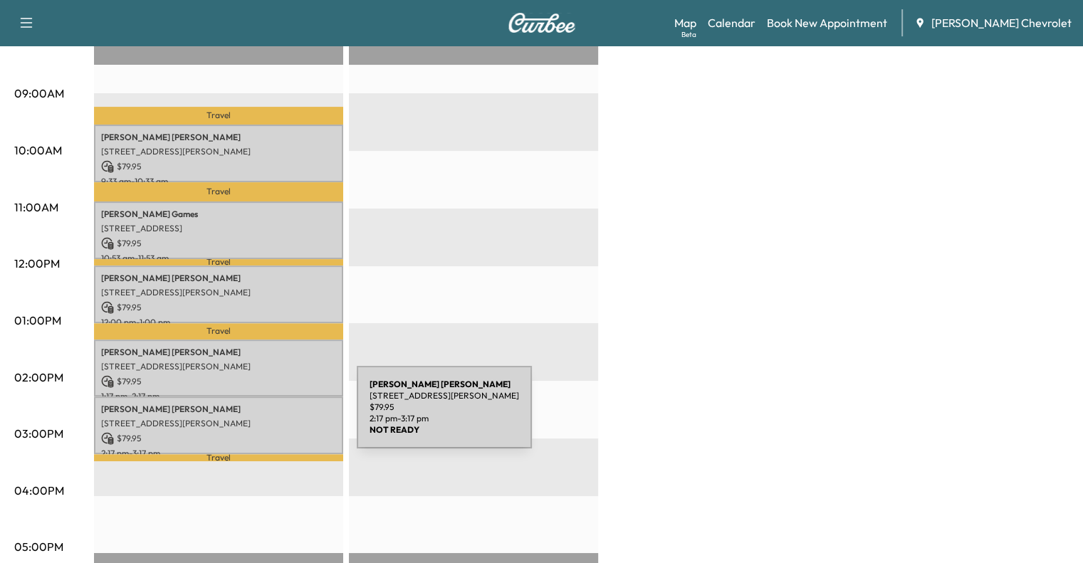
click at [250, 418] on p "[STREET_ADDRESS][PERSON_NAME]" at bounding box center [218, 423] width 235 height 11
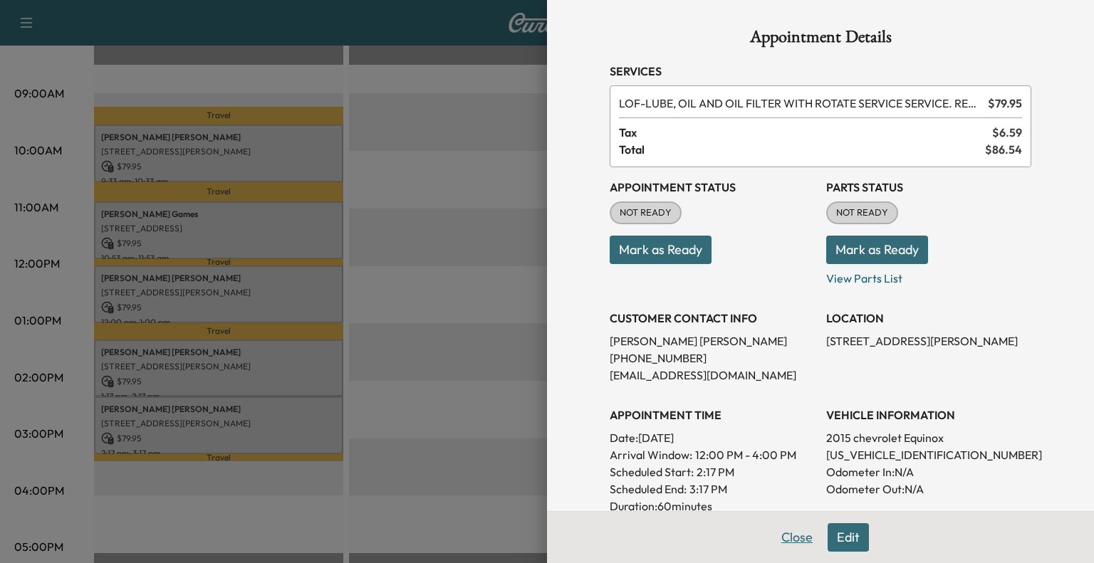
click at [773, 535] on button "Close" at bounding box center [797, 537] width 50 height 28
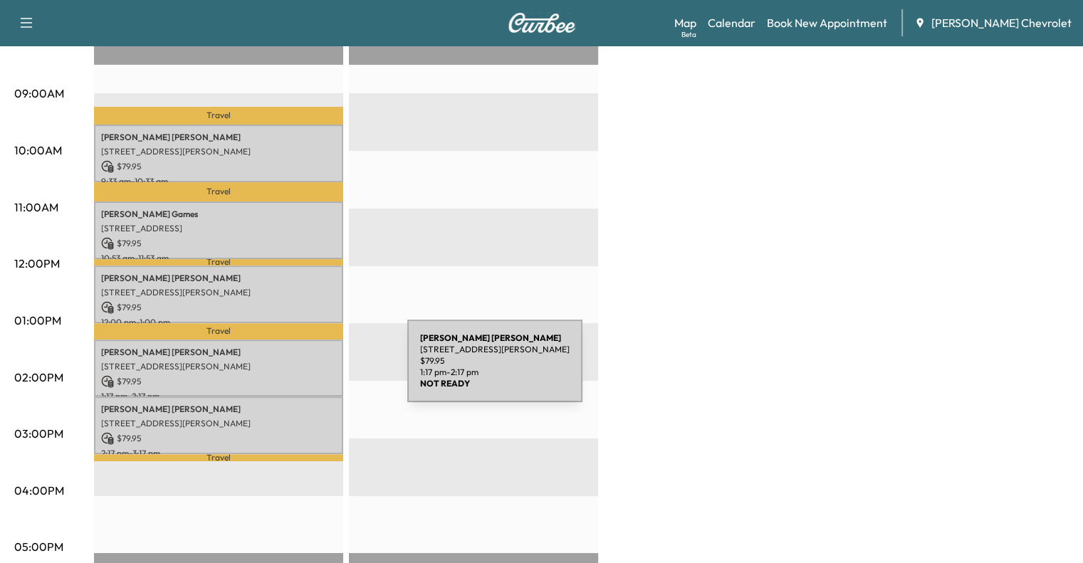
click at [300, 375] on p "$ 79.95" at bounding box center [218, 381] width 235 height 13
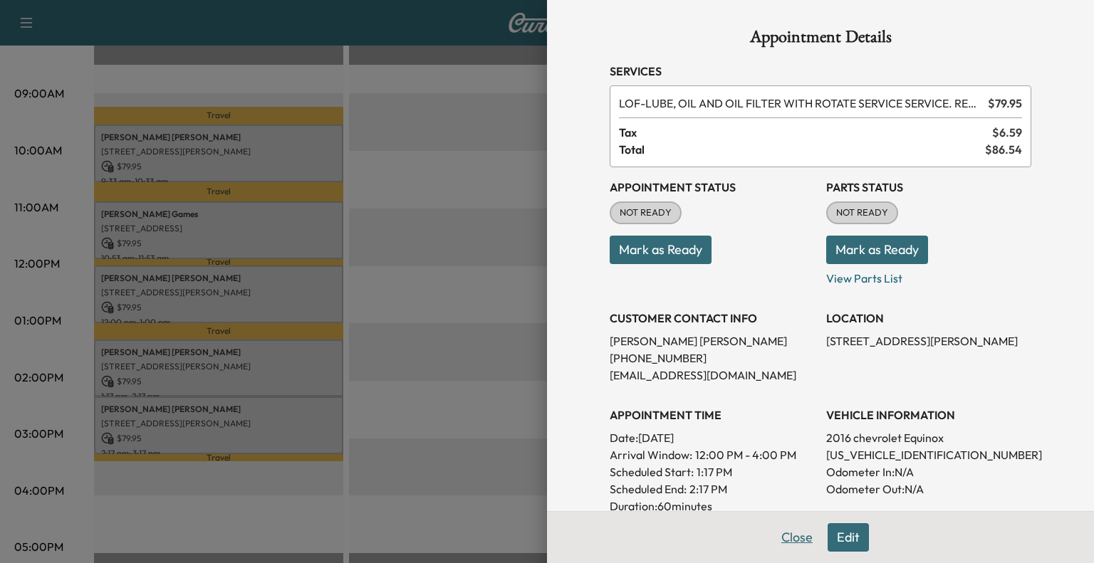
click at [786, 547] on button "Close" at bounding box center [797, 537] width 50 height 28
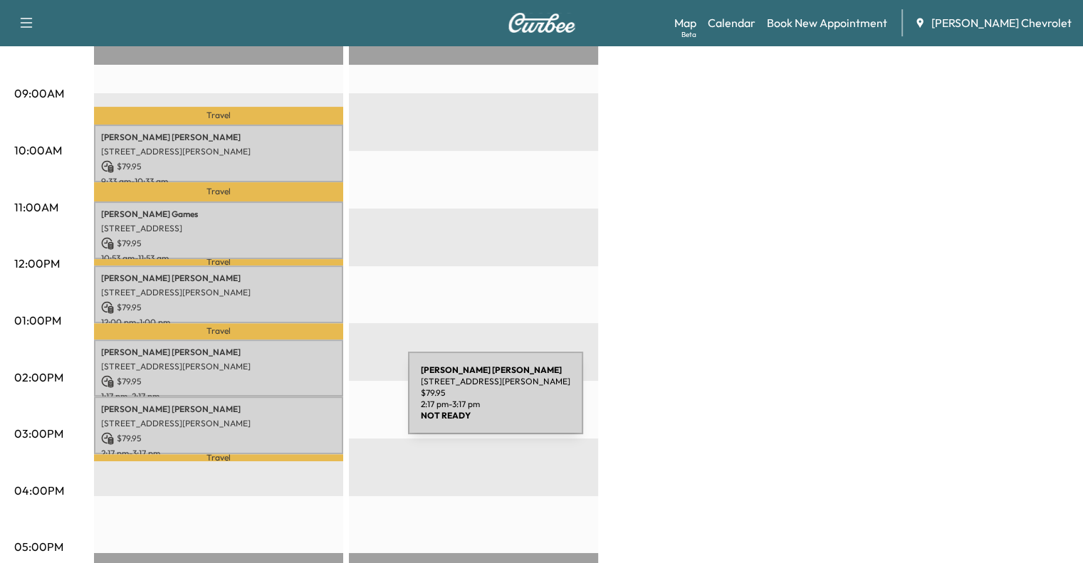
click at [301, 404] on p "[PERSON_NAME]" at bounding box center [218, 409] width 235 height 11
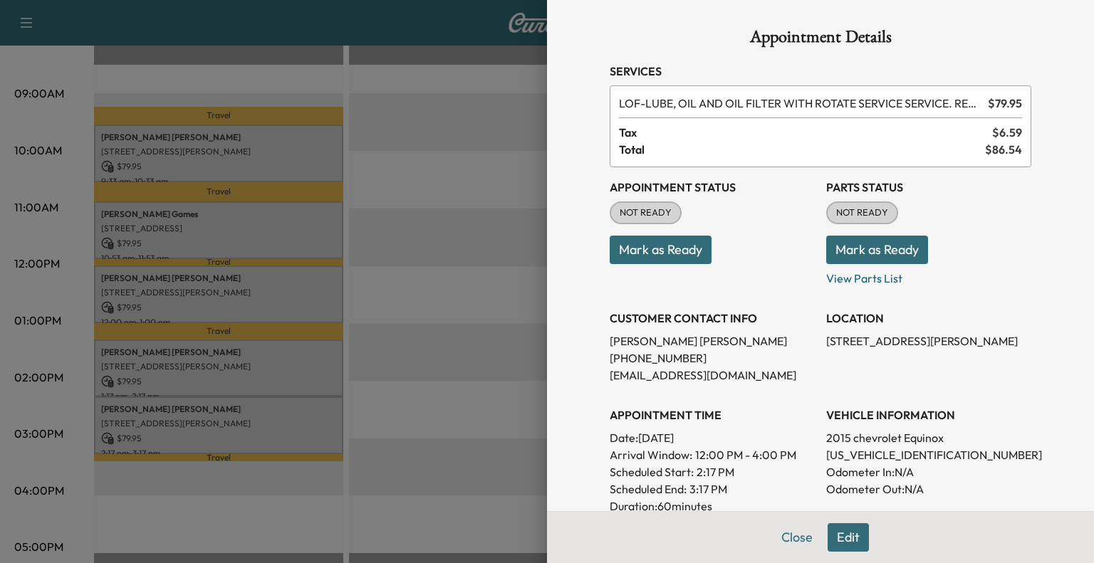
scroll to position [325, 0]
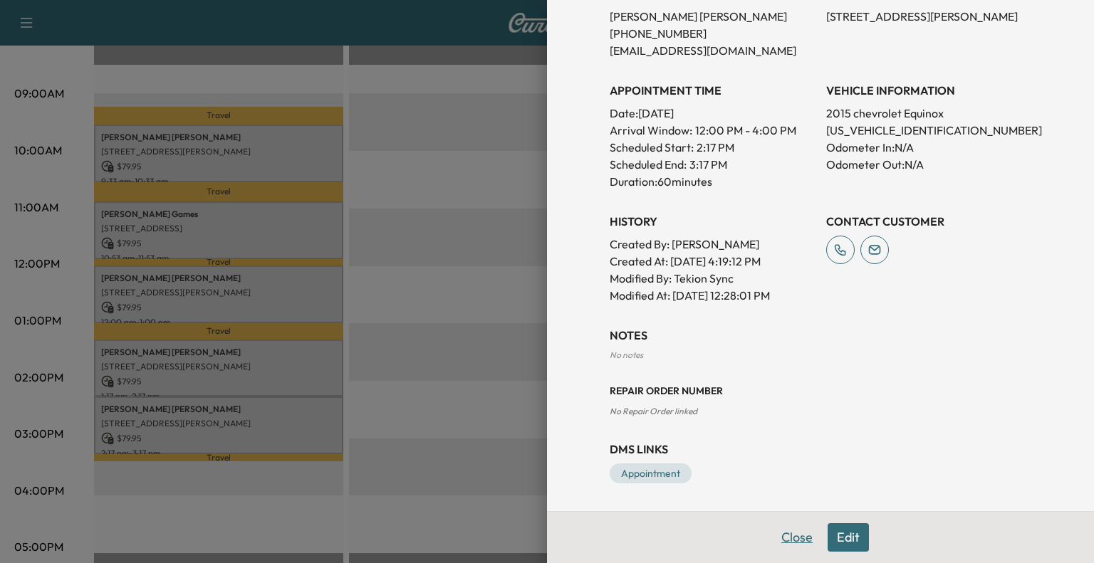
click at [783, 535] on button "Close" at bounding box center [797, 537] width 50 height 28
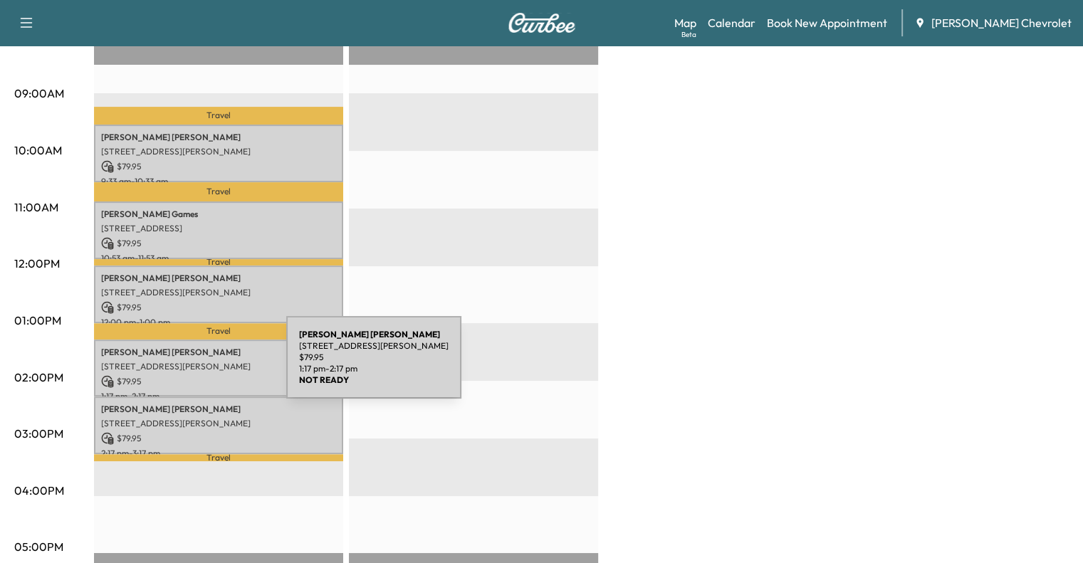
click at [194, 378] on p "$ 79.95" at bounding box center [218, 381] width 235 height 13
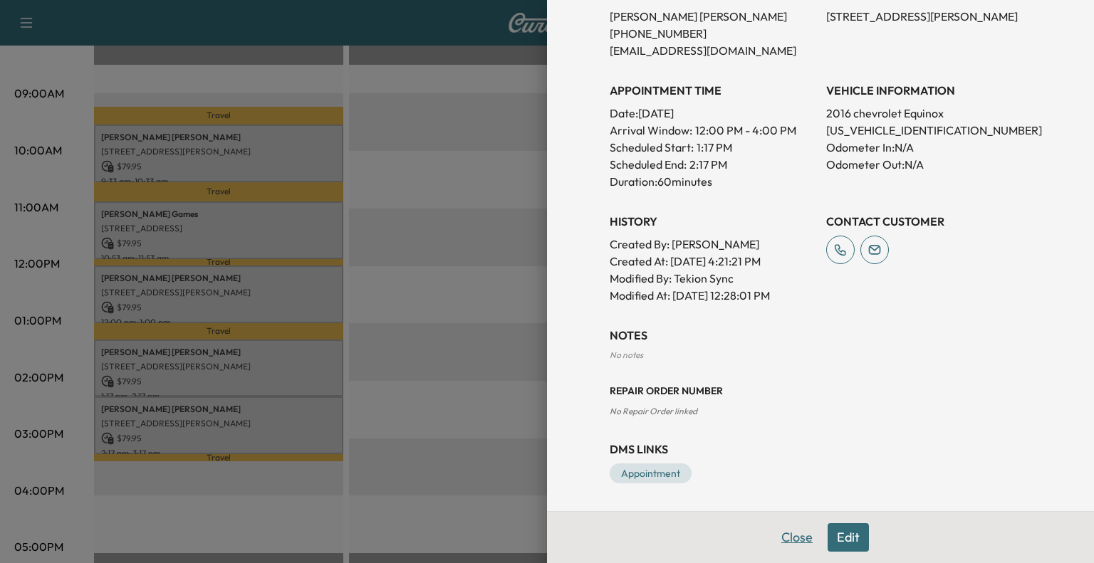
click at [788, 529] on button "Close" at bounding box center [797, 537] width 50 height 28
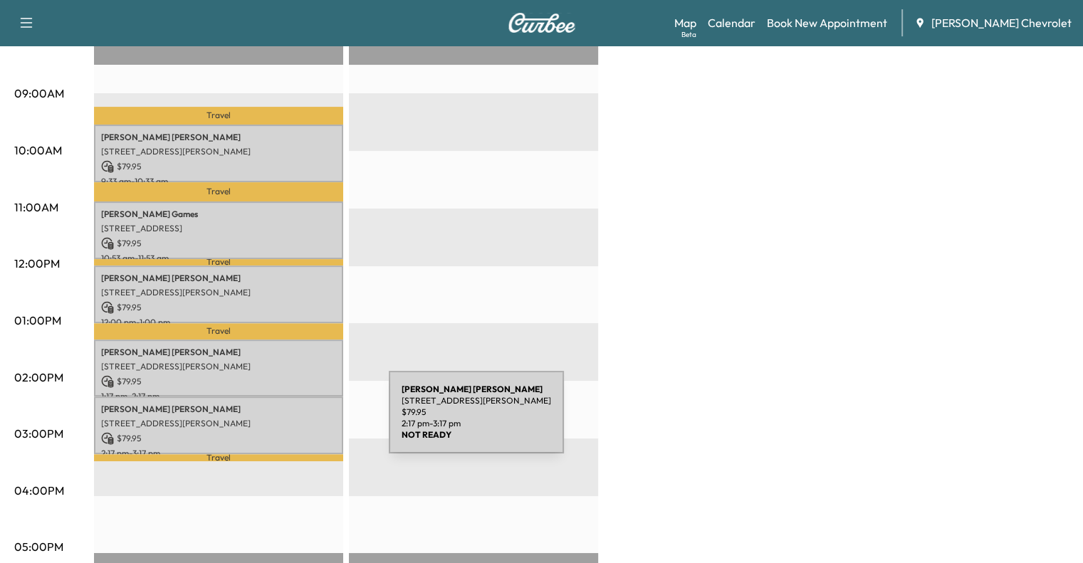
click at [282, 421] on p "[STREET_ADDRESS][PERSON_NAME]" at bounding box center [218, 423] width 235 height 11
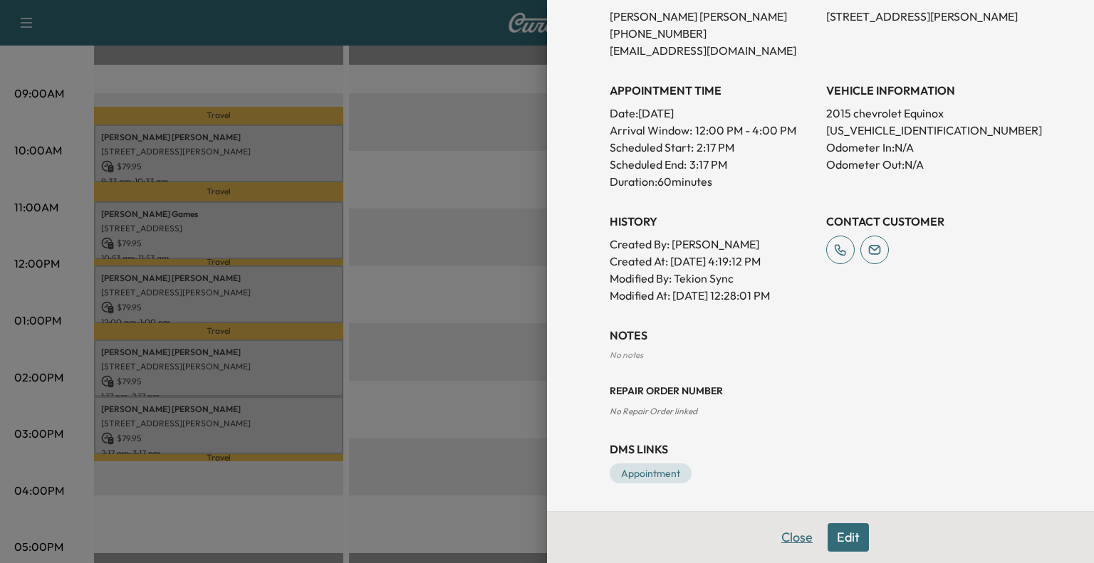
click at [789, 530] on button "Close" at bounding box center [797, 537] width 50 height 28
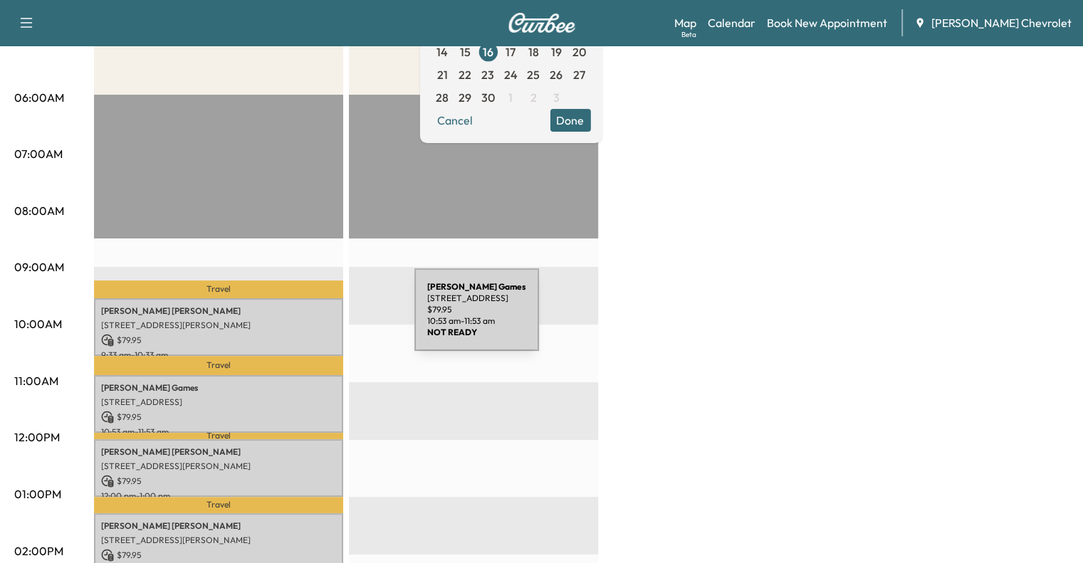
scroll to position [239, 0]
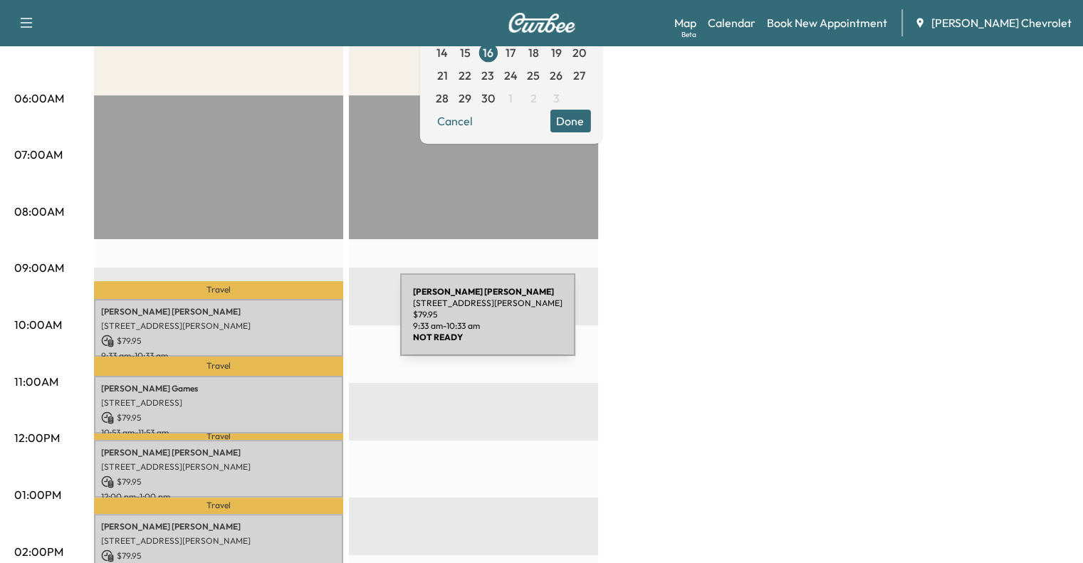
click at [293, 323] on p "[STREET_ADDRESS][PERSON_NAME]" at bounding box center [218, 325] width 235 height 11
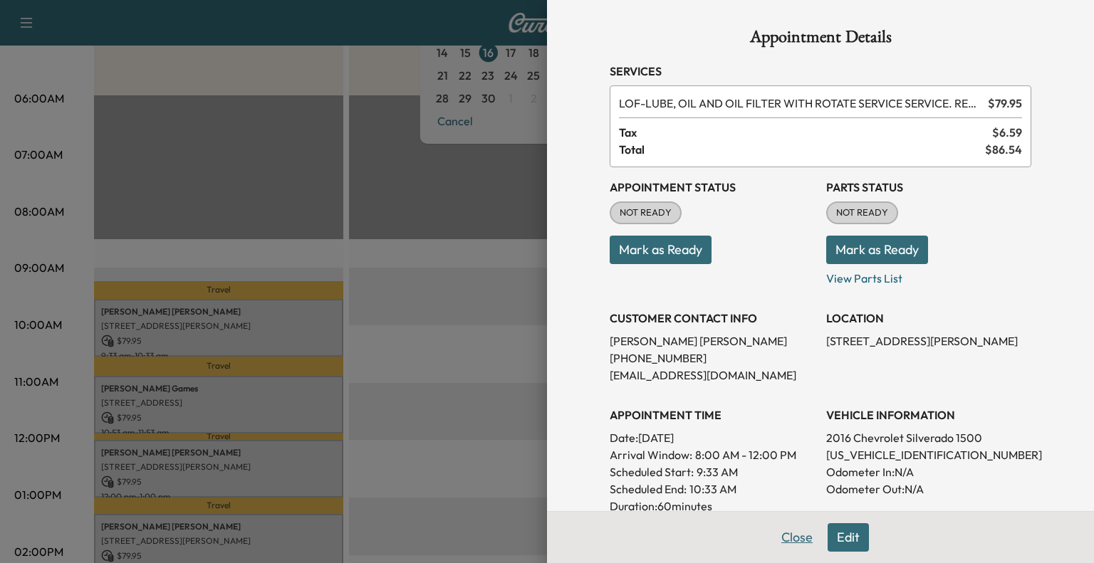
click at [810, 546] on button "Close" at bounding box center [797, 537] width 50 height 28
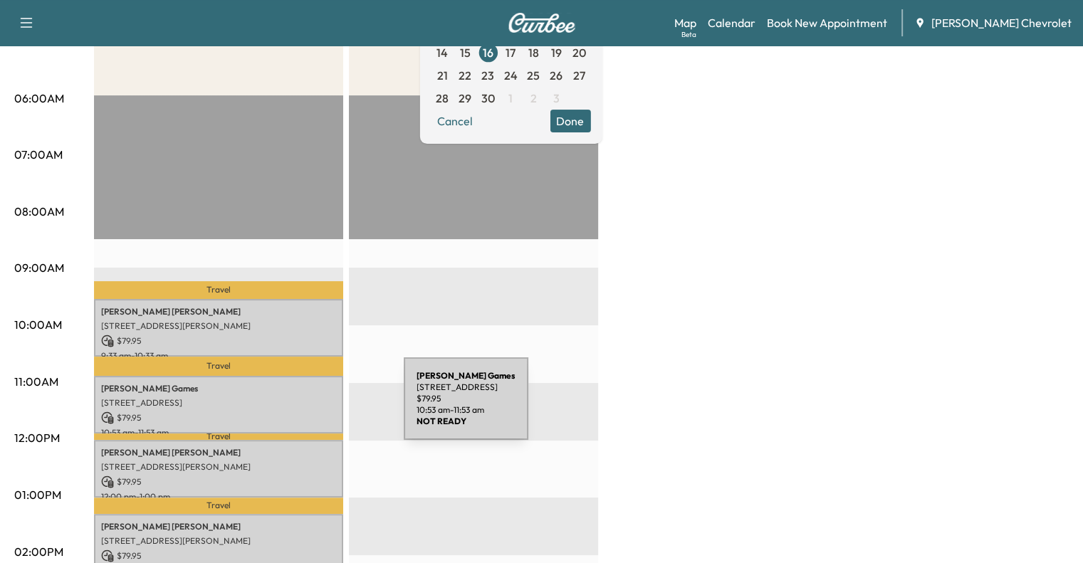
click at [297, 412] on p "$ 79.95" at bounding box center [218, 418] width 235 height 13
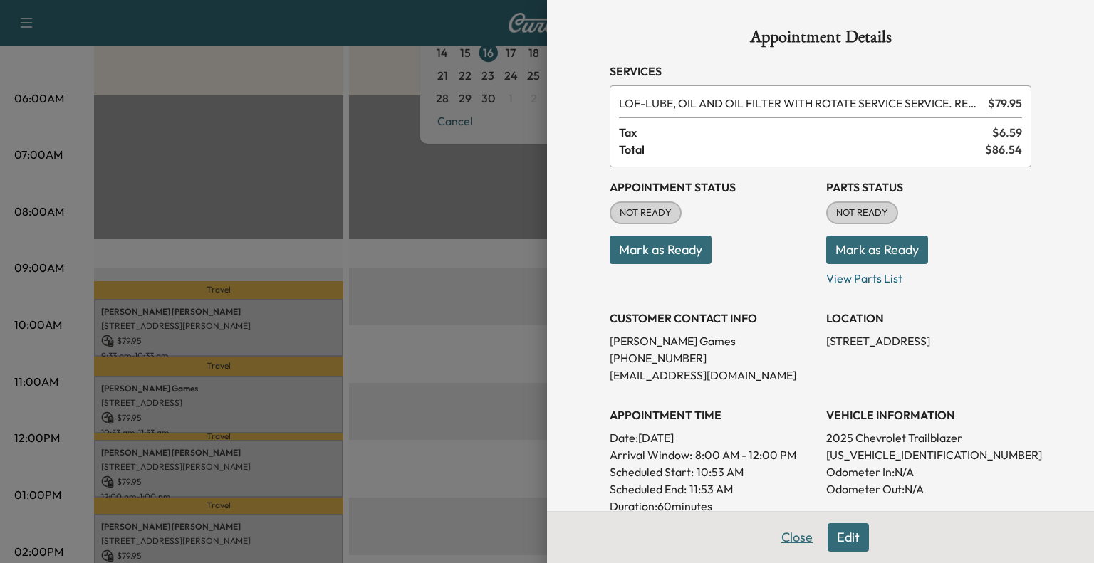
click at [781, 536] on button "Close" at bounding box center [797, 537] width 50 height 28
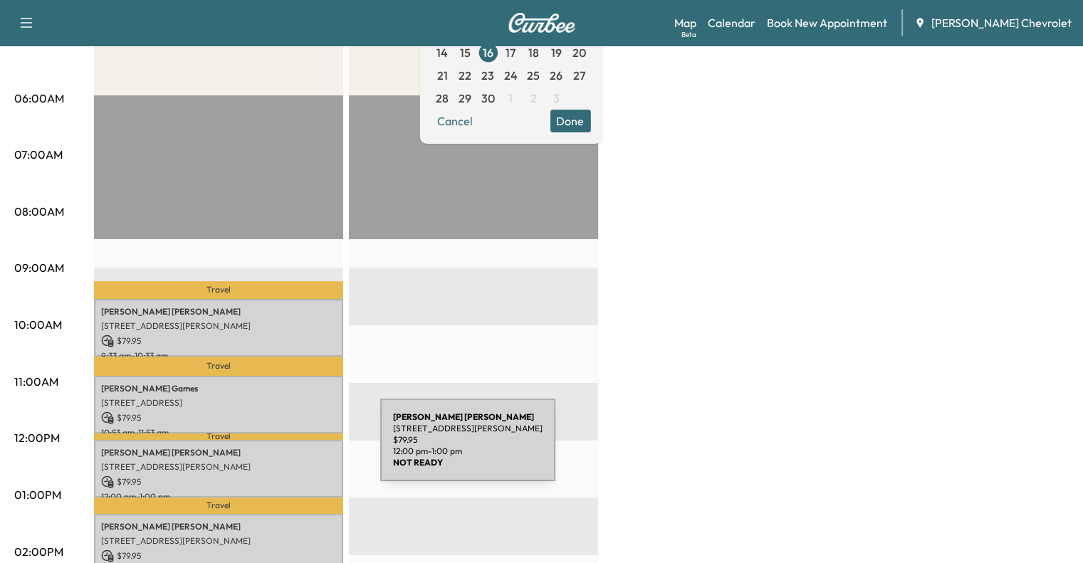
click at [273, 449] on p "[PERSON_NAME]" at bounding box center [218, 452] width 235 height 11
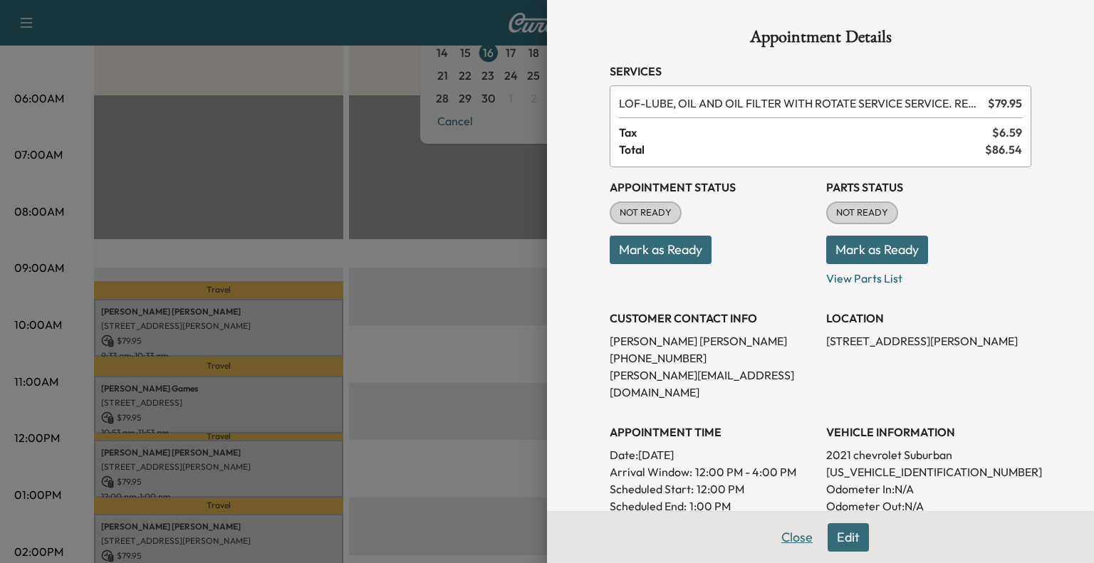
click at [775, 539] on button "Close" at bounding box center [797, 537] width 50 height 28
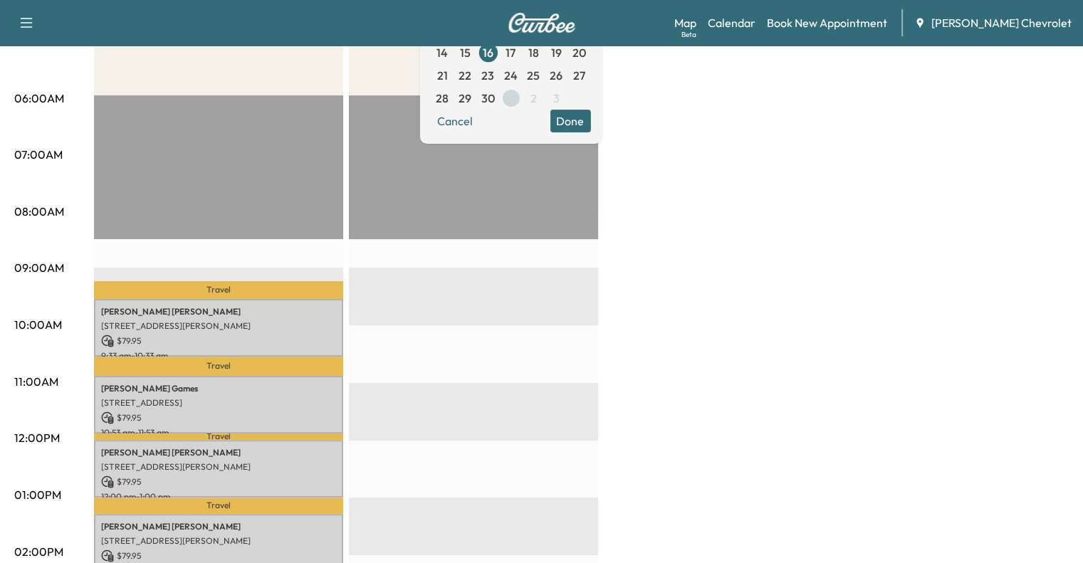
scroll to position [193, 0]
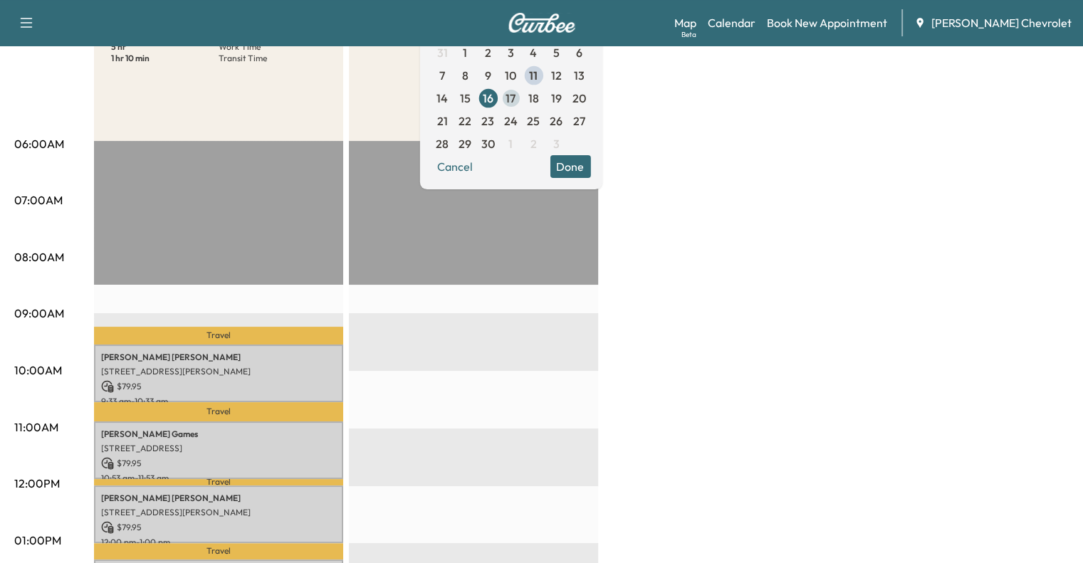
click at [522, 102] on span "17" at bounding box center [510, 98] width 23 height 23
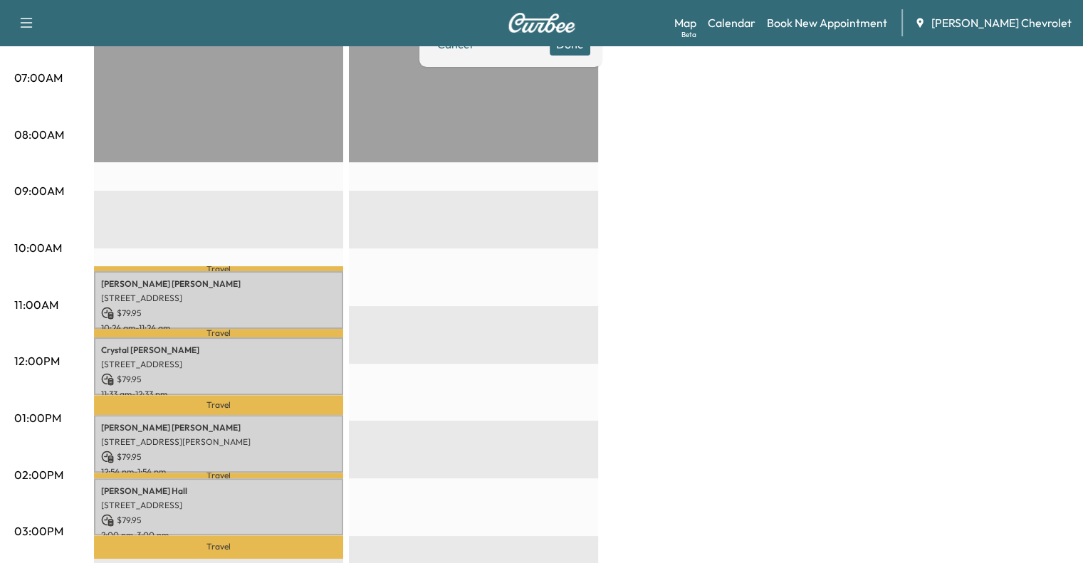
scroll to position [313, 0]
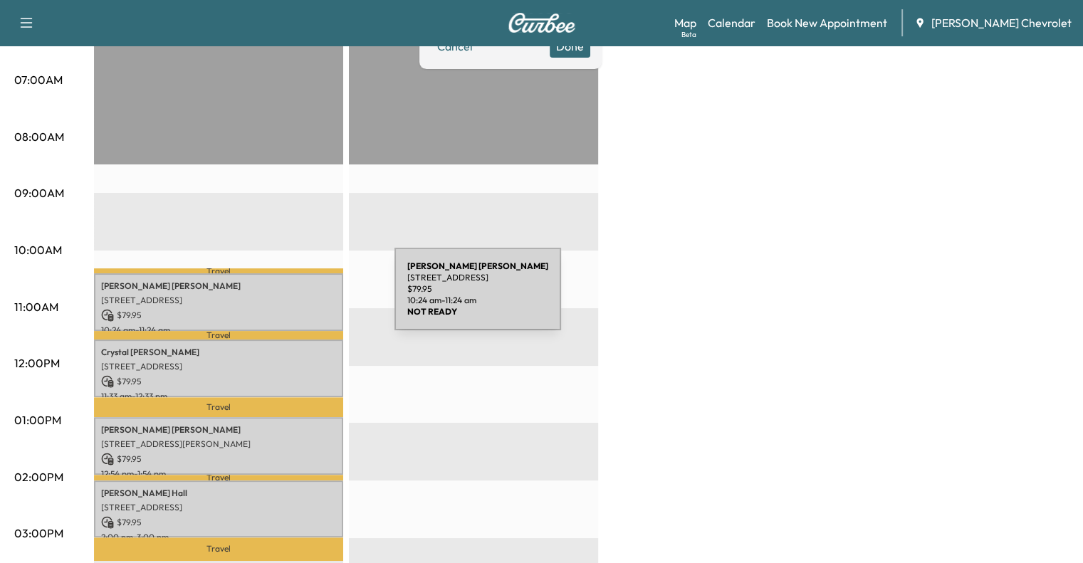
click at [288, 298] on p "[STREET_ADDRESS]" at bounding box center [218, 300] width 235 height 11
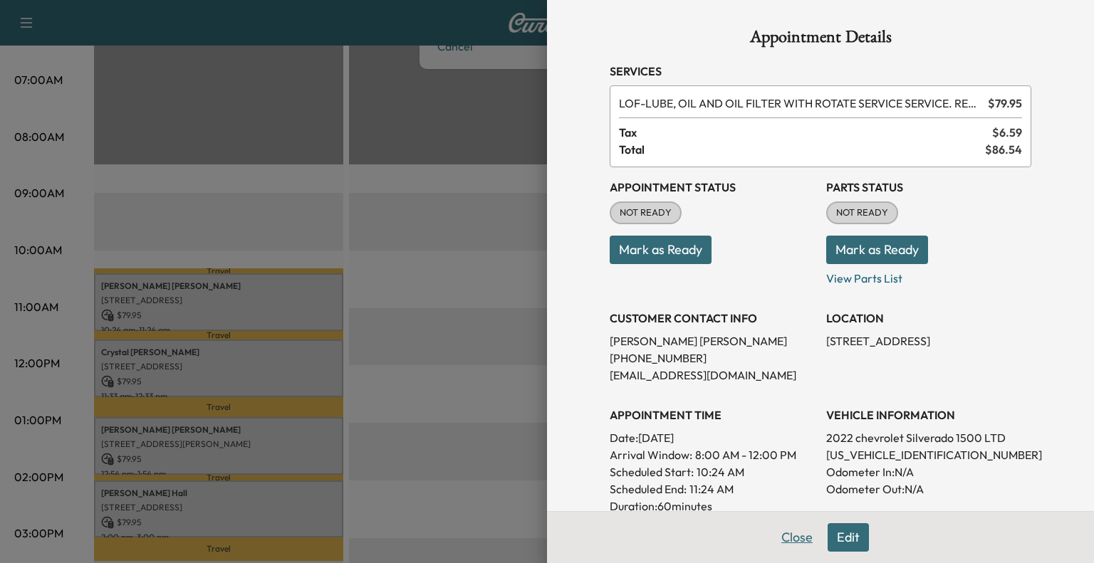
click at [774, 526] on button "Close" at bounding box center [797, 537] width 50 height 28
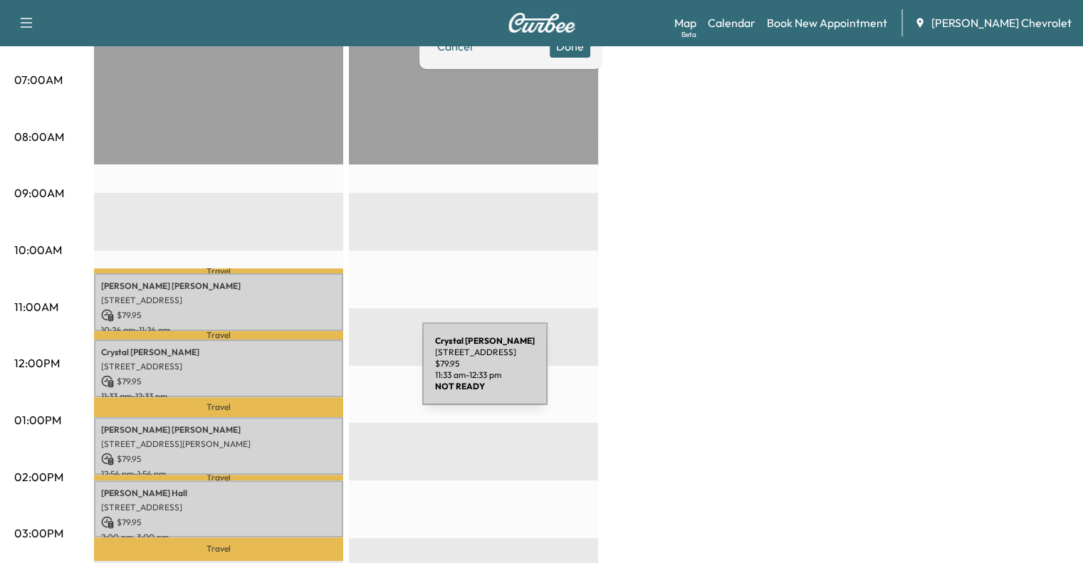
click at [315, 375] on p "$ 79.95" at bounding box center [218, 381] width 235 height 13
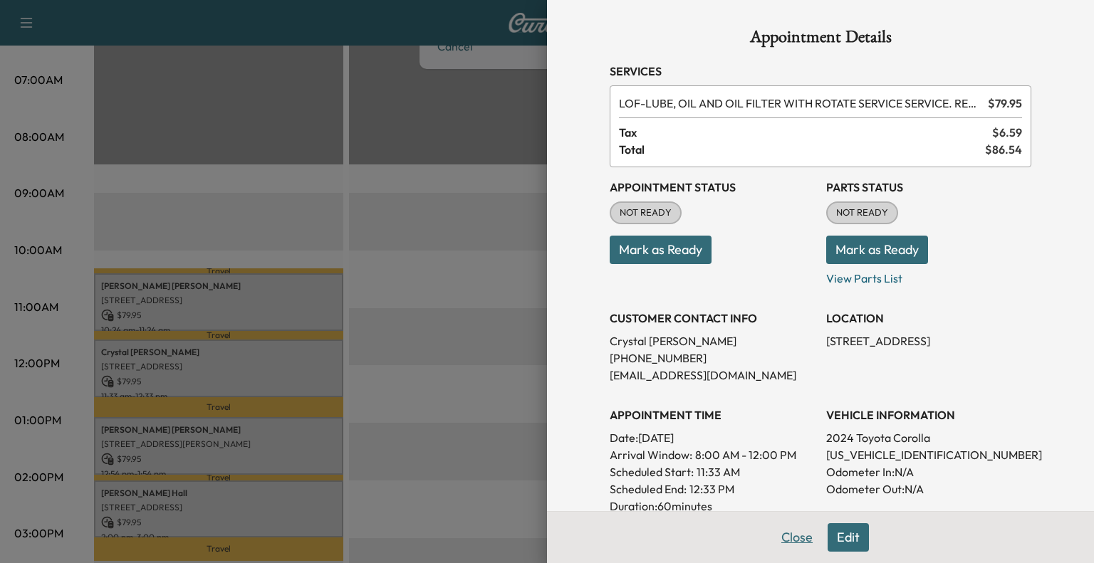
click at [773, 532] on button "Close" at bounding box center [797, 537] width 50 height 28
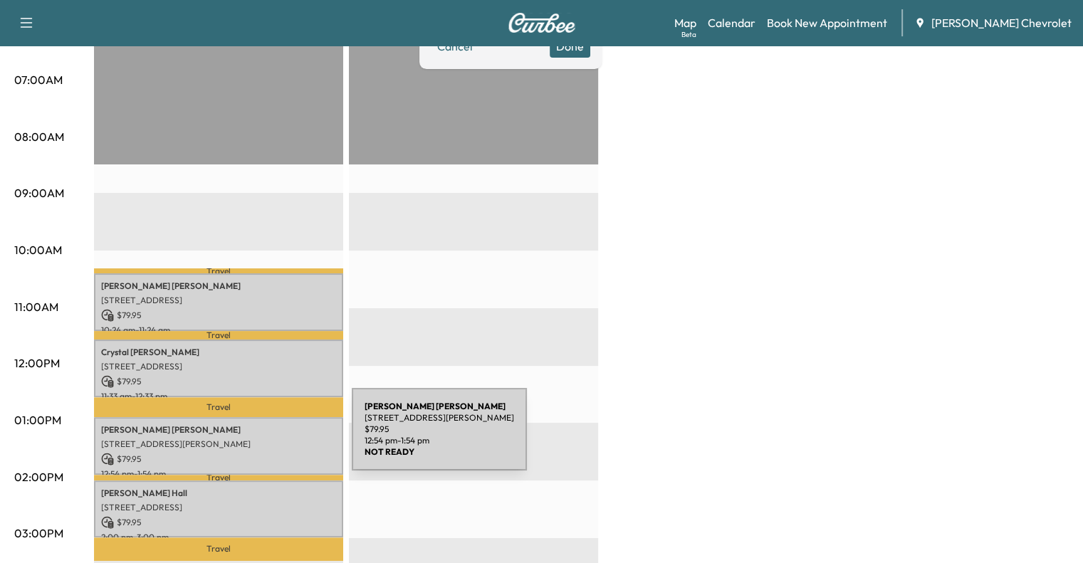
click at [245, 439] on p "[STREET_ADDRESS][PERSON_NAME]" at bounding box center [218, 444] width 235 height 11
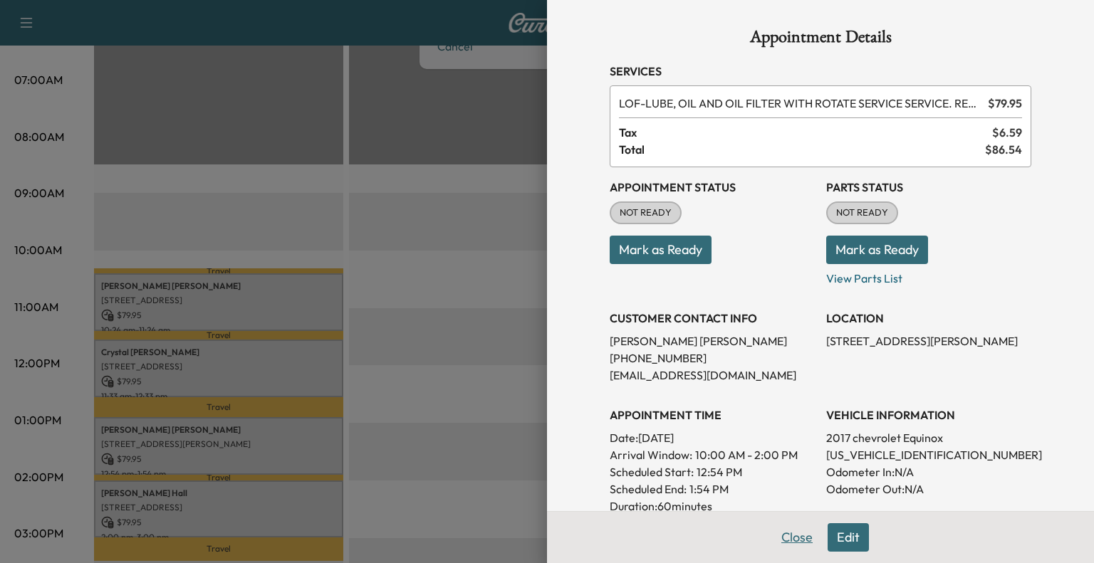
click at [777, 535] on button "Close" at bounding box center [797, 537] width 50 height 28
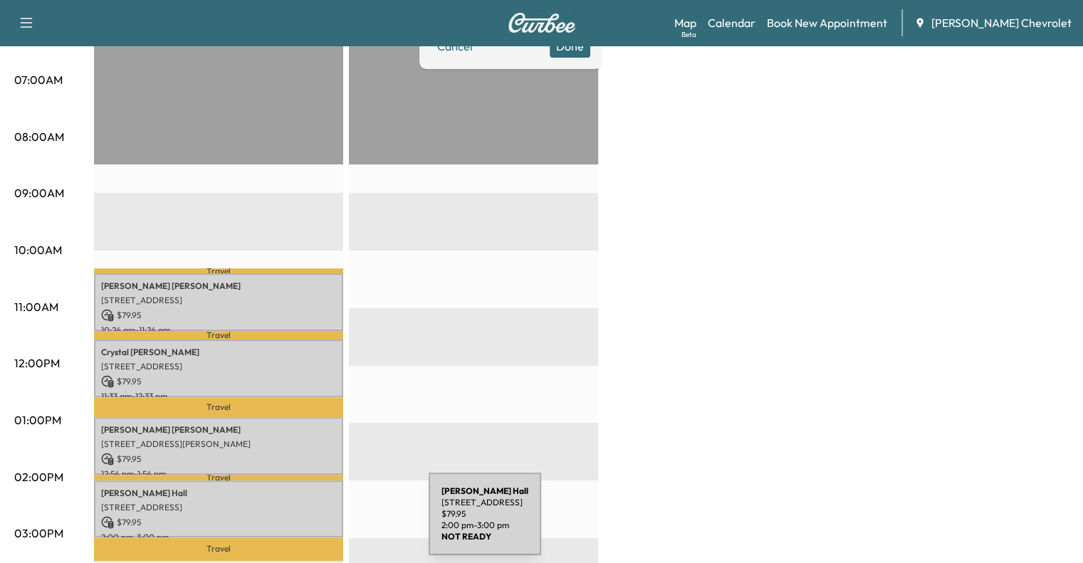
click at [321, 519] on p "$ 79.95" at bounding box center [218, 522] width 235 height 13
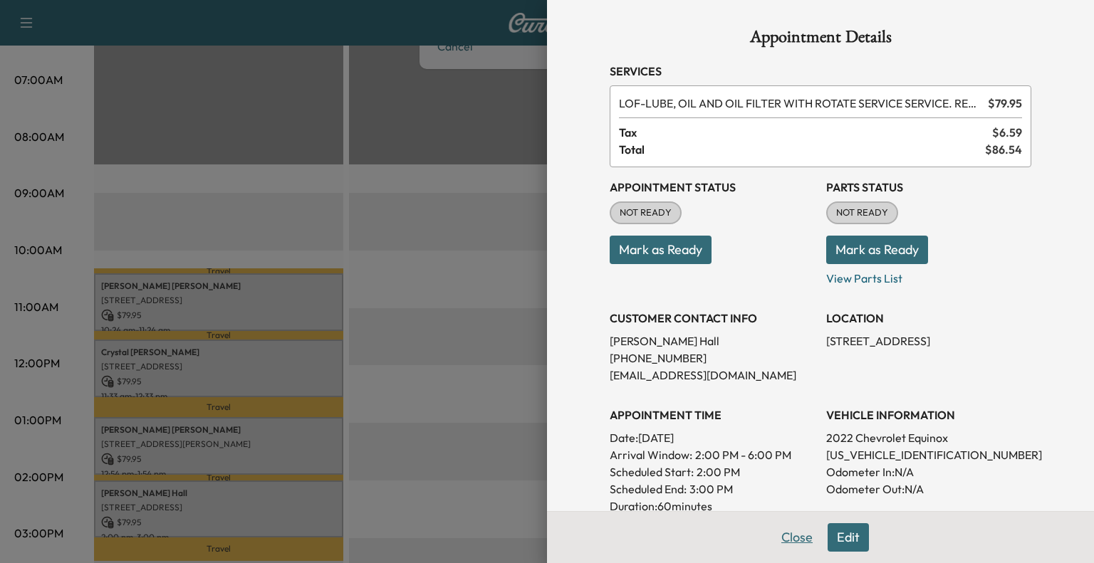
click at [790, 546] on button "Close" at bounding box center [797, 537] width 50 height 28
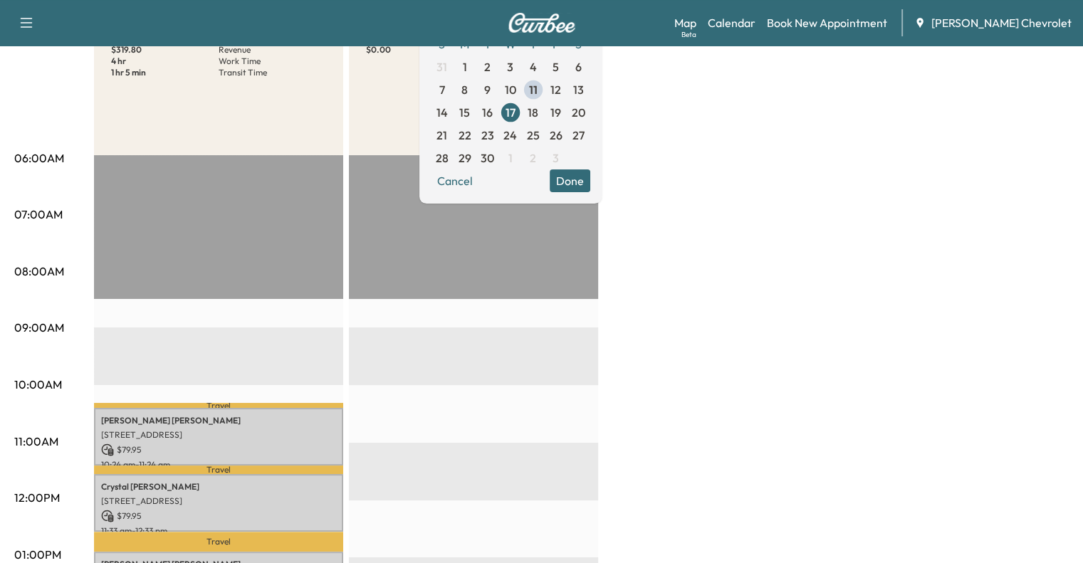
scroll to position [171, 0]
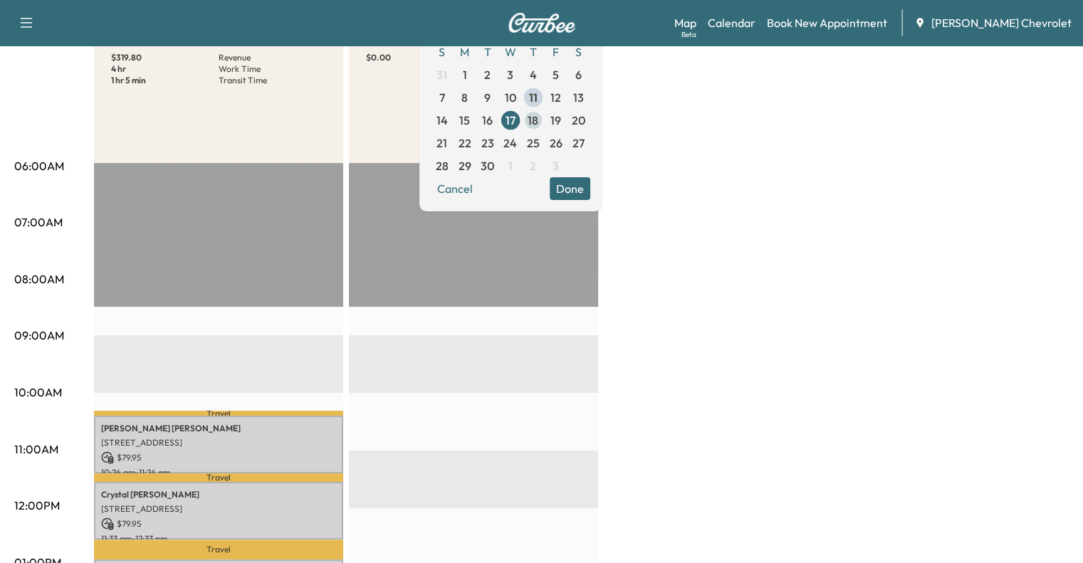
click at [538, 122] on span "18" at bounding box center [533, 120] width 11 height 17
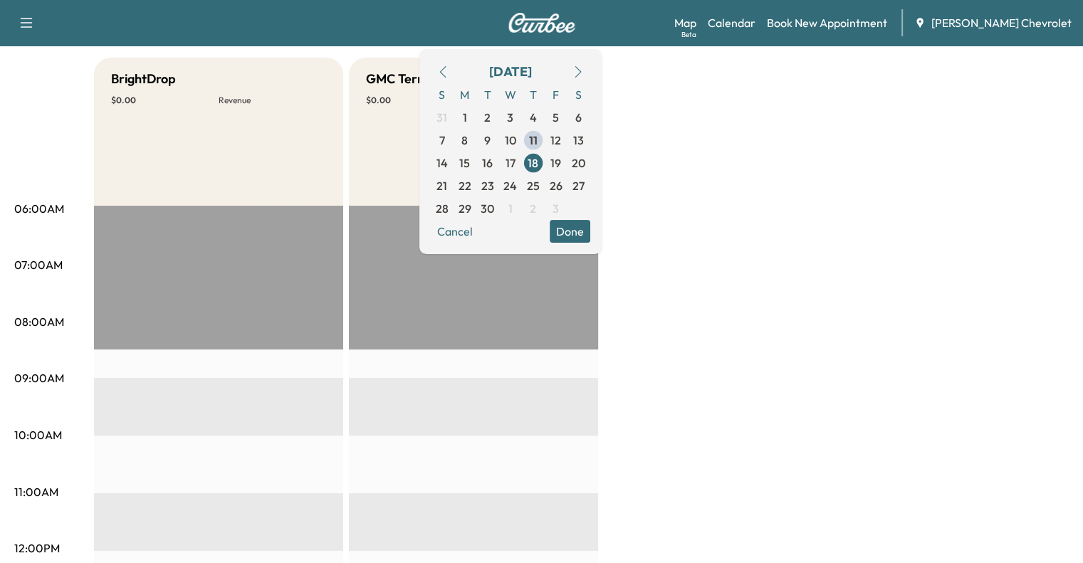
scroll to position [125, 0]
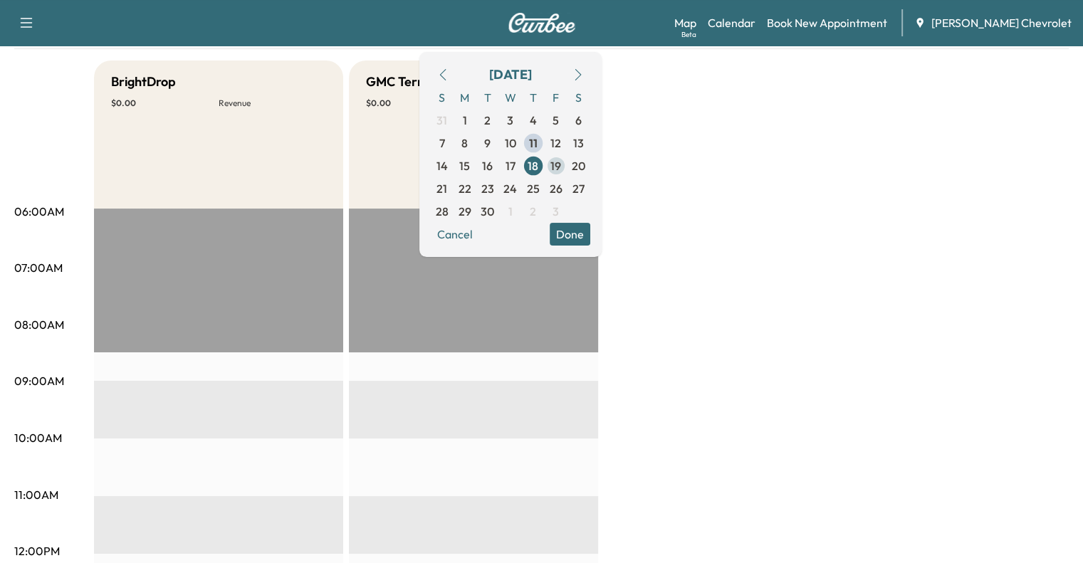
click at [568, 167] on span "19" at bounding box center [556, 166] width 23 height 23
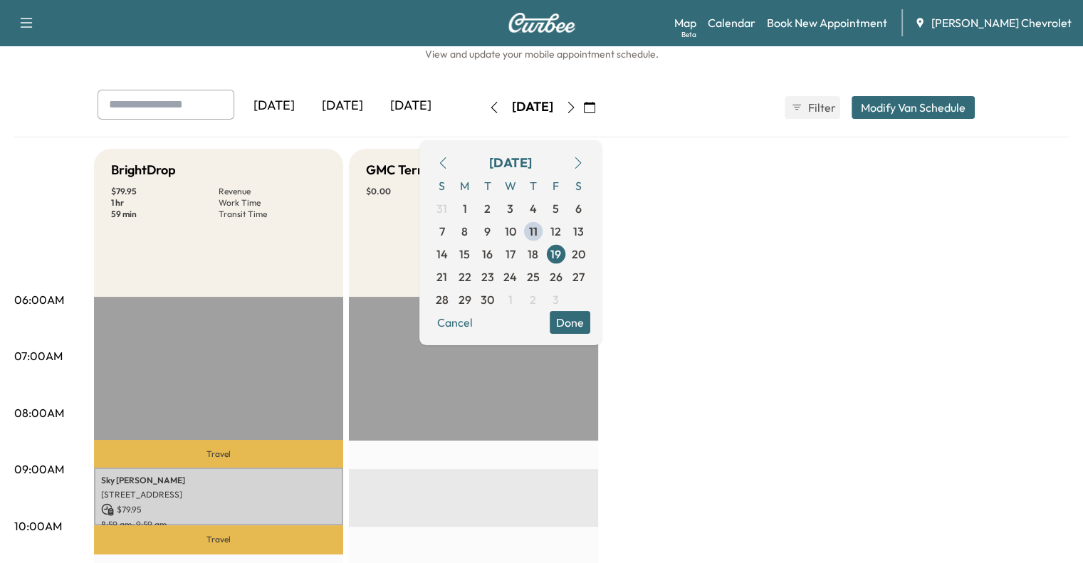
scroll to position [34, 0]
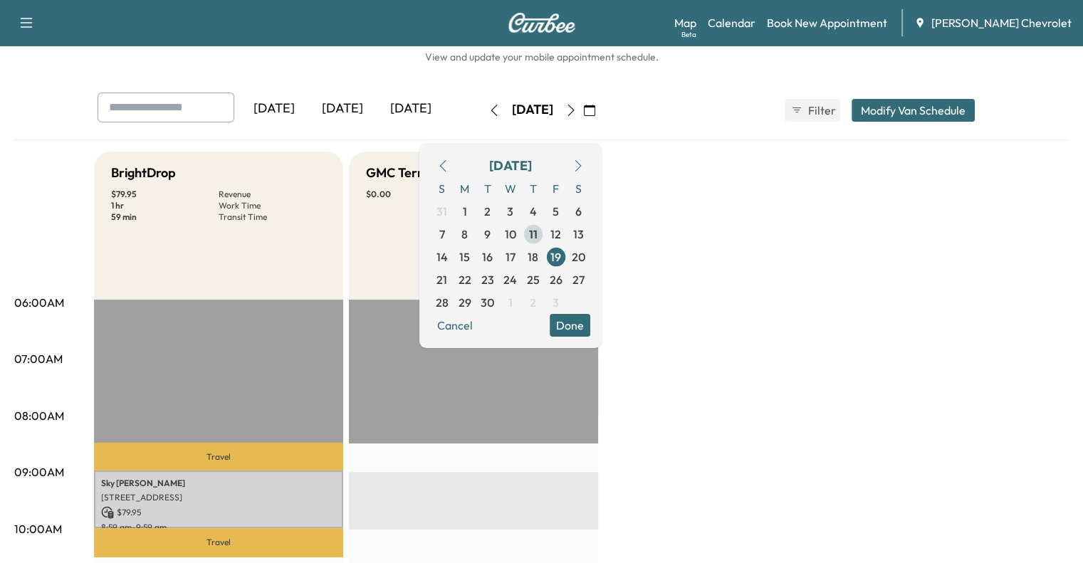
click at [538, 234] on span "11" at bounding box center [533, 234] width 9 height 17
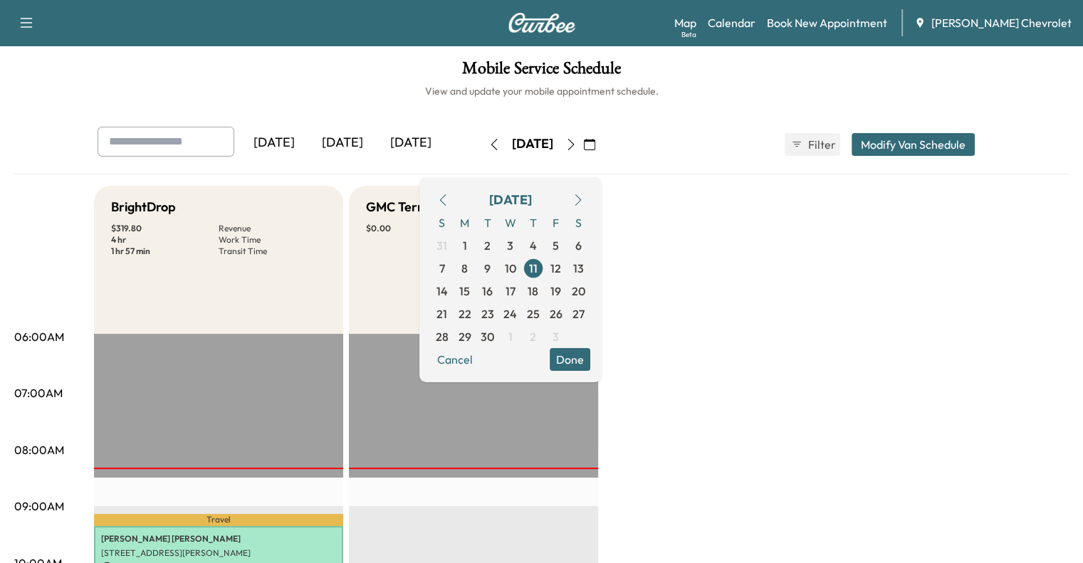
click at [387, 270] on div "GMC Terrain $ 0.00 Revenue" at bounding box center [473, 260] width 249 height 148
click at [590, 362] on button "Done" at bounding box center [570, 359] width 41 height 23
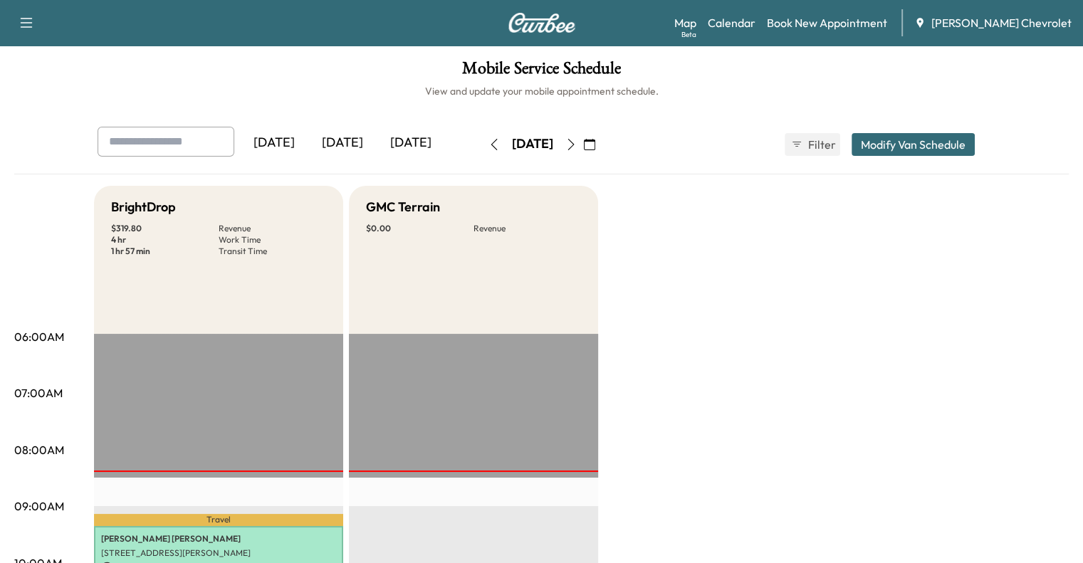
click at [595, 147] on icon "button" at bounding box center [589, 144] width 11 height 11
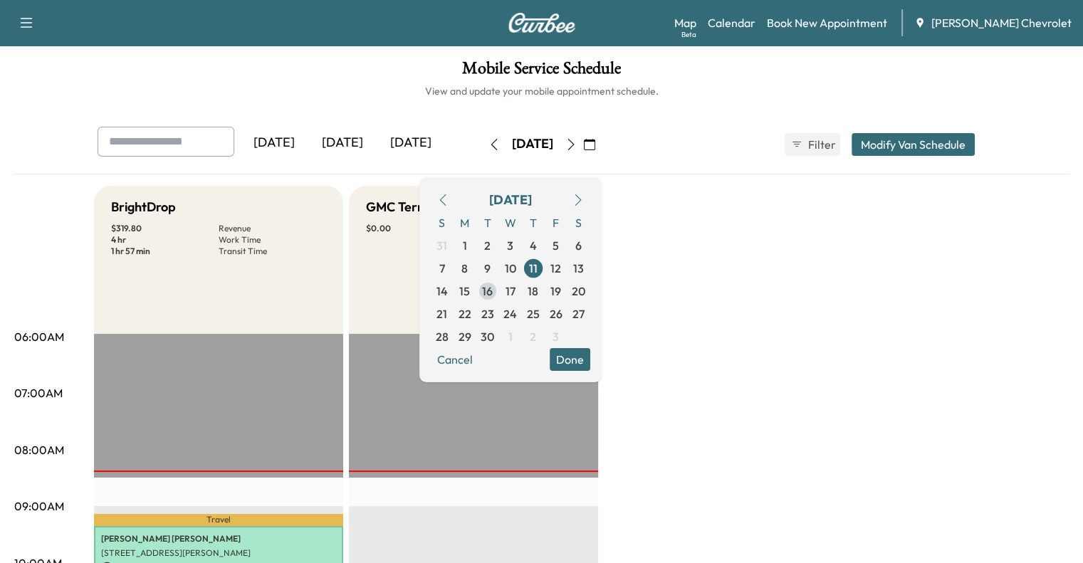
click at [493, 290] on span "16" at bounding box center [487, 291] width 11 height 17
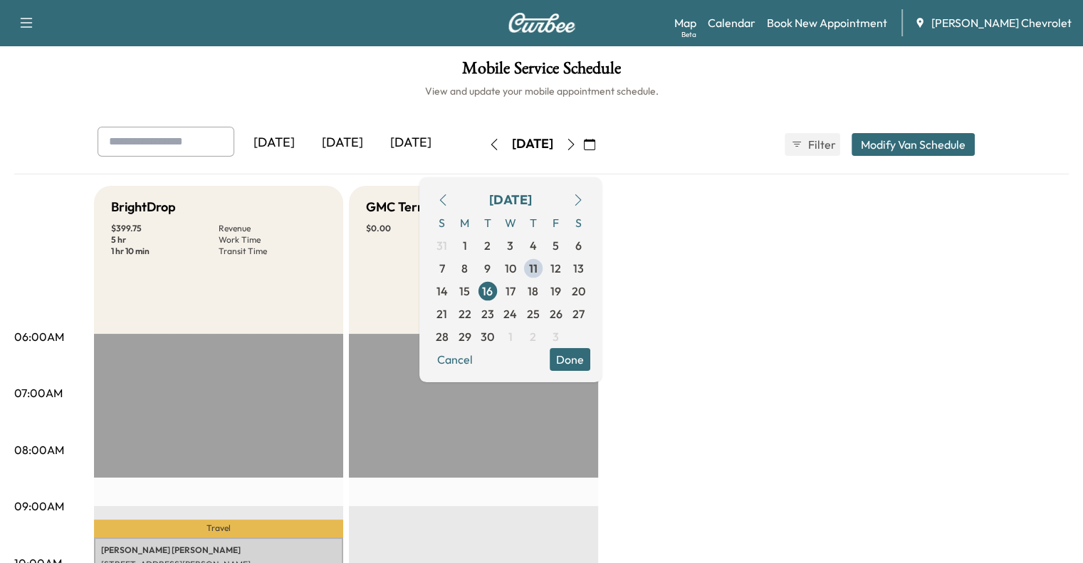
click at [479, 360] on button "Cancel" at bounding box center [455, 359] width 48 height 23
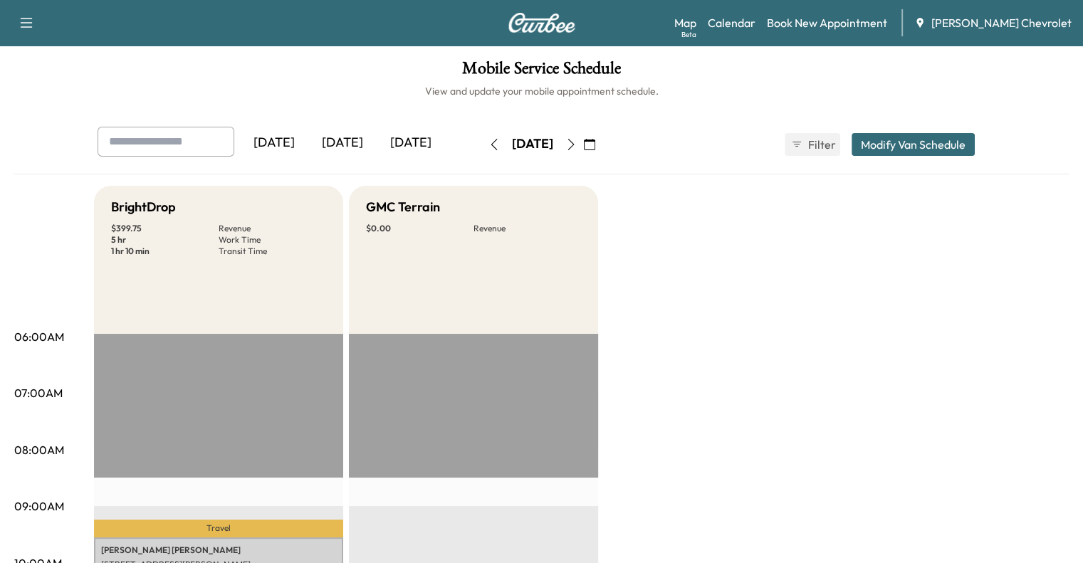
click at [488, 144] on icon "button" at bounding box center [493, 144] width 11 height 11
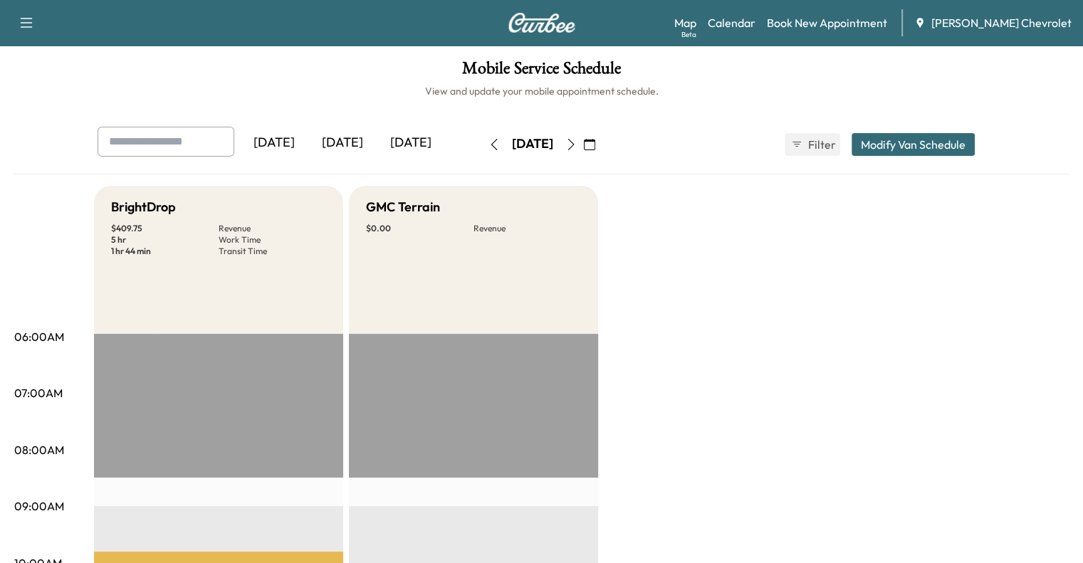
click at [308, 142] on div "[DATE]" at bounding box center [342, 143] width 68 height 33
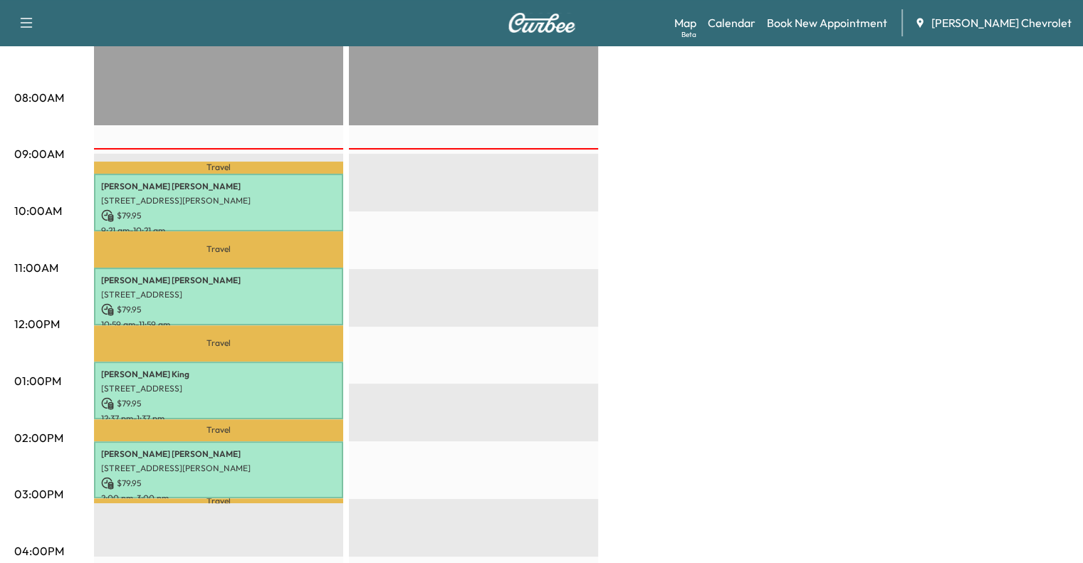
scroll to position [353, 0]
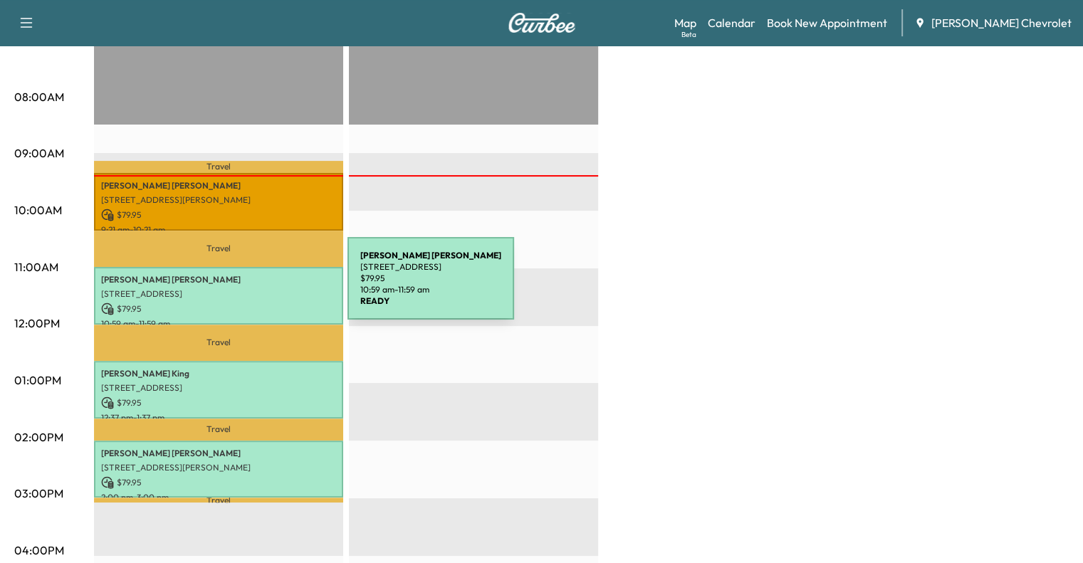
click at [241, 288] on p "[STREET_ADDRESS]" at bounding box center [218, 293] width 235 height 11
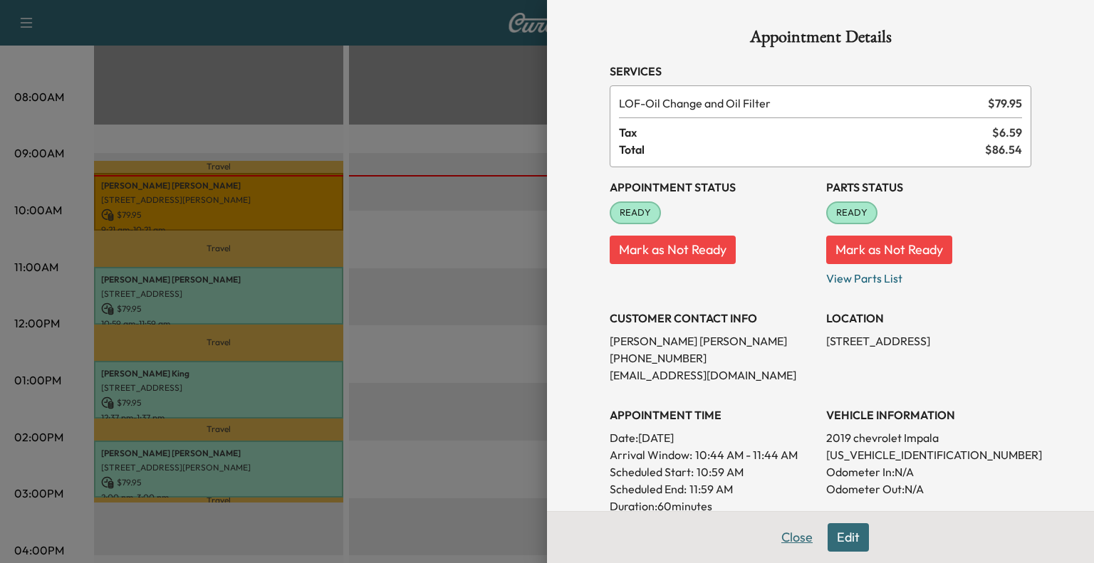
click at [772, 540] on button "Close" at bounding box center [797, 537] width 50 height 28
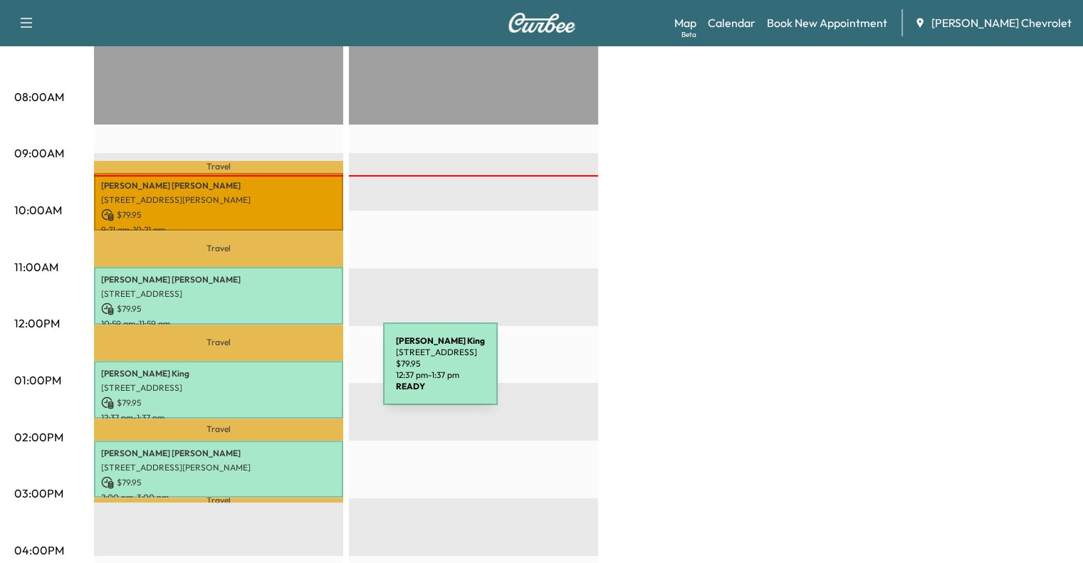
click at [276, 372] on p "[PERSON_NAME]" at bounding box center [218, 373] width 235 height 11
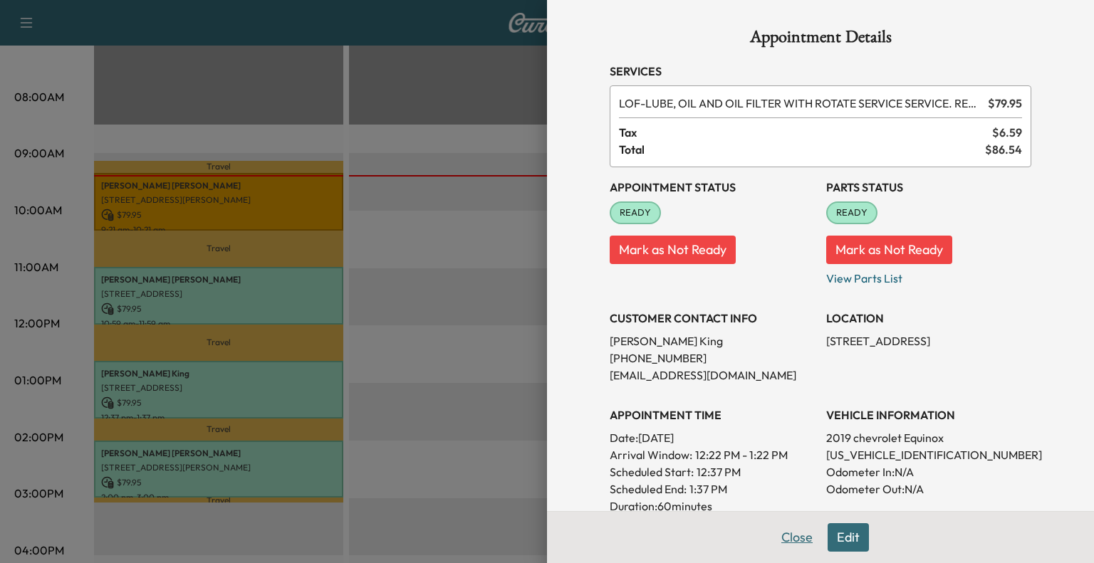
click at [790, 540] on button "Close" at bounding box center [797, 537] width 50 height 28
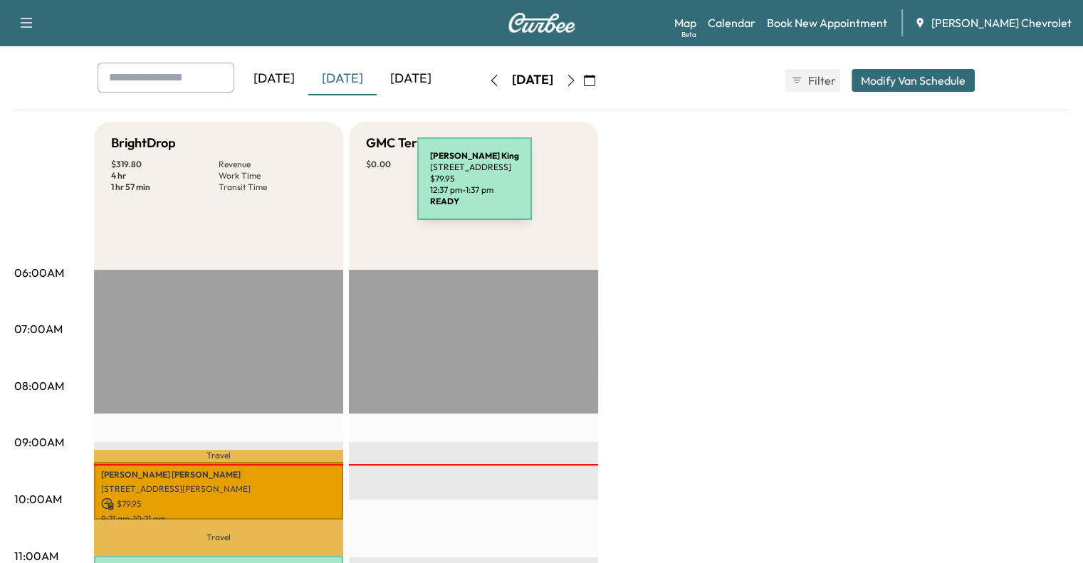
scroll to position [0, 0]
